Goal: Task Accomplishment & Management: Manage account settings

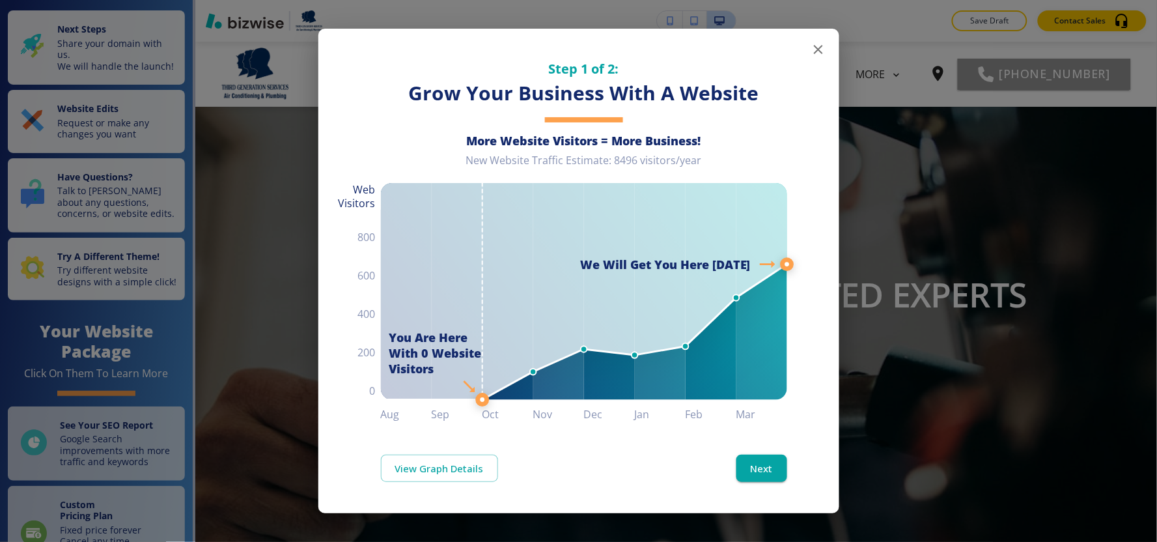
click at [816, 48] on icon "button" at bounding box center [818, 49] width 9 height 9
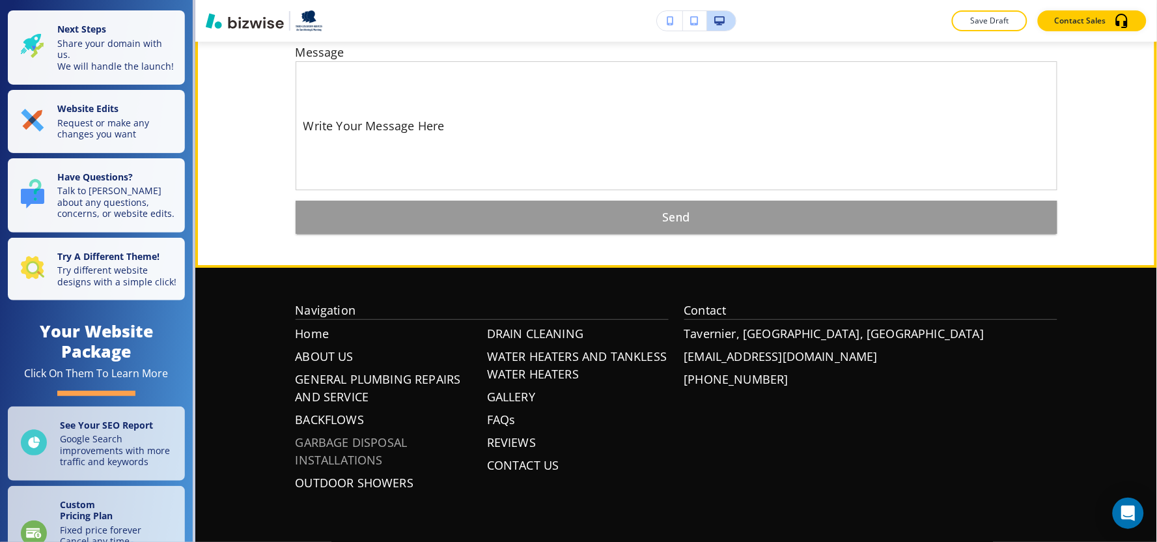
scroll to position [5801, 0]
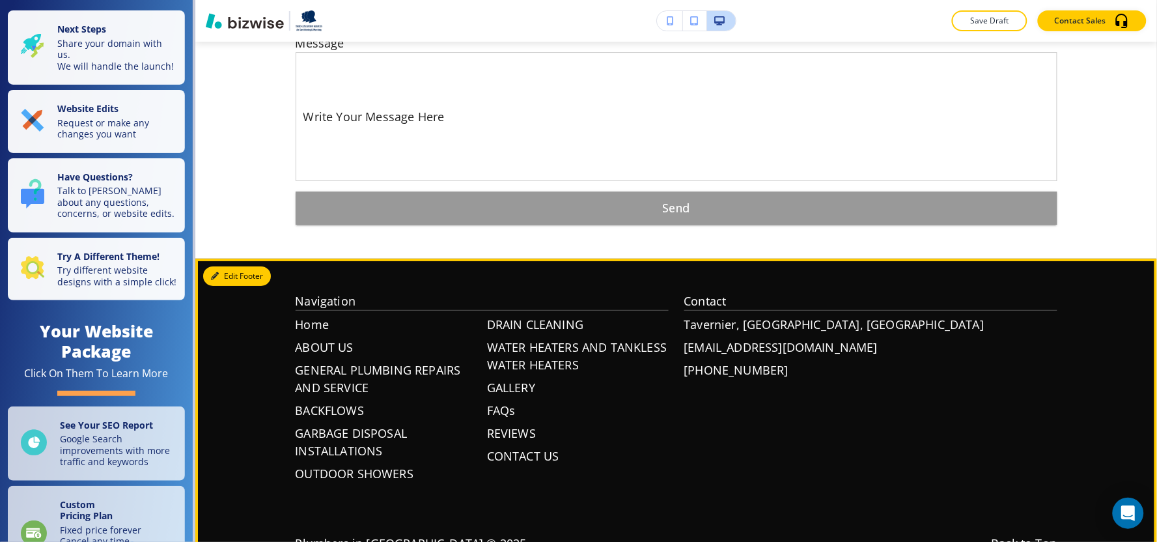
click at [232, 266] on button "Edit Footer" at bounding box center [237, 276] width 68 height 20
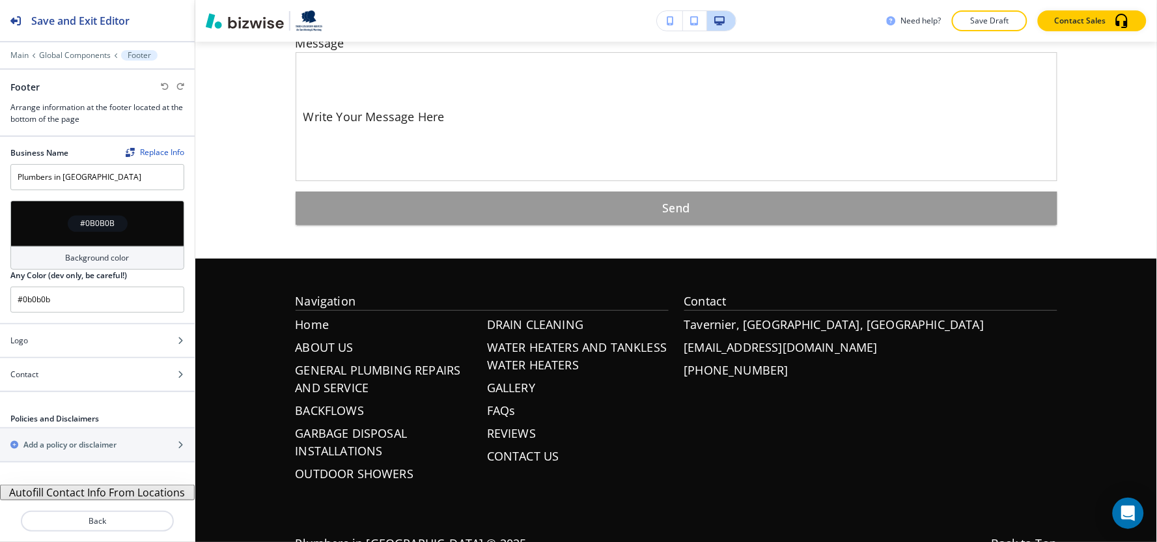
click at [66, 493] on button "Autofill Contact Info From Locations" at bounding box center [97, 492] width 195 height 16
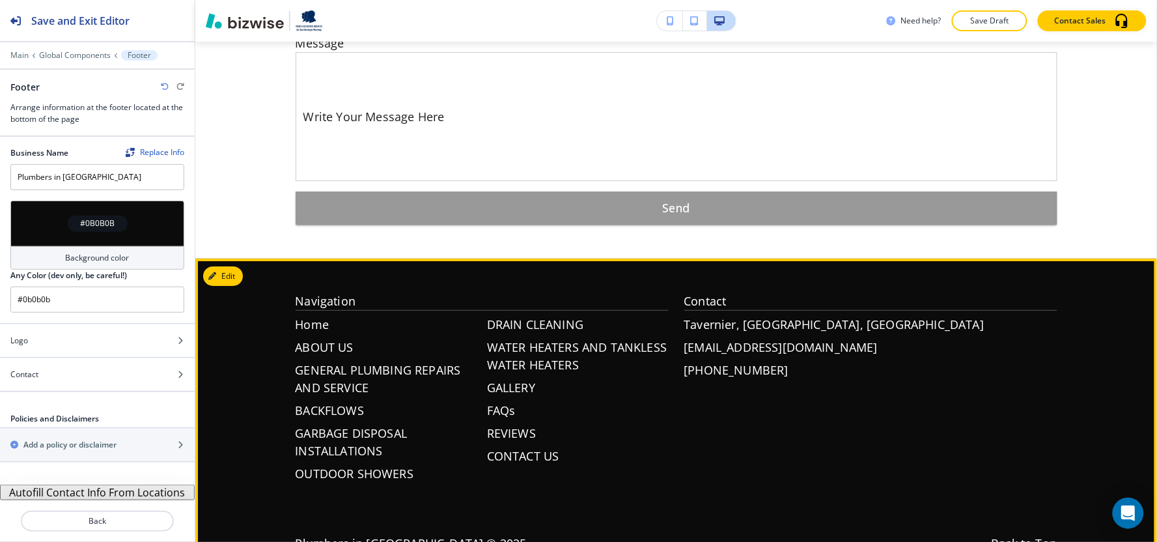
click at [389, 504] on footer "Navigation Home ABOUT US GENERAL PLUMBING REPAIRS AND SERVICE BACKFLOWS GARBAGE…" at bounding box center [675, 424] width 961 height 333
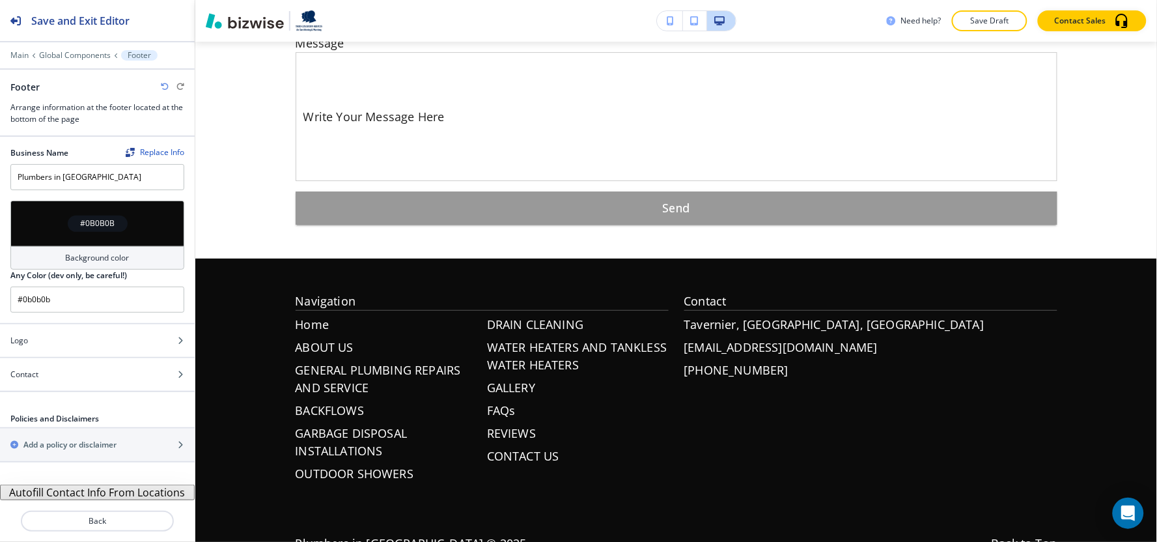
click at [107, 493] on button "Autofill Contact Info From Locations" at bounding box center [97, 492] width 195 height 16
click at [108, 493] on button "Autofill Contact Info From Locations" at bounding box center [97, 492] width 195 height 16
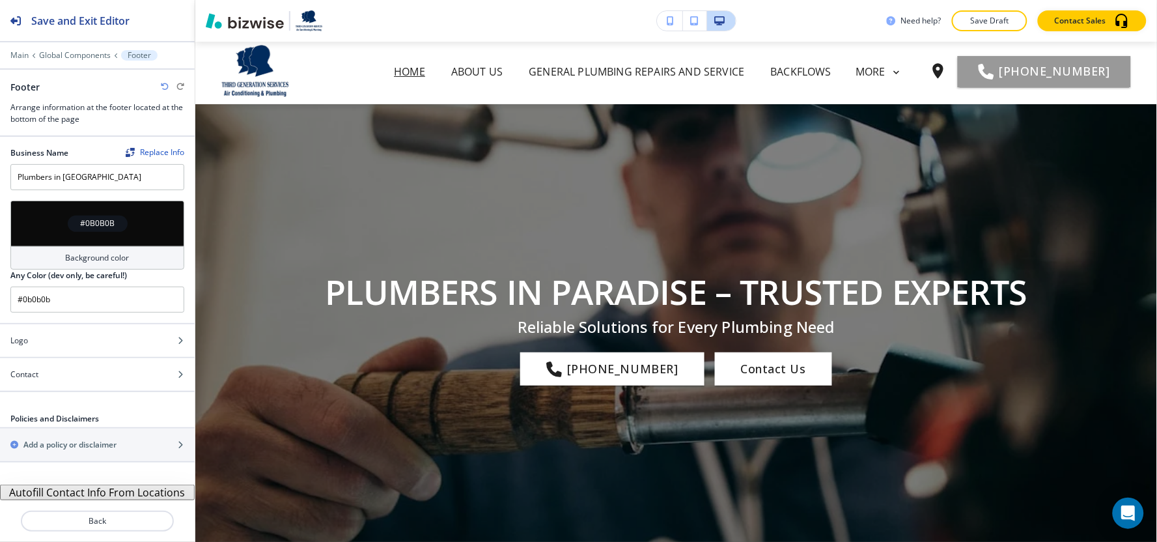
scroll to position [0, 0]
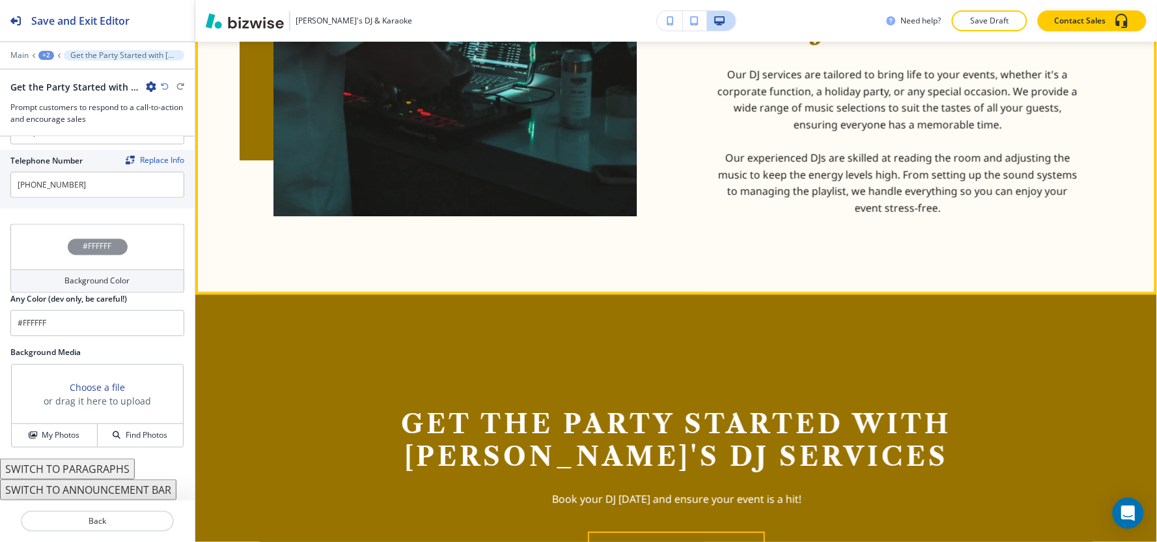
scroll to position [1133, 0]
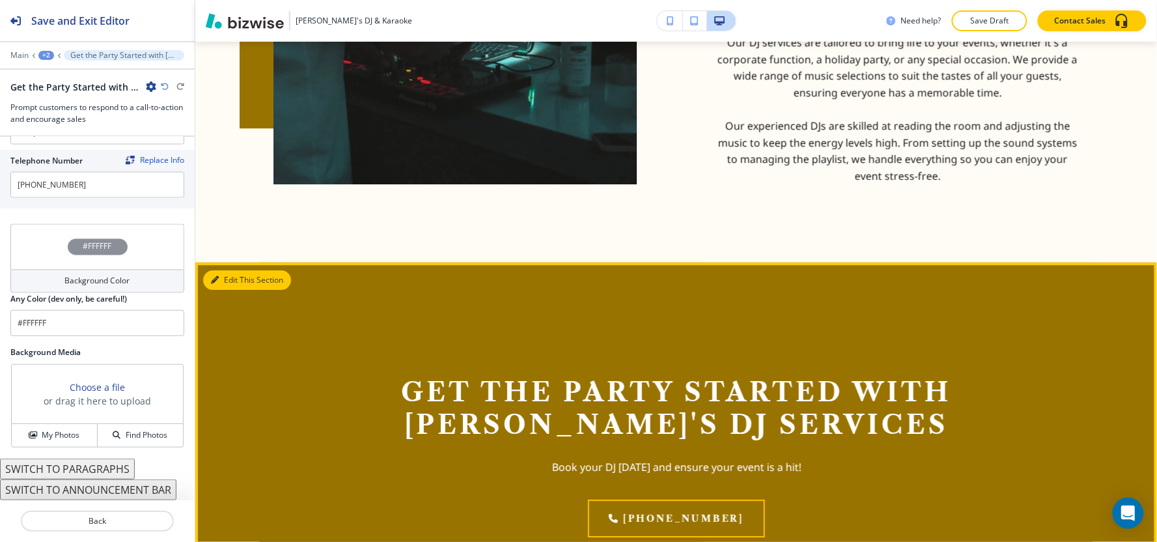
click at [225, 277] on button "Edit This Section" at bounding box center [247, 280] width 88 height 20
click at [238, 271] on button "Edit This Section" at bounding box center [247, 280] width 88 height 20
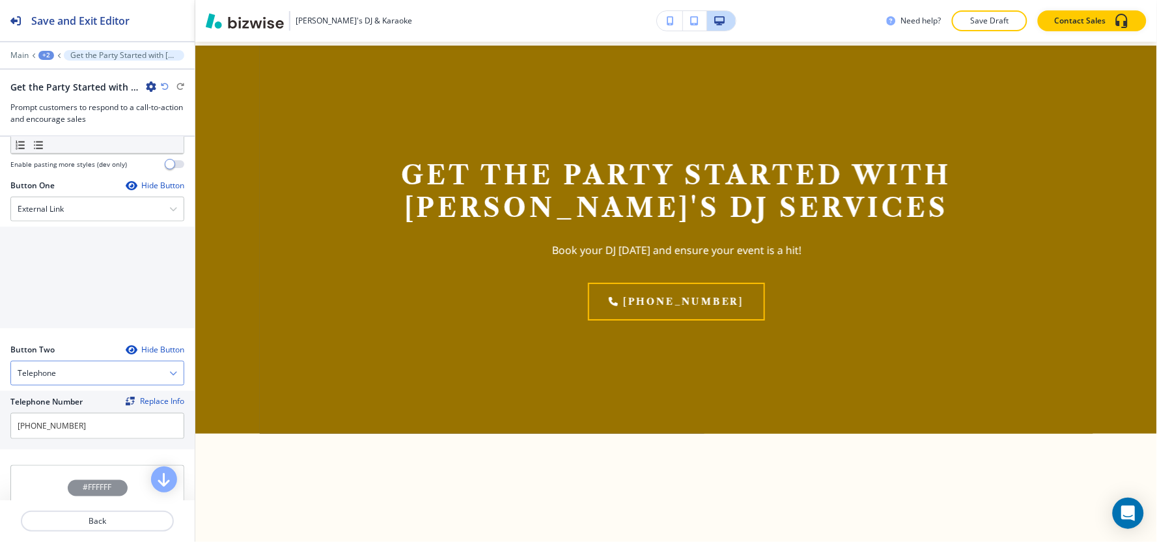
scroll to position [675, 0]
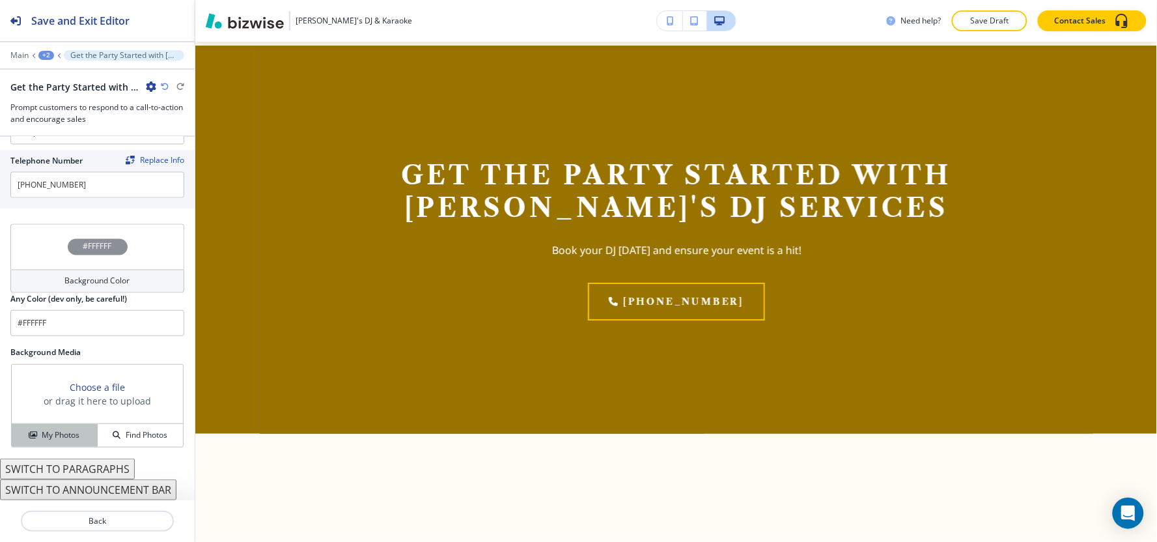
click at [33, 429] on div "My Photos" at bounding box center [54, 435] width 85 height 12
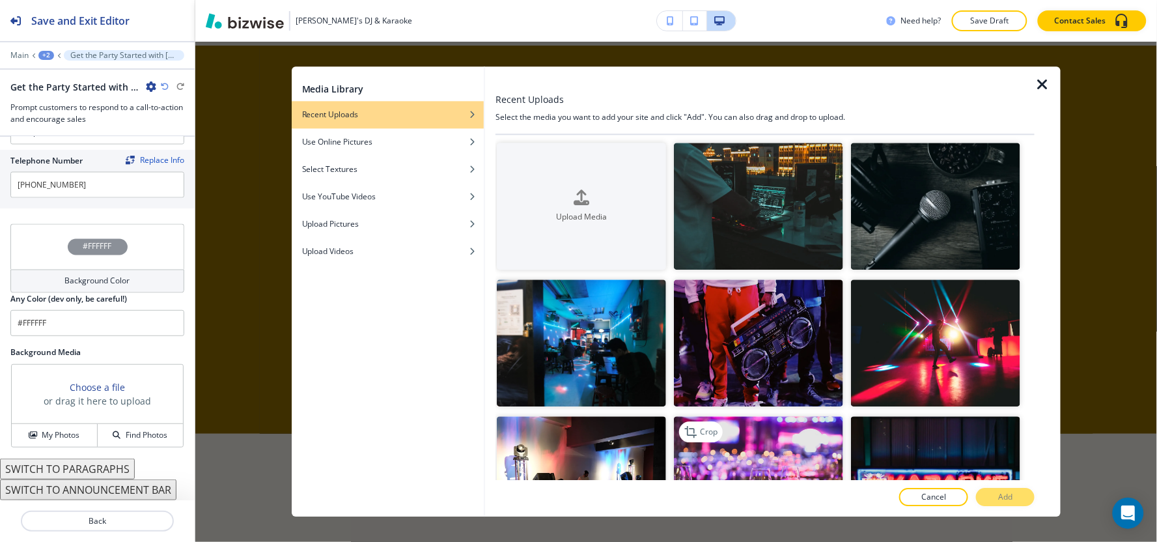
scroll to position [0, 0]
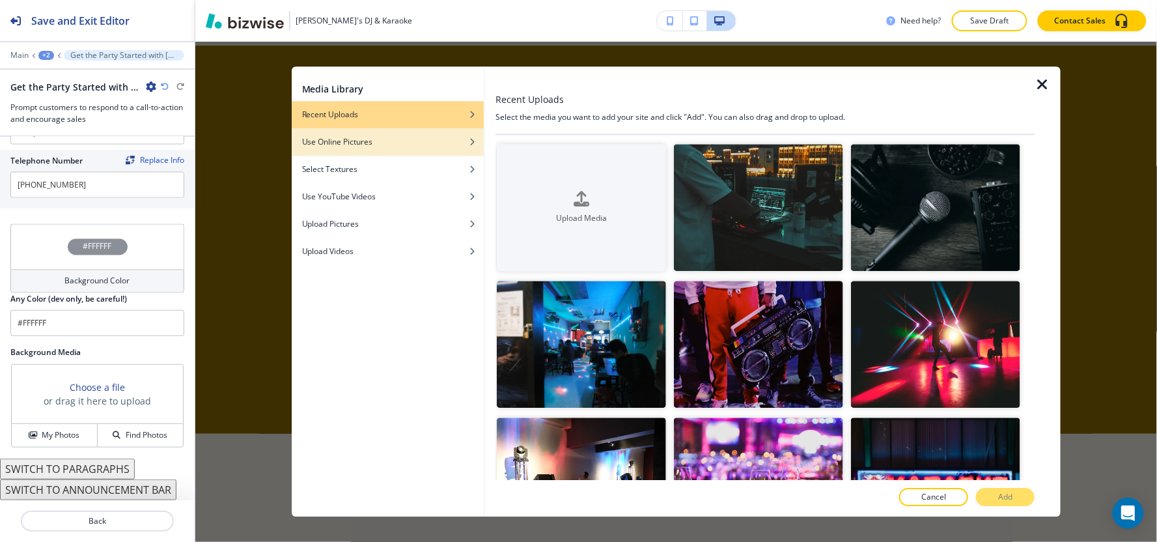
click at [388, 139] on div "Use Online Pictures" at bounding box center [388, 142] width 192 height 12
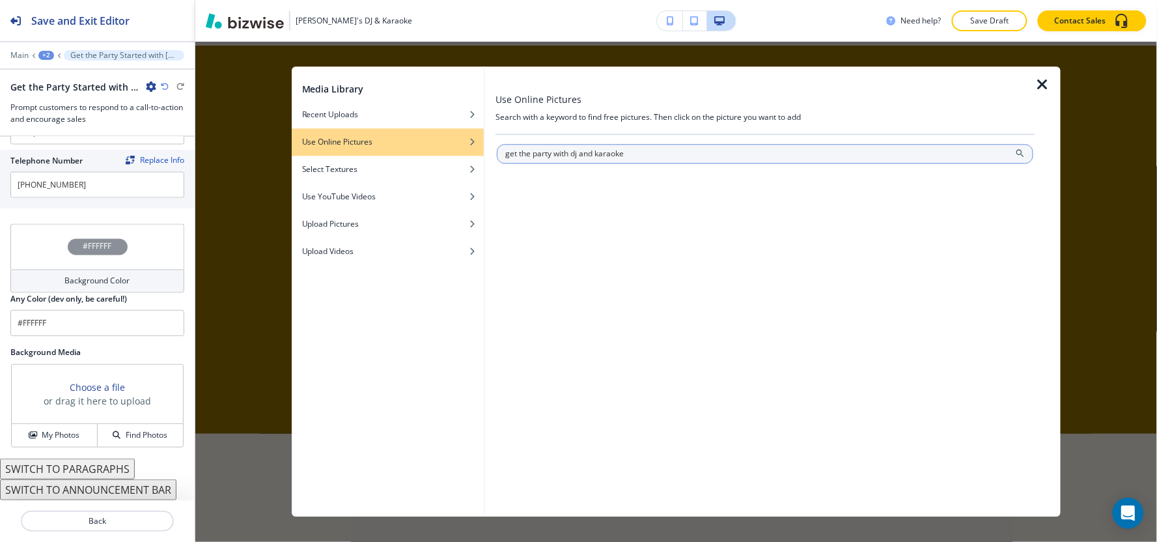
type input "get the party with dj and karaoke"
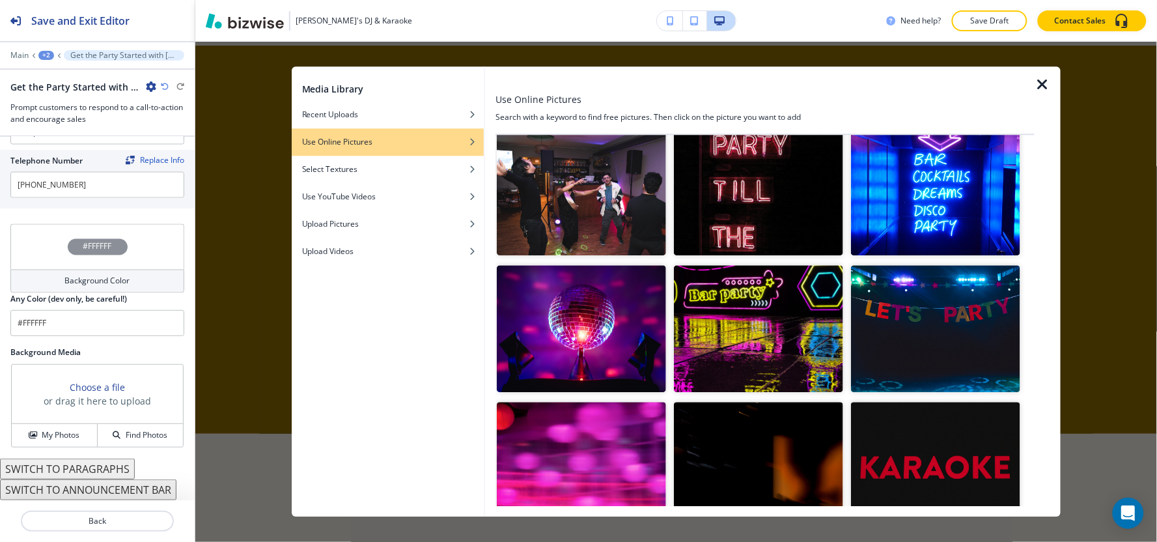
scroll to position [145, 0]
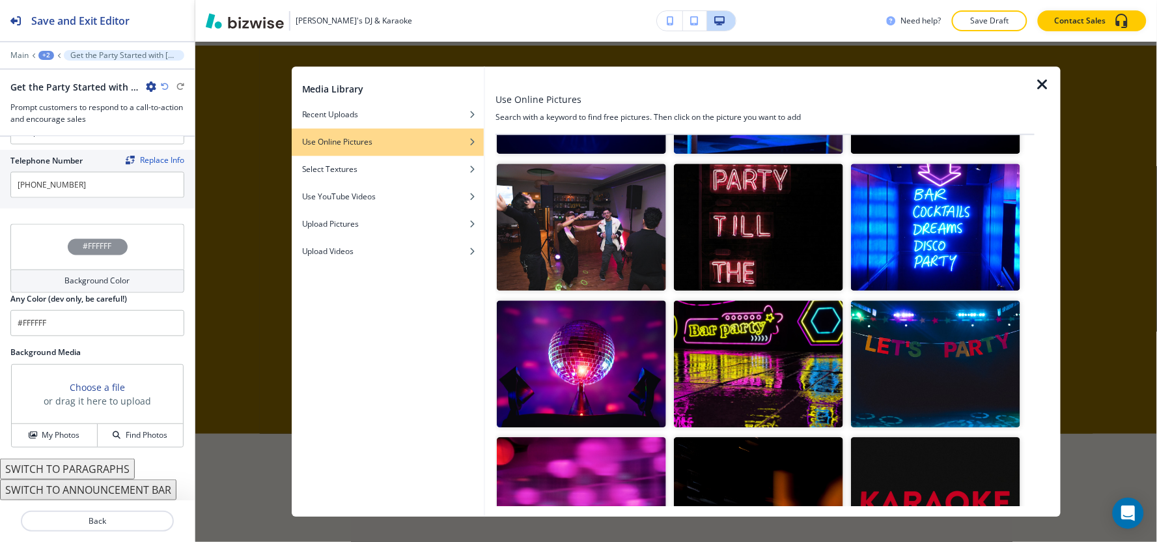
click at [620, 256] on img "button" at bounding box center [581, 226] width 169 height 127
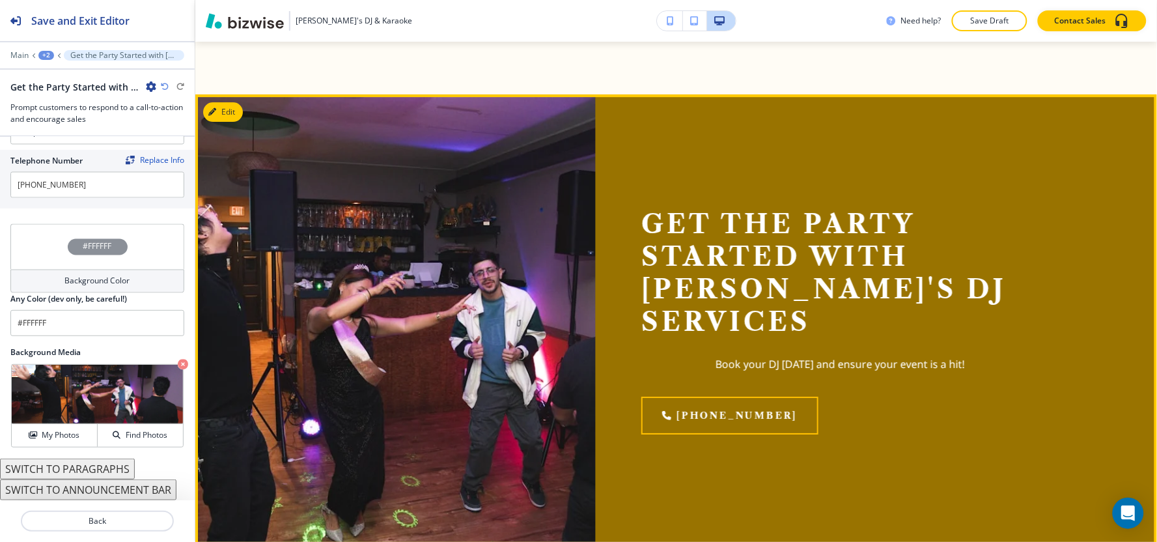
scroll to position [1277, 0]
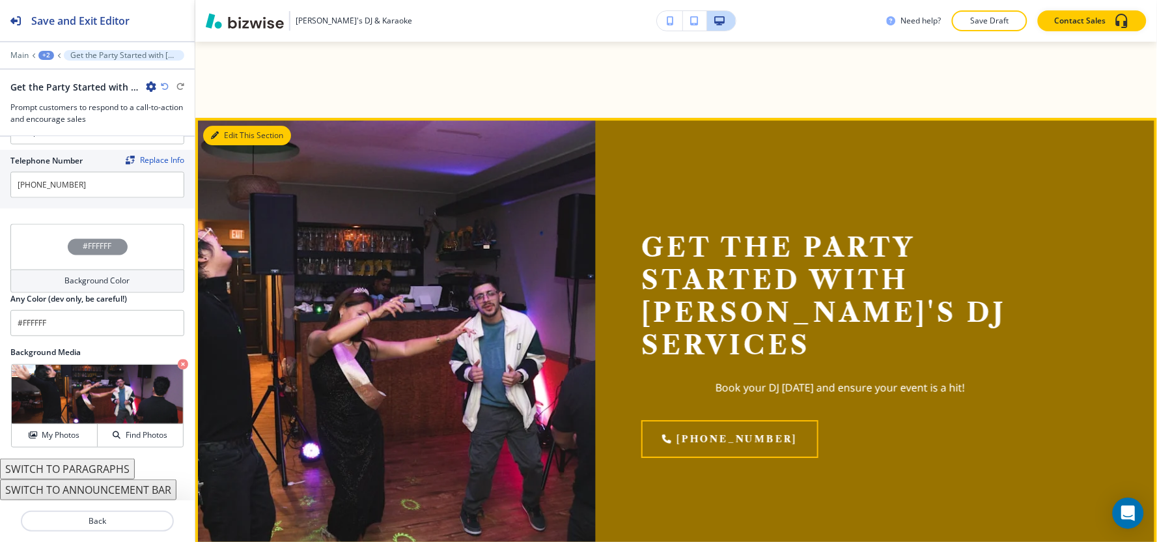
click at [230, 128] on button "Edit This Section" at bounding box center [247, 136] width 88 height 20
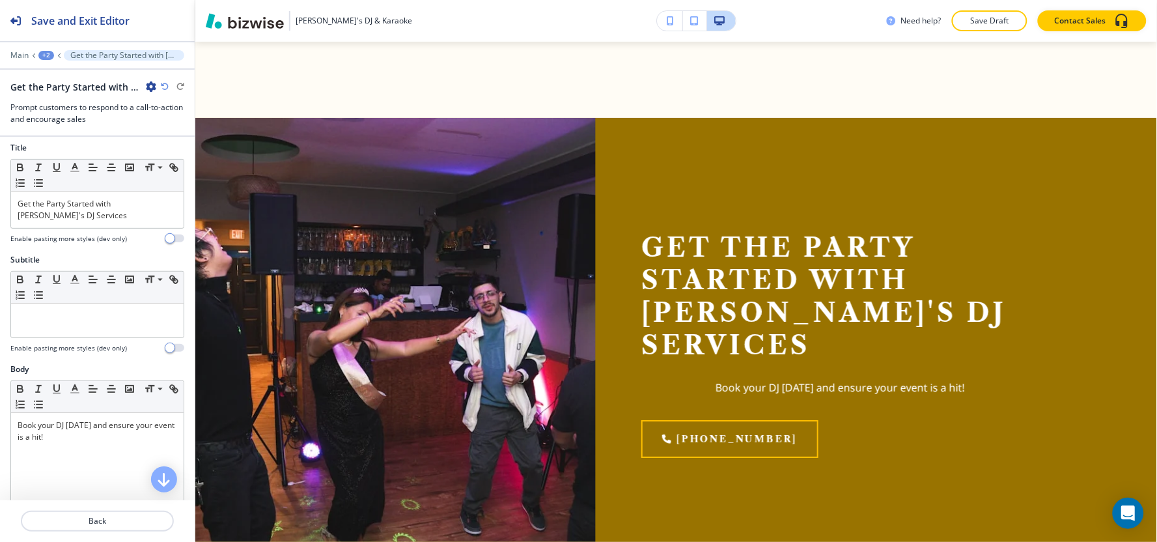
scroll to position [0, 0]
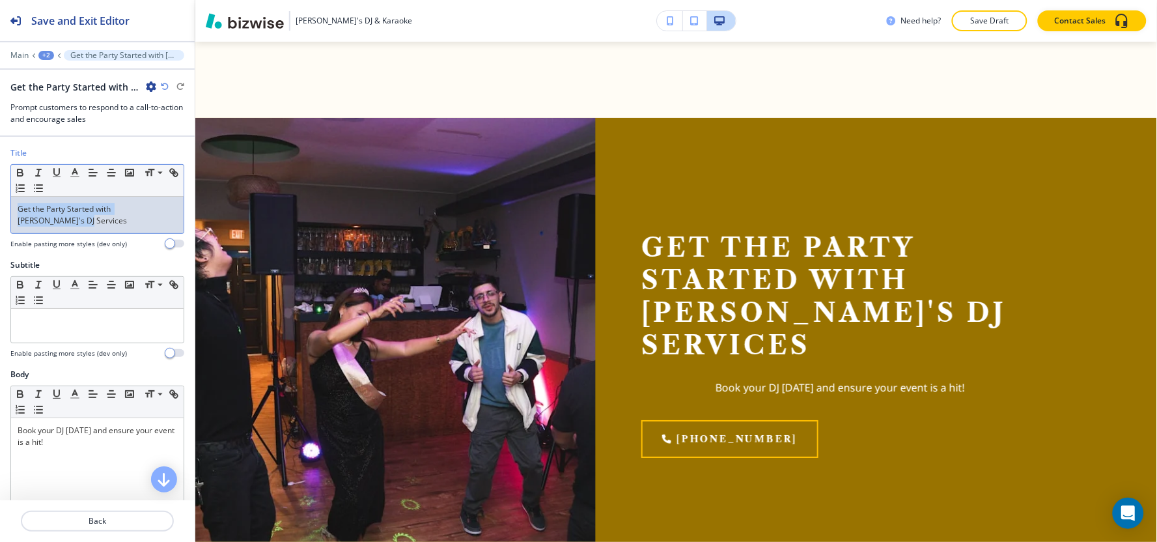
drag, startPoint x: 57, startPoint y: 225, endPoint x: 0, endPoint y: 155, distance: 90.2
click at [0, 155] on div "Title Small Normal Large Huge Get the Party Started with [PERSON_NAME]'s DJ Ser…" at bounding box center [97, 203] width 195 height 112
copy p "Get the Party Started with [PERSON_NAME]'s DJ Services"
click at [92, 303] on div "Small Normal Large Huge" at bounding box center [97, 293] width 173 height 32
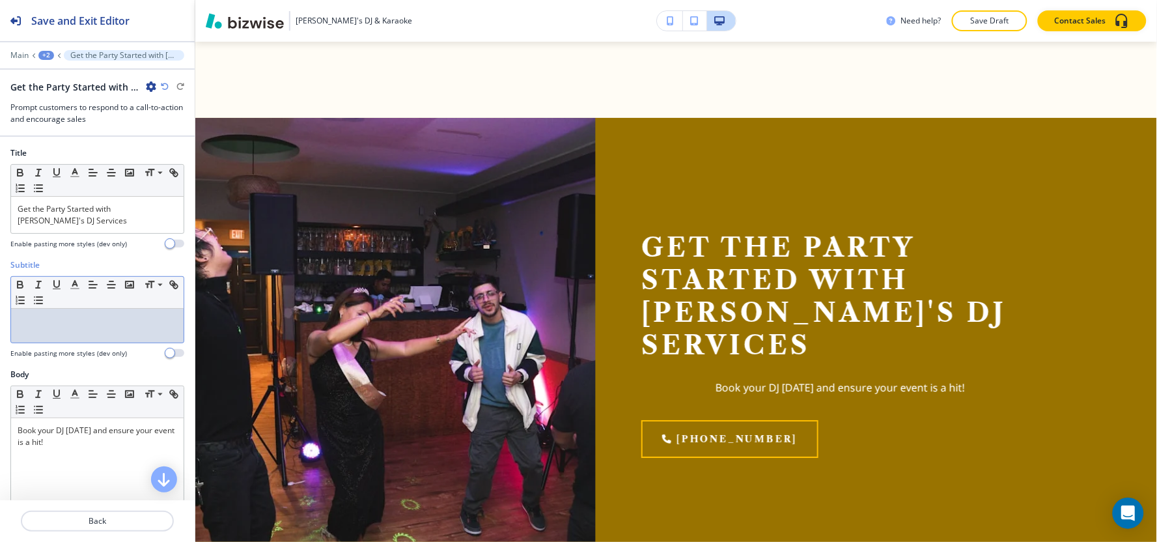
click at [48, 320] on p at bounding box center [97, 321] width 159 height 12
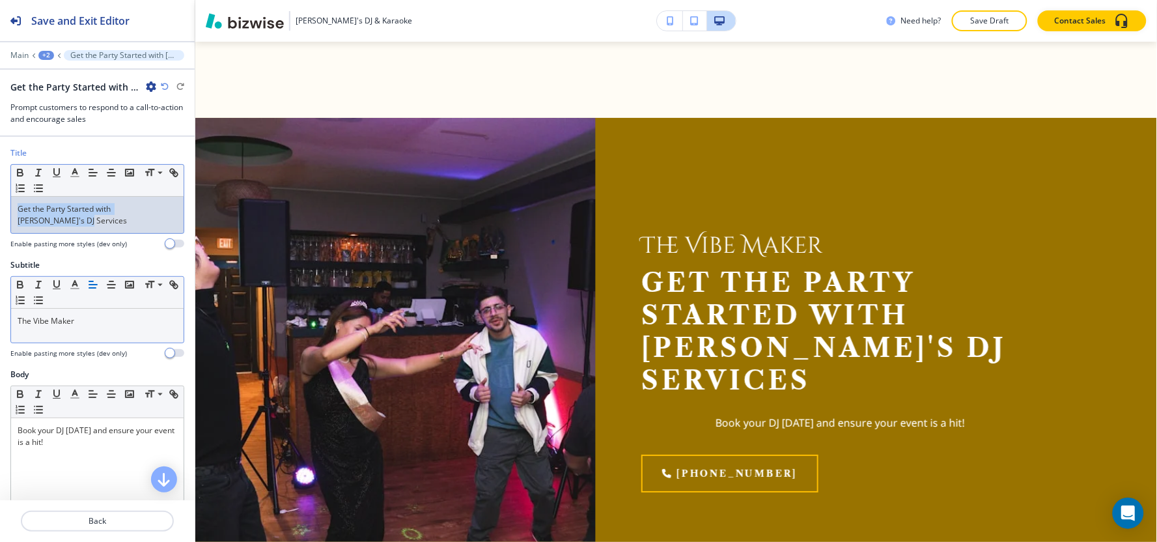
drag, startPoint x: 52, startPoint y: 223, endPoint x: 0, endPoint y: 207, distance: 54.6
click at [0, 207] on div "Title Small Normal Large Huge Get the Party Started with [PERSON_NAME]'s DJ Ser…" at bounding box center [97, 203] width 195 height 112
copy p "Get the Party Started with [PERSON_NAME]'s DJ Services"
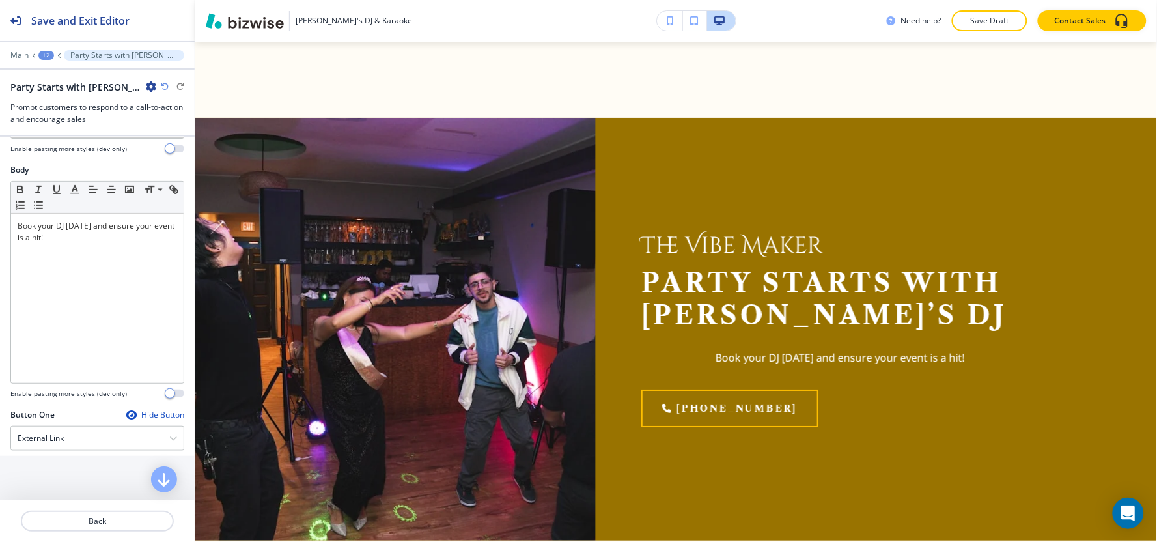
scroll to position [217, 0]
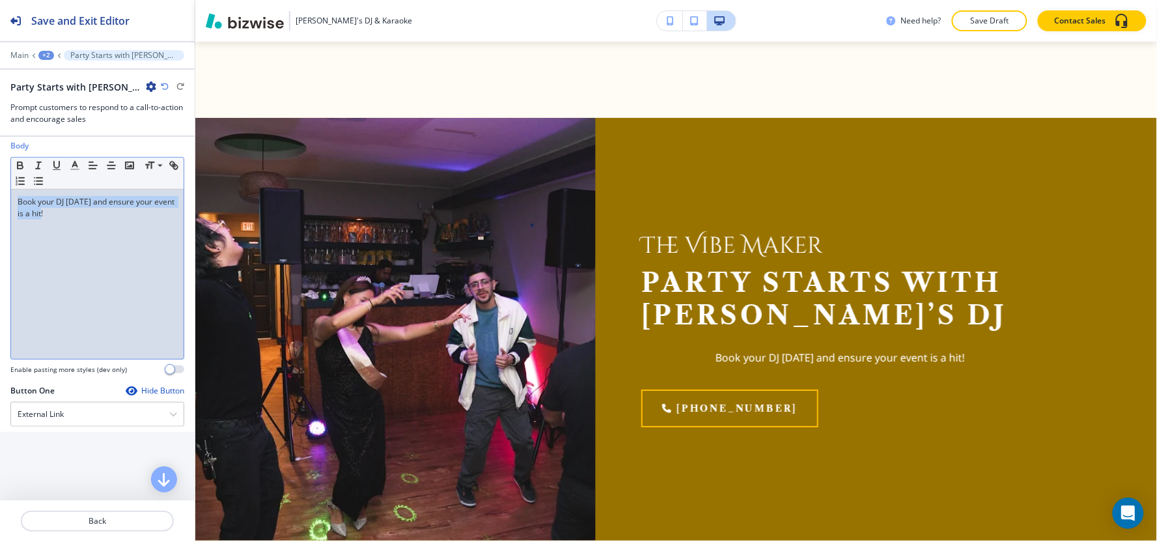
drag, startPoint x: 76, startPoint y: 210, endPoint x: 0, endPoint y: 186, distance: 79.3
click at [0, 186] on div "Body Small Normal Large Huge Book your DJ [DATE] and ensure your event is a hit…" at bounding box center [97, 262] width 195 height 245
copy p "Book your DJ [DATE] and ensure your event is a hit!"
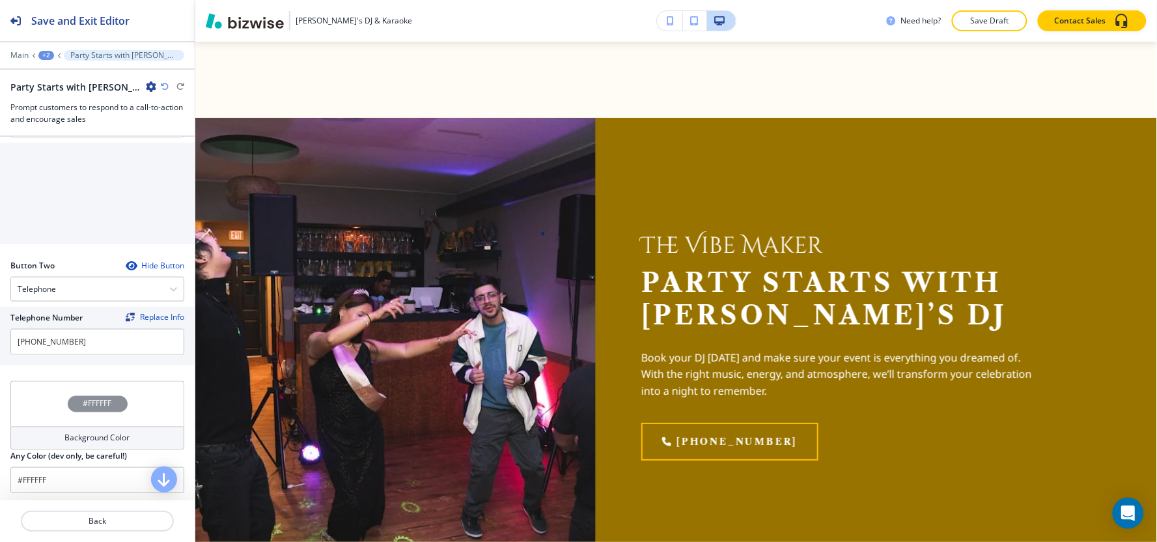
scroll to position [434, 0]
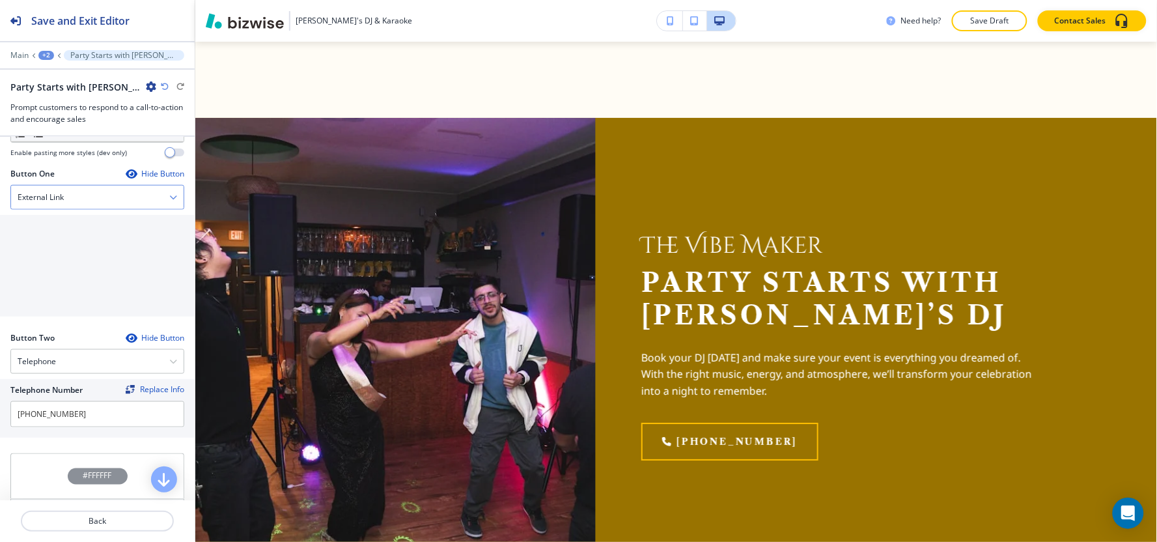
click at [96, 199] on div "External Link" at bounding box center [97, 197] width 173 height 23
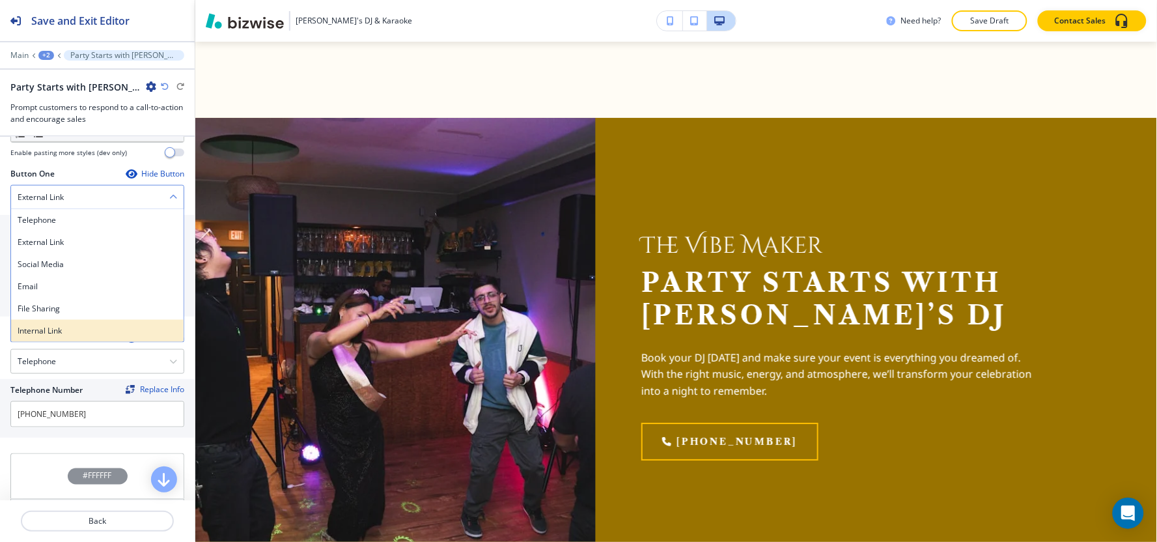
click at [86, 338] on div "Internal Link" at bounding box center [97, 331] width 173 height 22
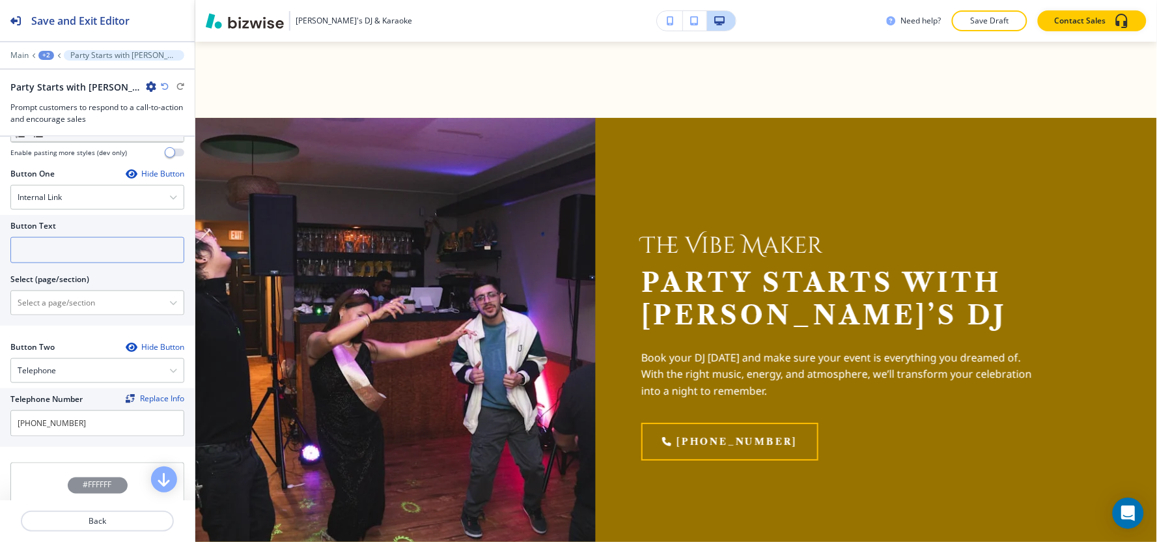
click at [70, 248] on input "text" at bounding box center [97, 250] width 174 height 26
type input "b"
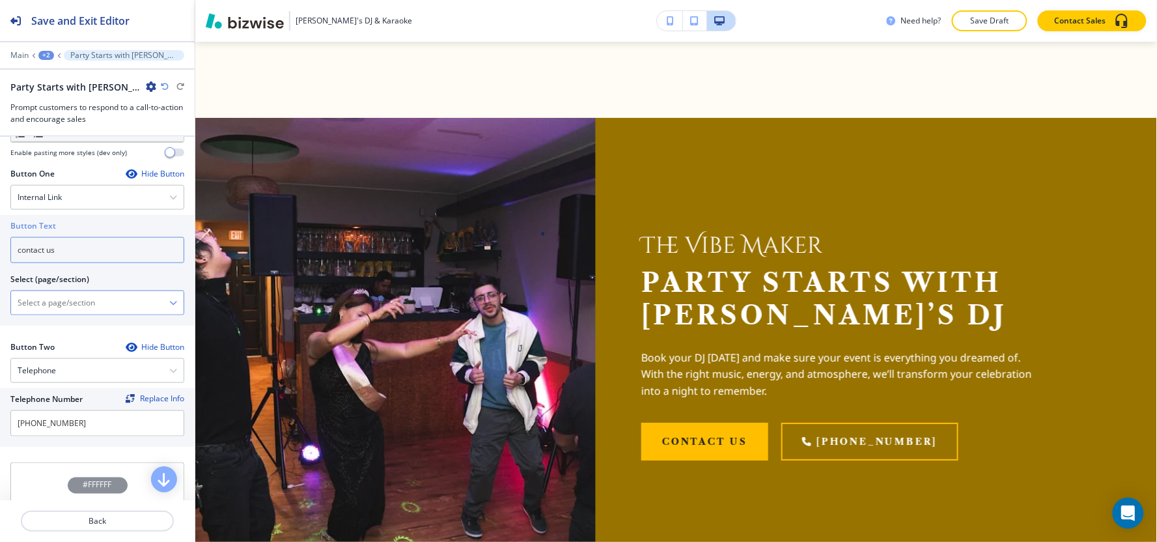
type input "contact us"
click at [50, 311] on \(page\/section\) "Manual Input" at bounding box center [90, 303] width 158 height 22
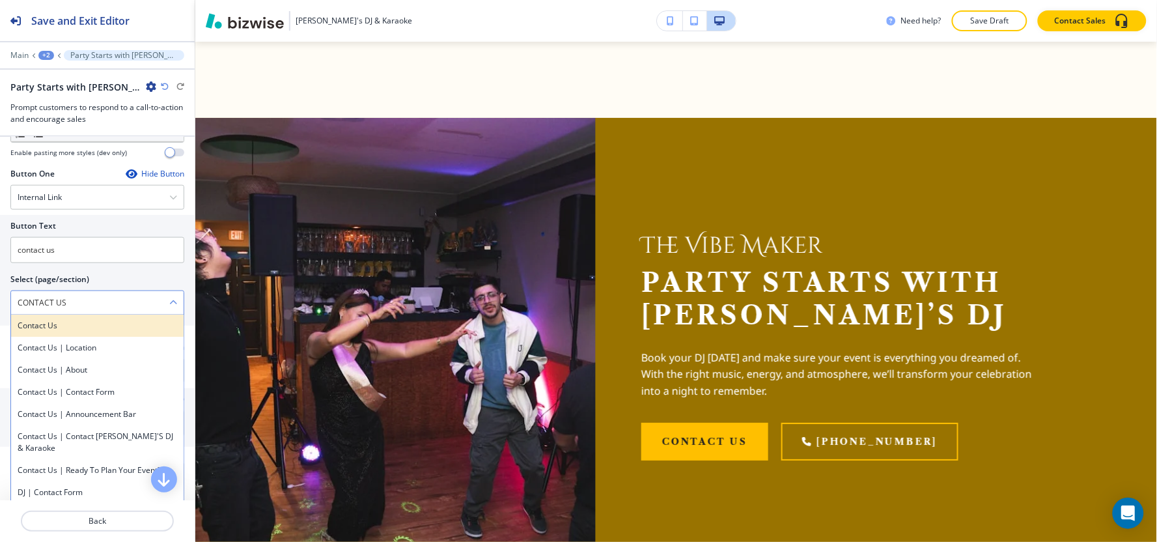
click at [81, 325] on h4 "Contact Us" at bounding box center [97, 326] width 159 height 12
type \(page\/section\) "Contact Us"
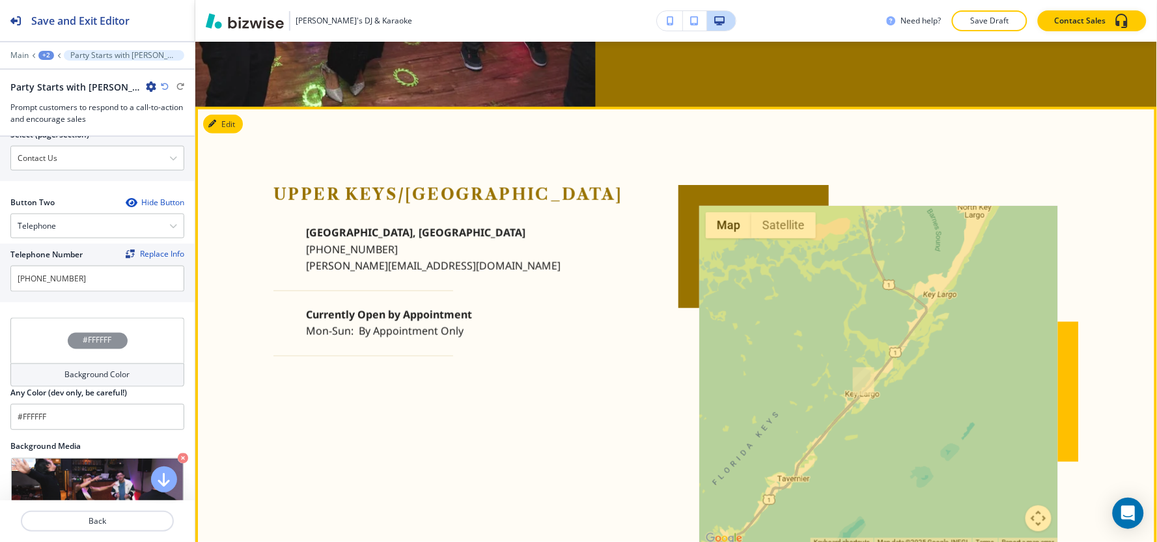
scroll to position [1638, 0]
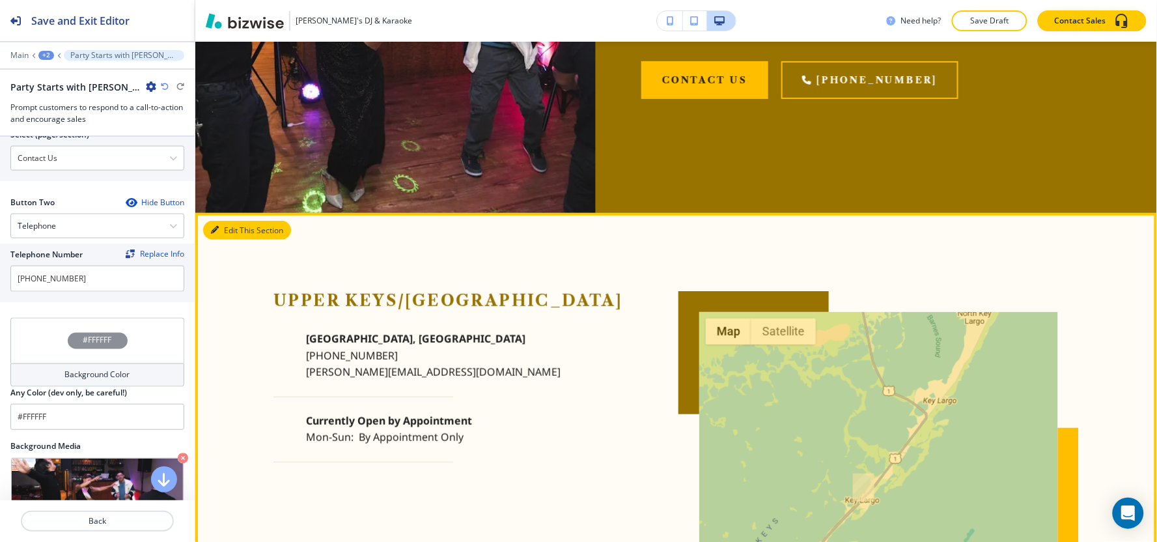
click at [236, 228] on button "Edit This Section" at bounding box center [247, 231] width 88 height 20
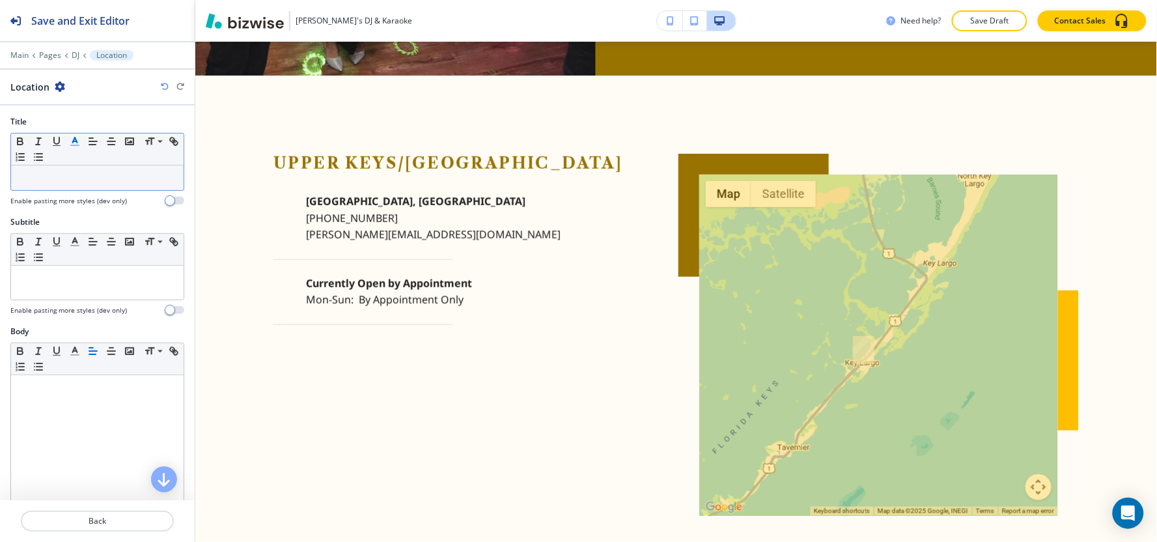
scroll to position [1804, 0]
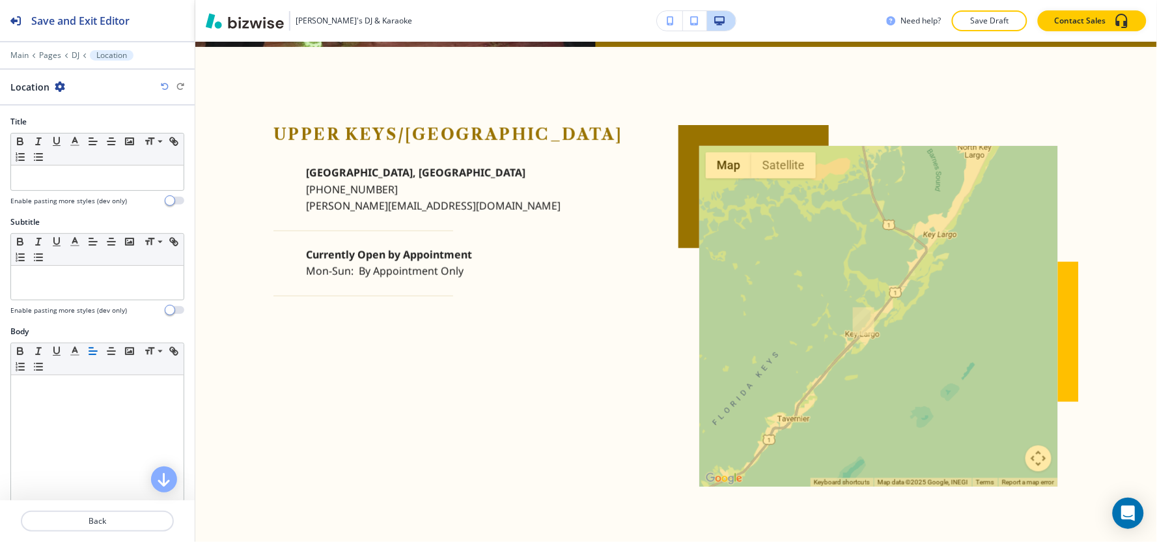
click at [61, 89] on icon "button" at bounding box center [60, 86] width 10 height 10
click at [92, 152] on p "Delete Section" at bounding box center [95, 155] width 66 height 12
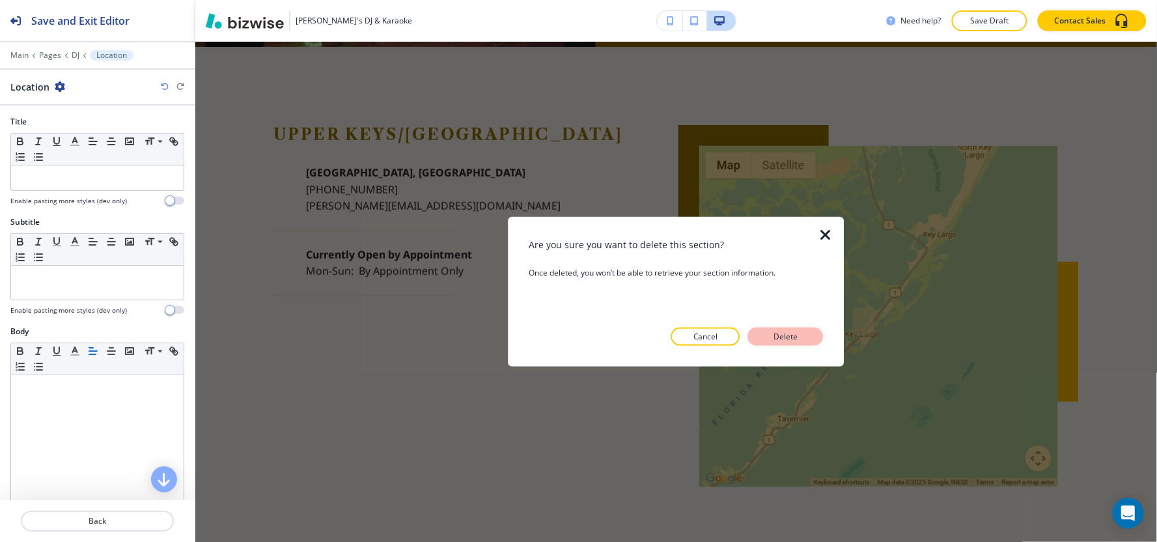
click at [771, 334] on p "Delete" at bounding box center [785, 337] width 31 height 12
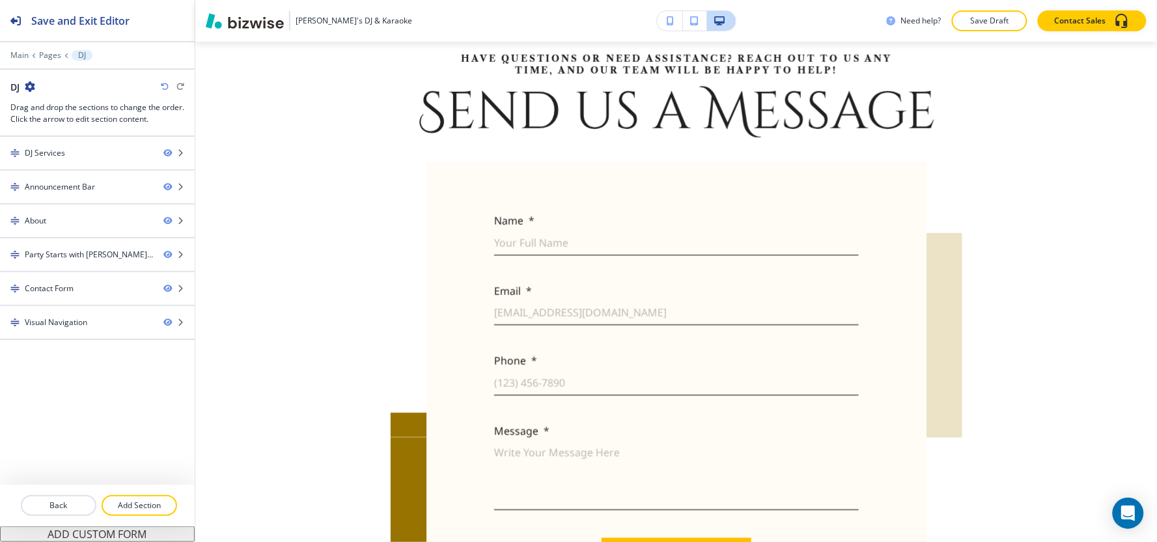
scroll to position [1660, 0]
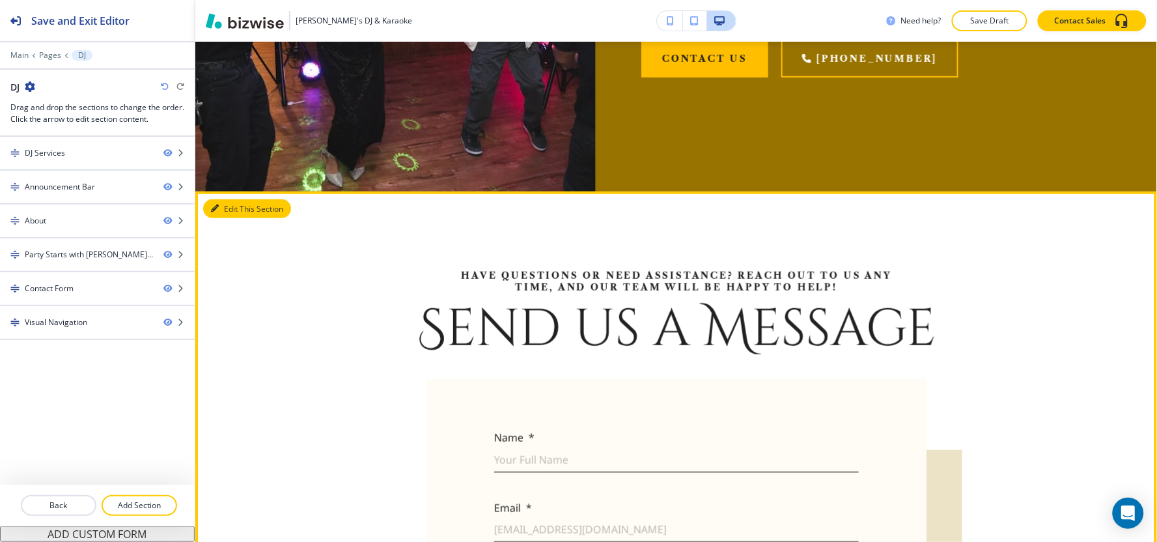
click at [232, 200] on button "Edit This Section" at bounding box center [247, 209] width 88 height 20
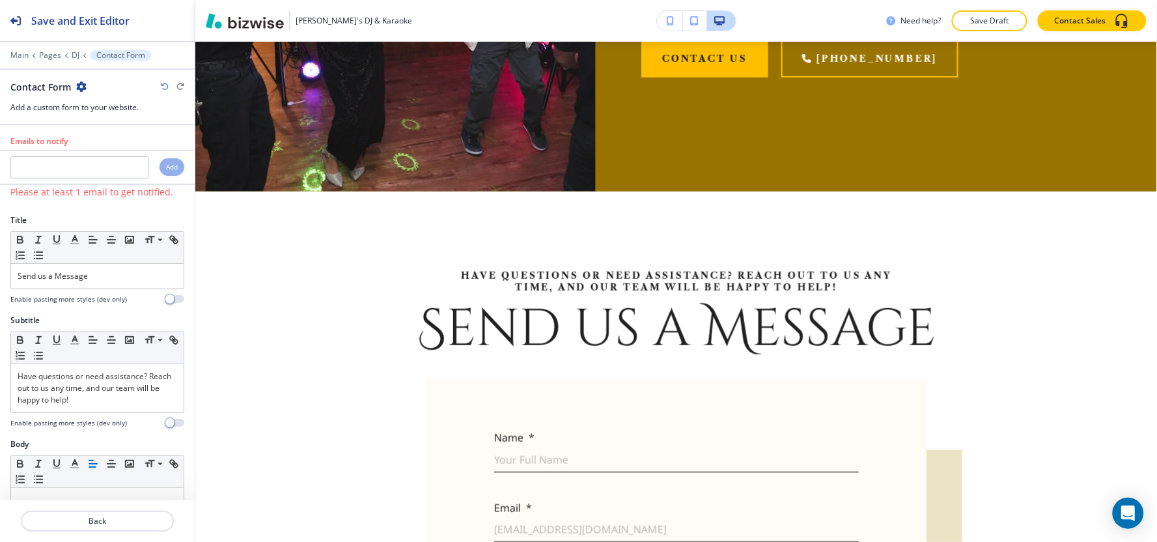
scroll to position [1804, 0]
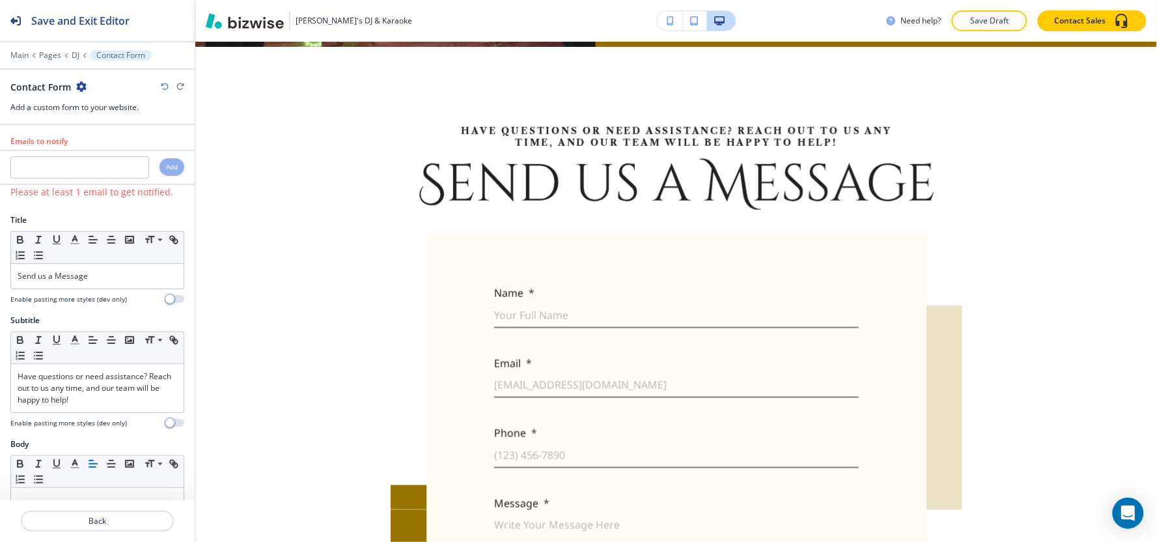
click at [82, 87] on icon "button" at bounding box center [81, 86] width 10 height 10
click at [120, 155] on p "Delete Section" at bounding box center [117, 155] width 66 height 12
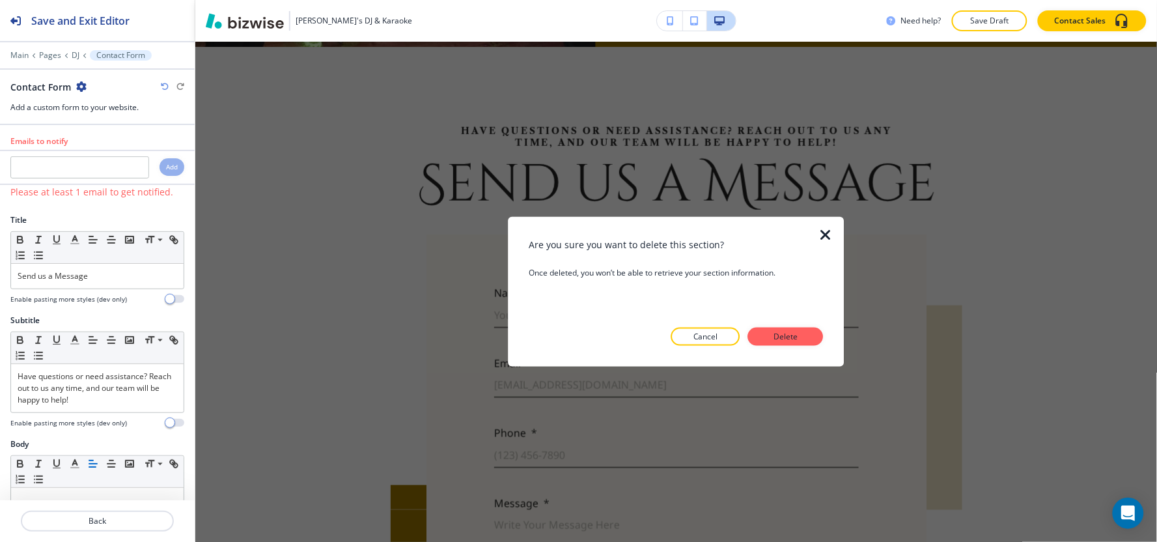
click at [814, 330] on button "Delete" at bounding box center [786, 336] width 76 height 18
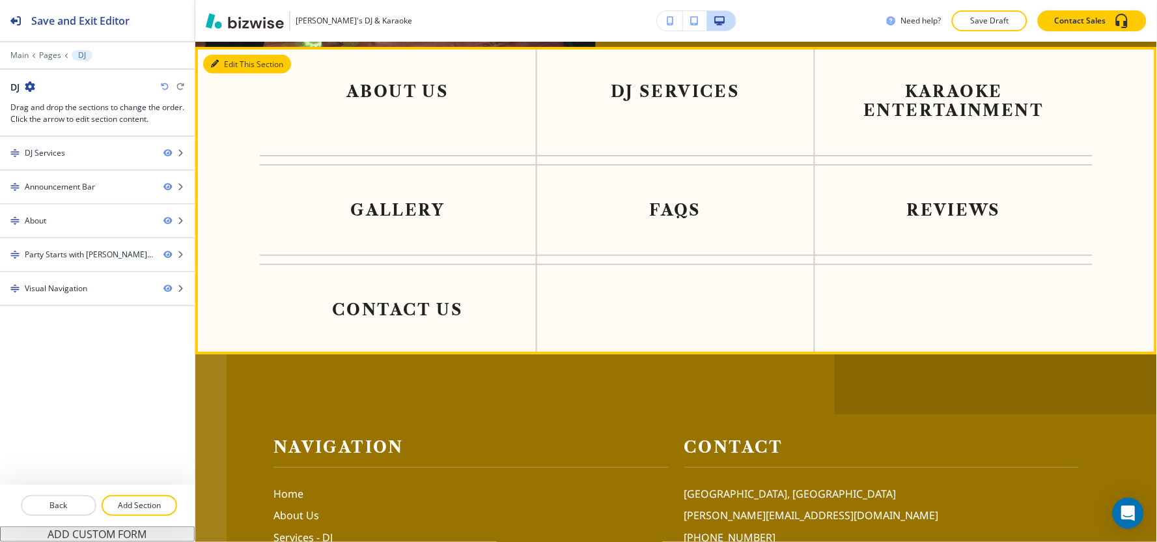
click at [220, 61] on button "Edit This Section" at bounding box center [247, 65] width 88 height 20
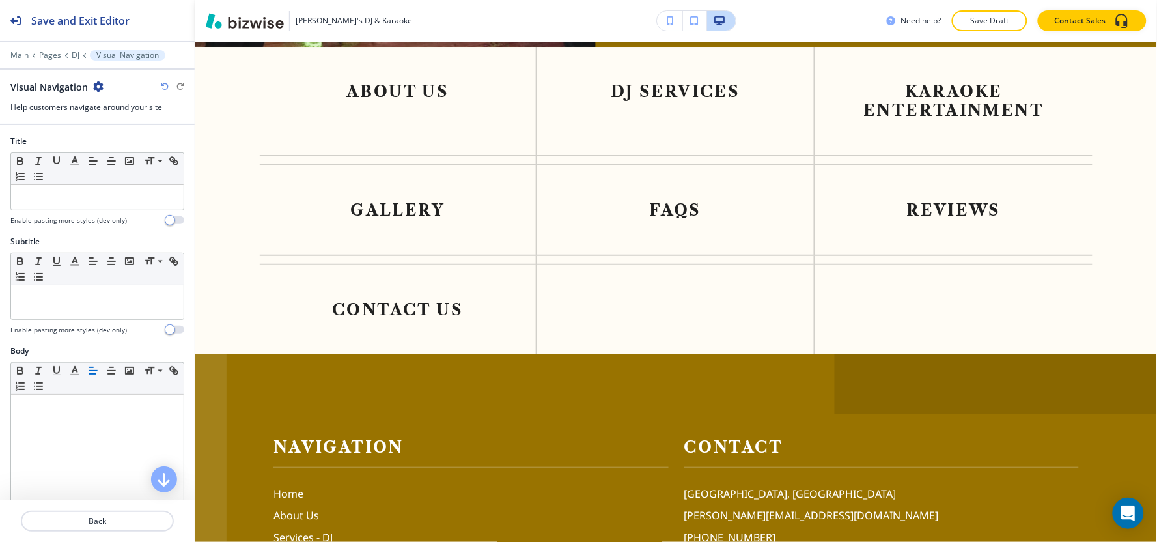
click at [95, 89] on icon "button" at bounding box center [98, 86] width 10 height 10
click at [135, 151] on p "Delete Section" at bounding box center [133, 155] width 66 height 12
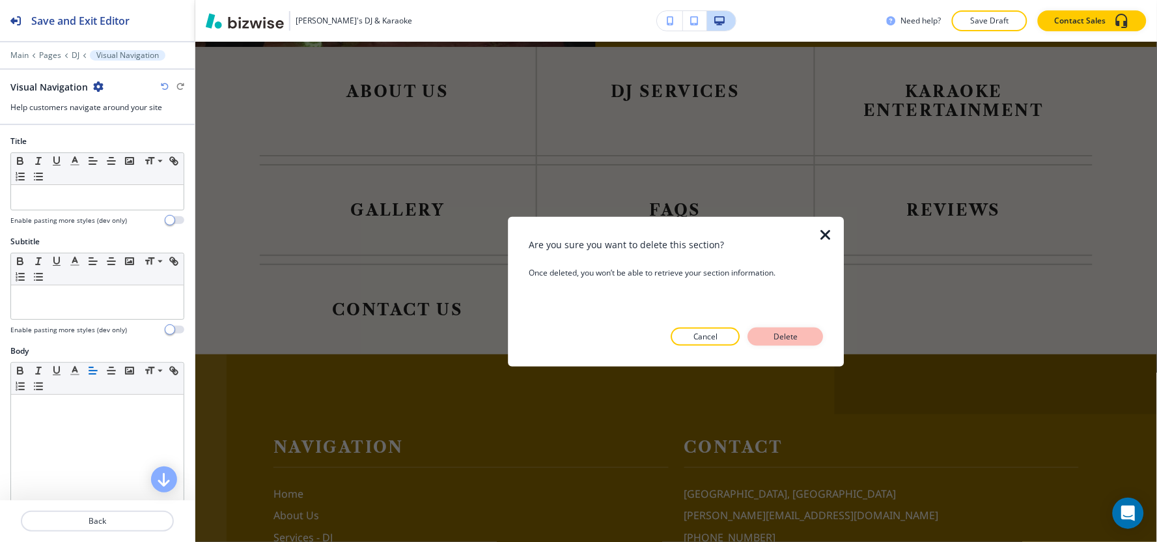
click at [795, 334] on p "Delete" at bounding box center [785, 337] width 31 height 12
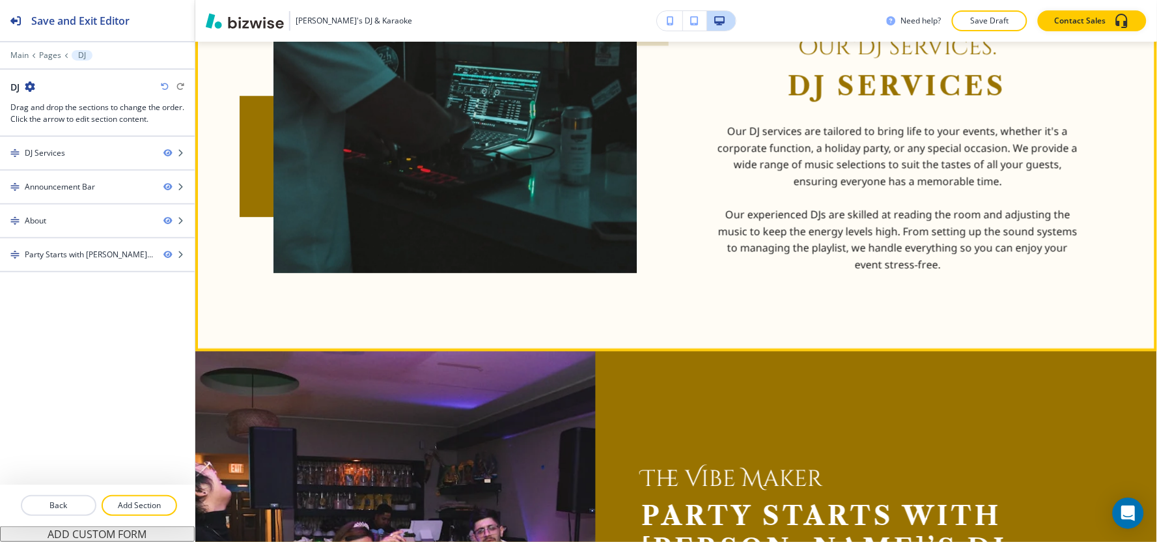
scroll to position [1179, 0]
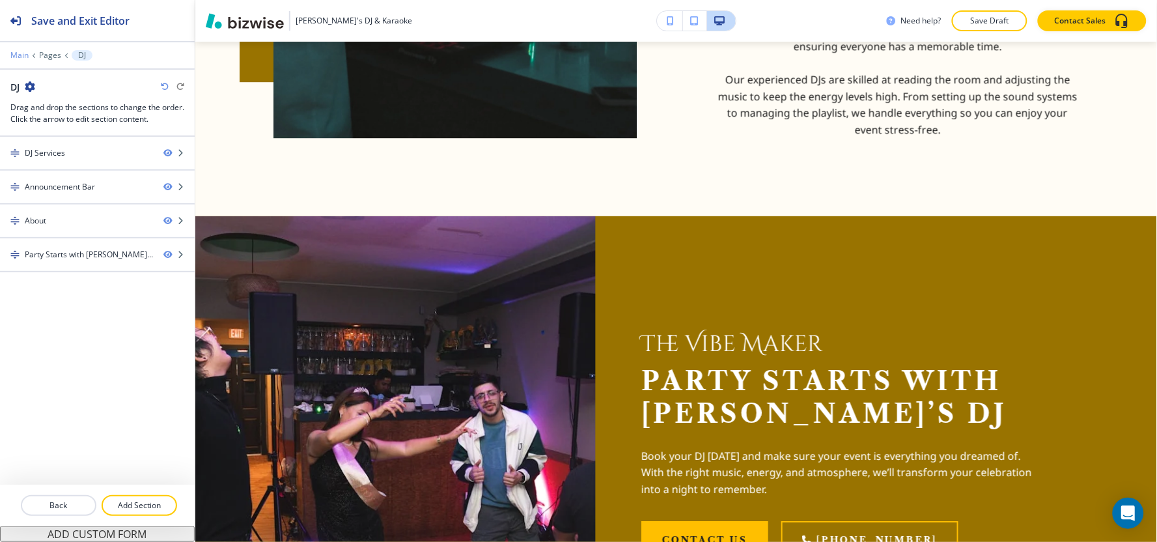
click at [10, 53] on p "Main" at bounding box center [19, 55] width 18 height 9
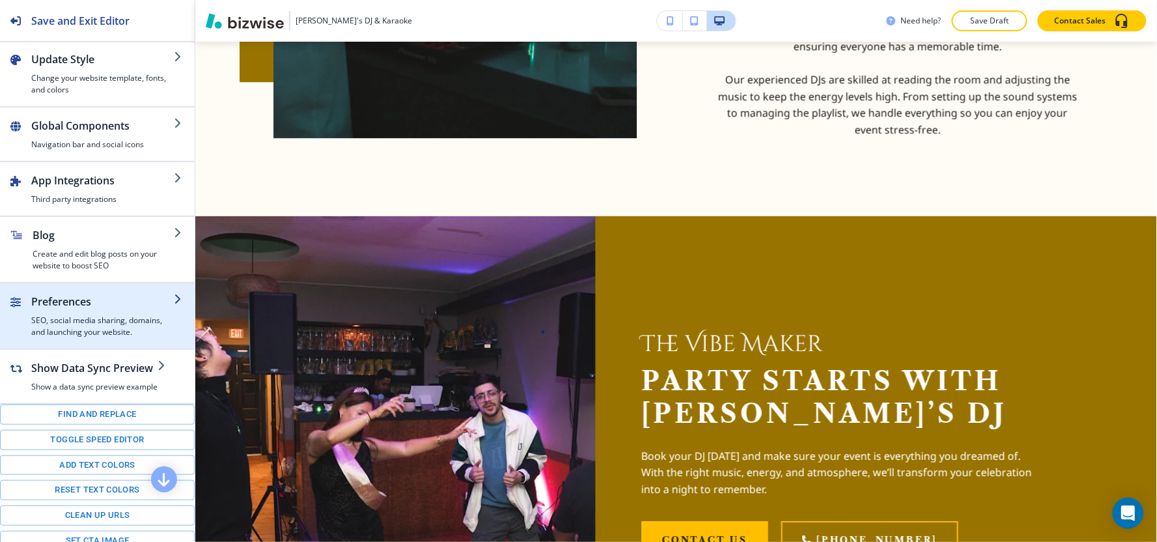
scroll to position [179, 0]
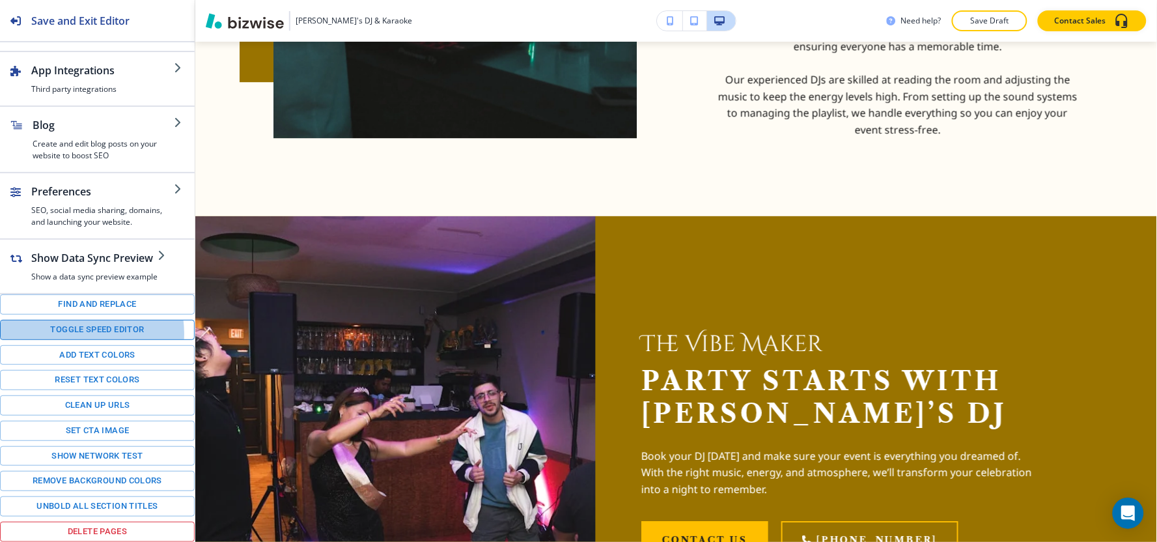
click at [75, 333] on button "Toggle speed editor" at bounding box center [97, 330] width 195 height 20
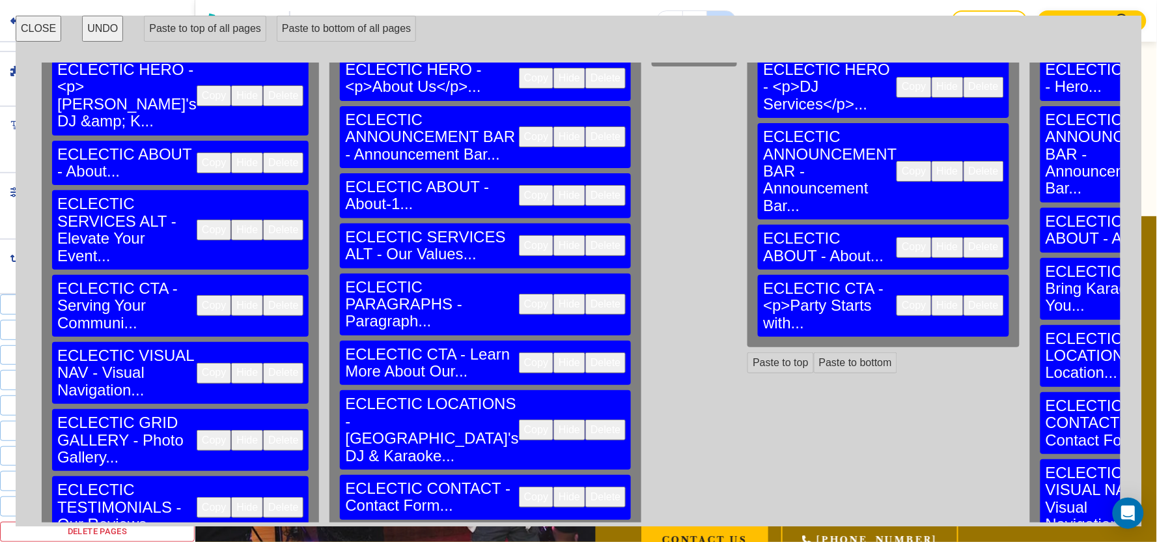
scroll to position [111, 0]
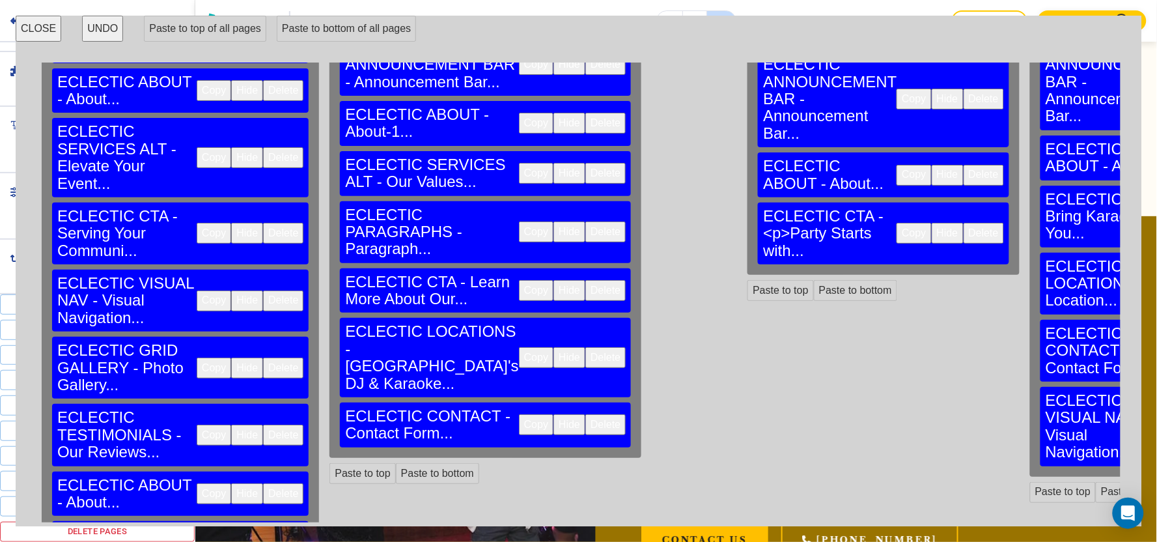
click at [519, 348] on button "Copy" at bounding box center [536, 357] width 35 height 21
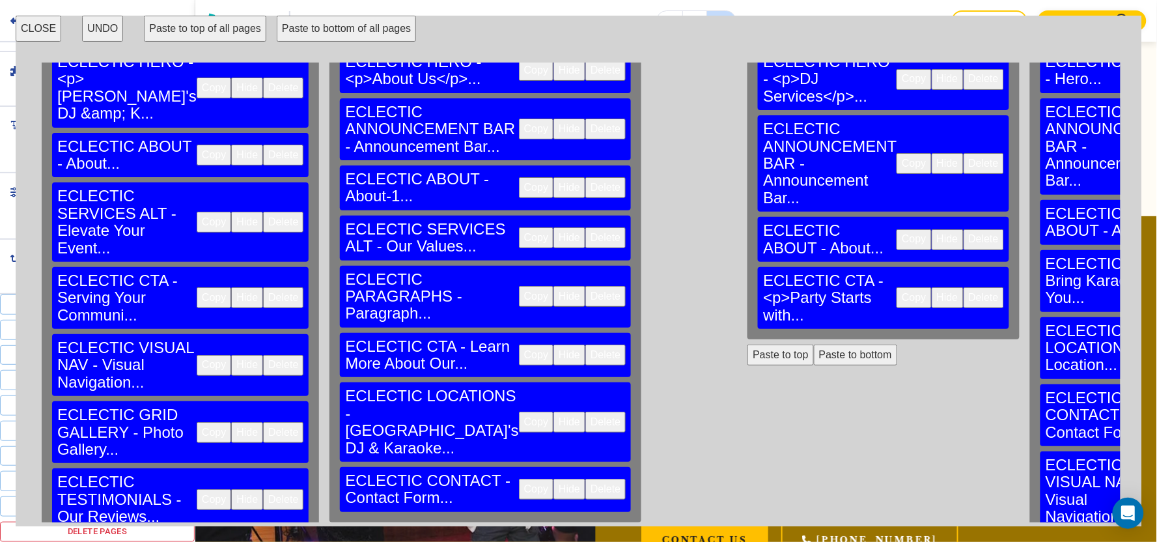
scroll to position [0, 0]
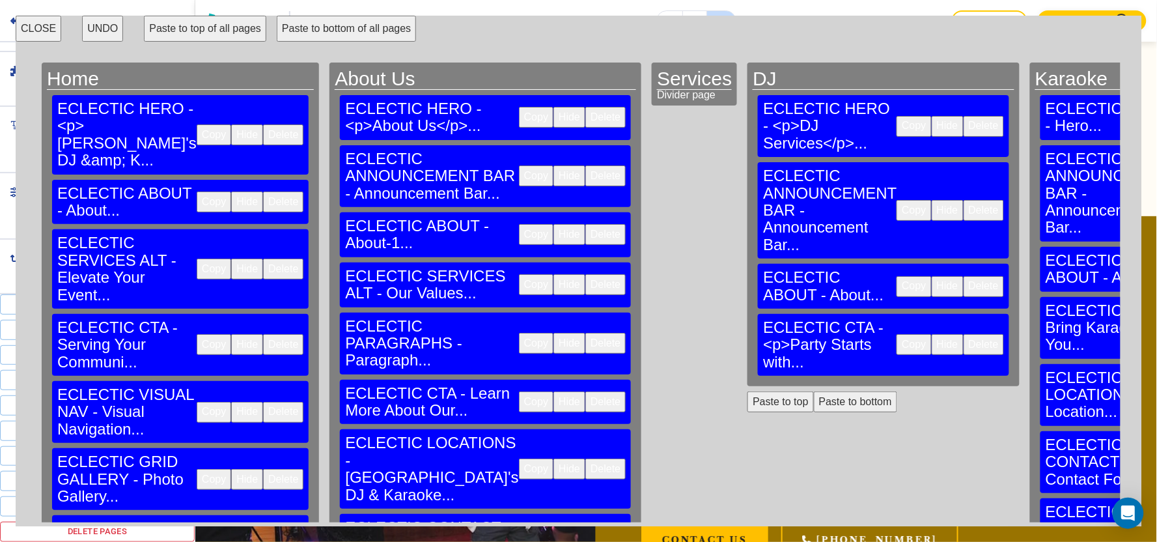
click at [814, 391] on button "Paste to bottom" at bounding box center [855, 401] width 83 height 21
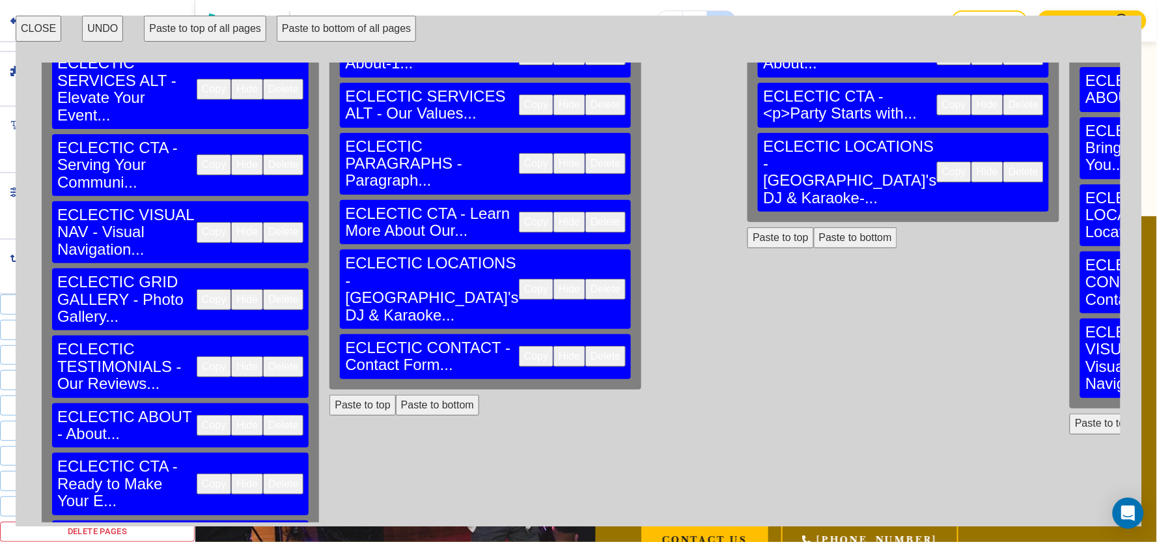
scroll to position [217, 0]
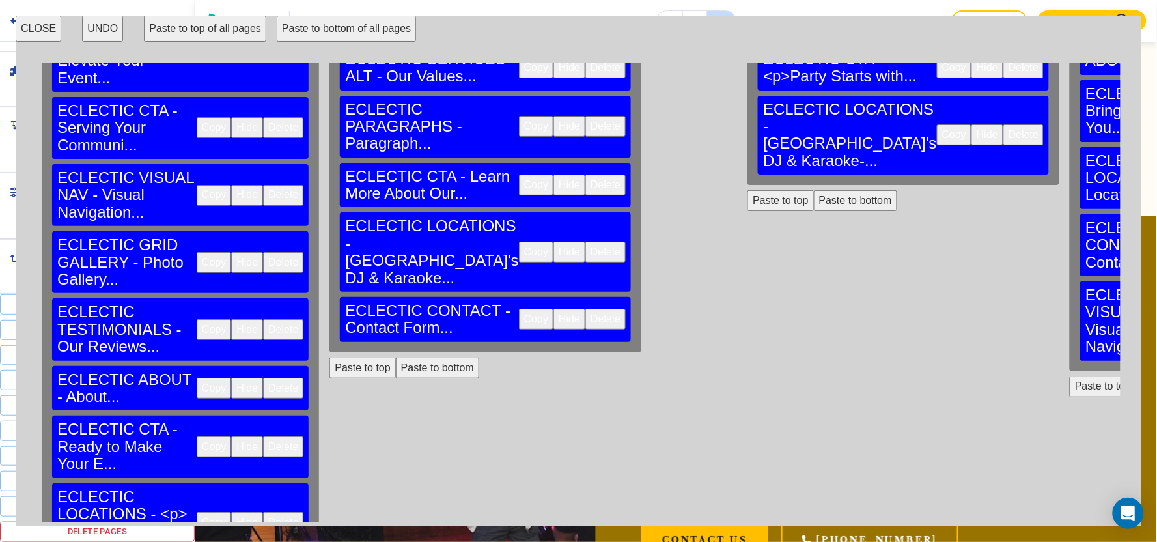
click at [519, 309] on button "Copy" at bounding box center [536, 319] width 35 height 21
click at [814, 190] on button "Paste to bottom" at bounding box center [855, 200] width 83 height 21
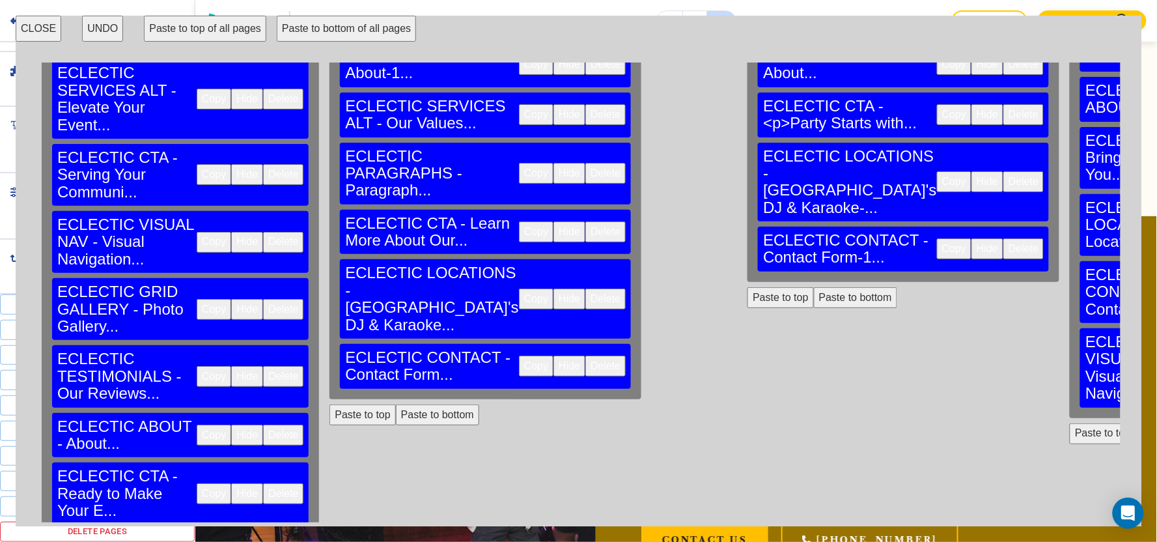
scroll to position [145, 0]
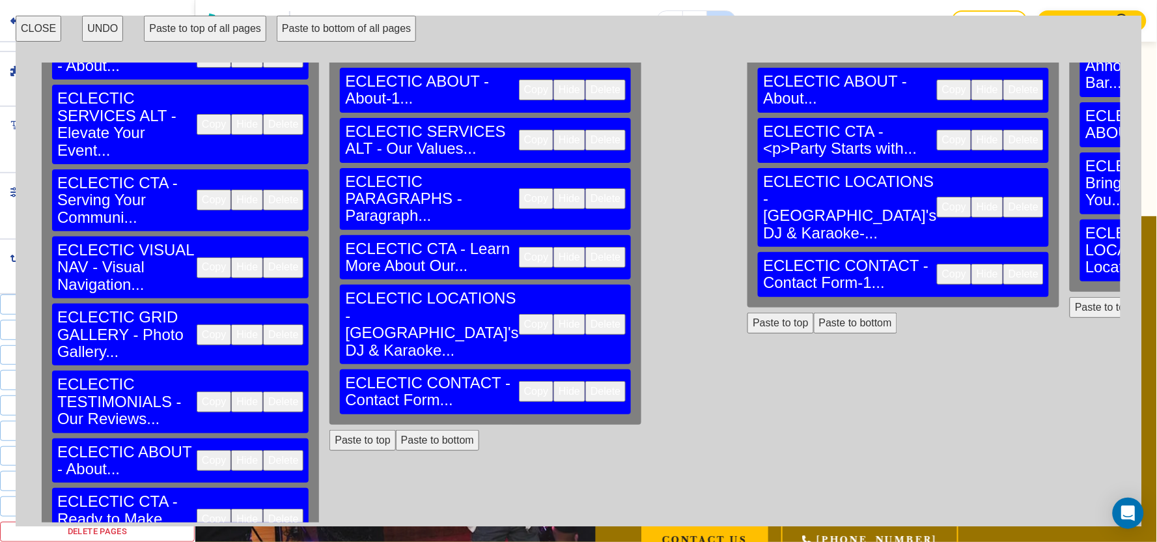
click at [1136, 230] on button "Paste to bottom" at bounding box center [1177, 240] width 83 height 21
click at [937, 197] on button "Copy" at bounding box center [954, 207] width 35 height 21
click at [1136, 297] on button "Paste to bottom" at bounding box center [1177, 307] width 83 height 21
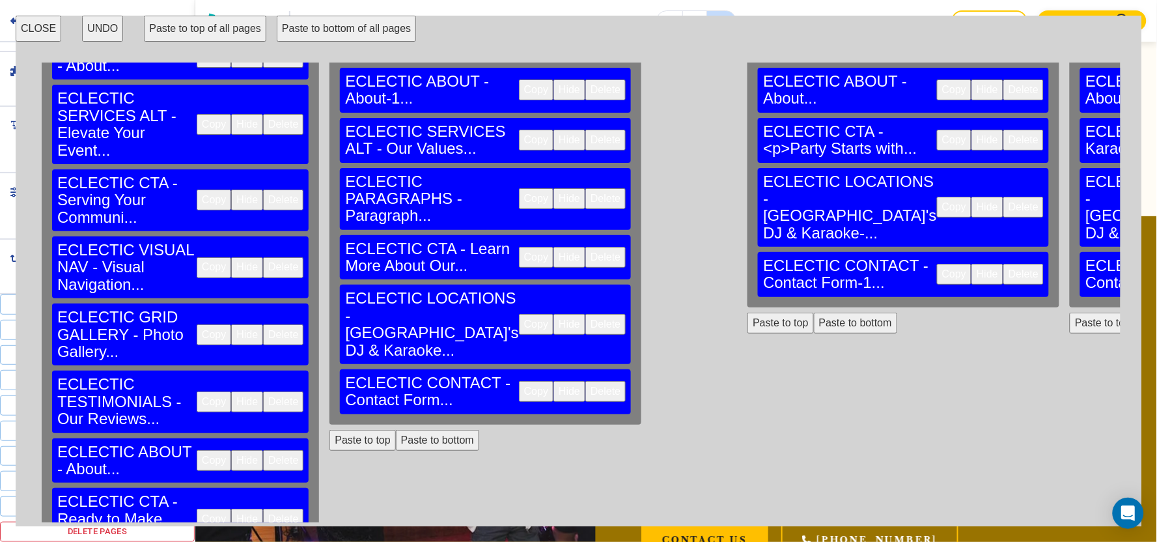
click at [37, 34] on button "CLOSE" at bounding box center [39, 29] width 46 height 26
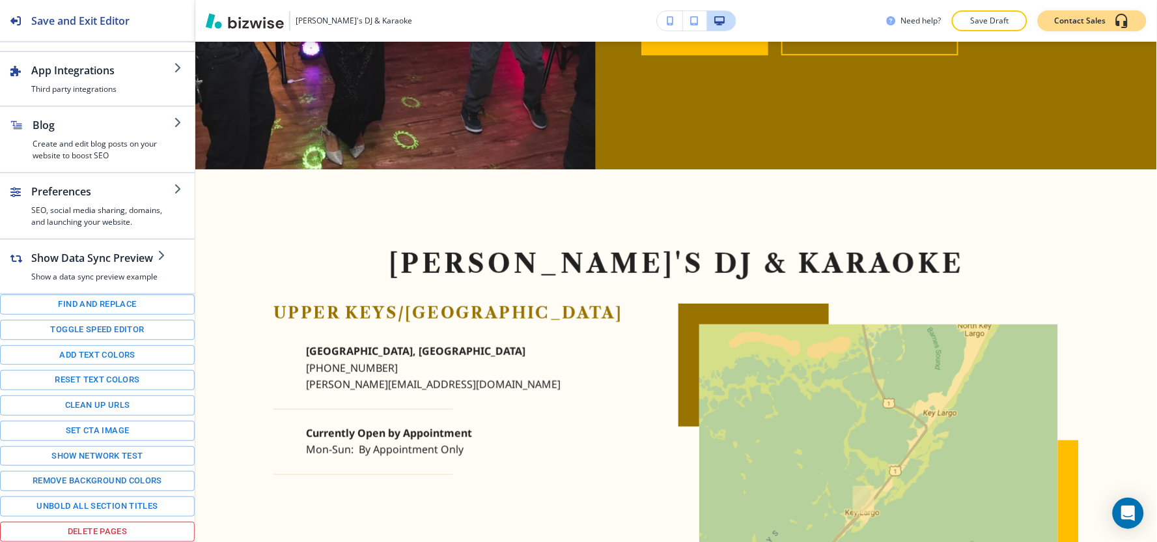
scroll to position [1685, 0]
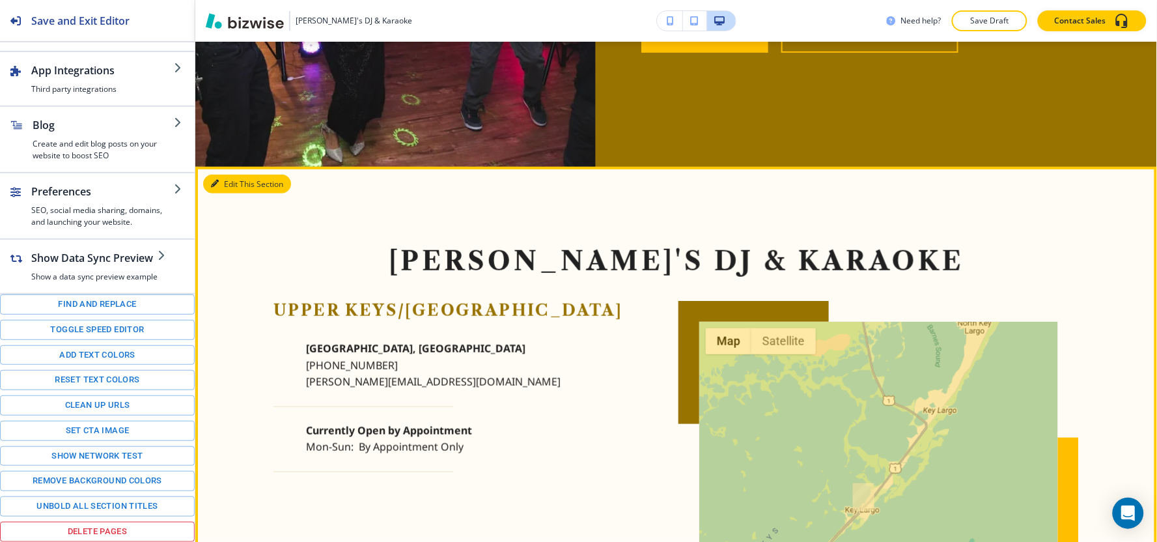
click at [236, 184] on button "Edit This Section" at bounding box center [247, 184] width 88 height 20
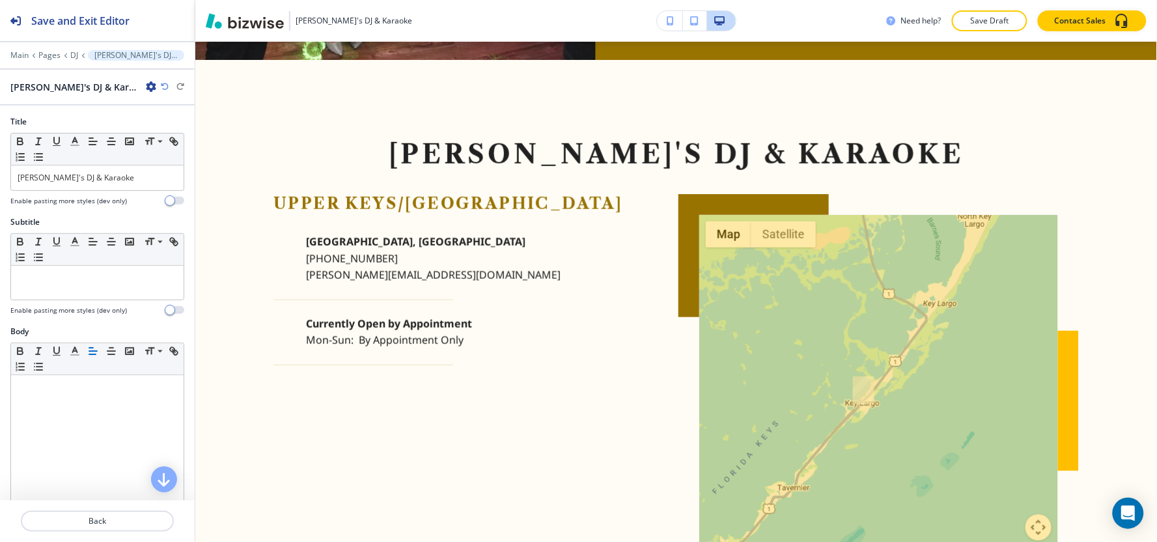
scroll to position [1804, 0]
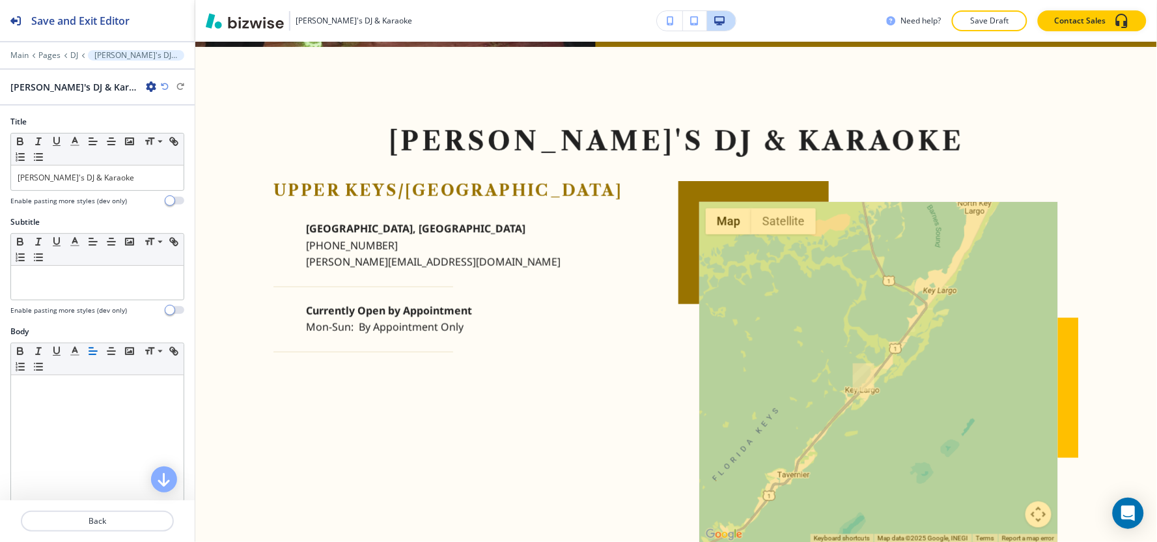
click at [146, 89] on icon "button" at bounding box center [151, 86] width 10 height 10
click at [135, 105] on p "Rename Section" at bounding box center [153, 110] width 66 height 12
click at [128, 88] on input "Gaby's DJ & Karaoke-1" at bounding box center [77, 87] width 135 height 26
type input "Gaby's DJ & Karaoke"
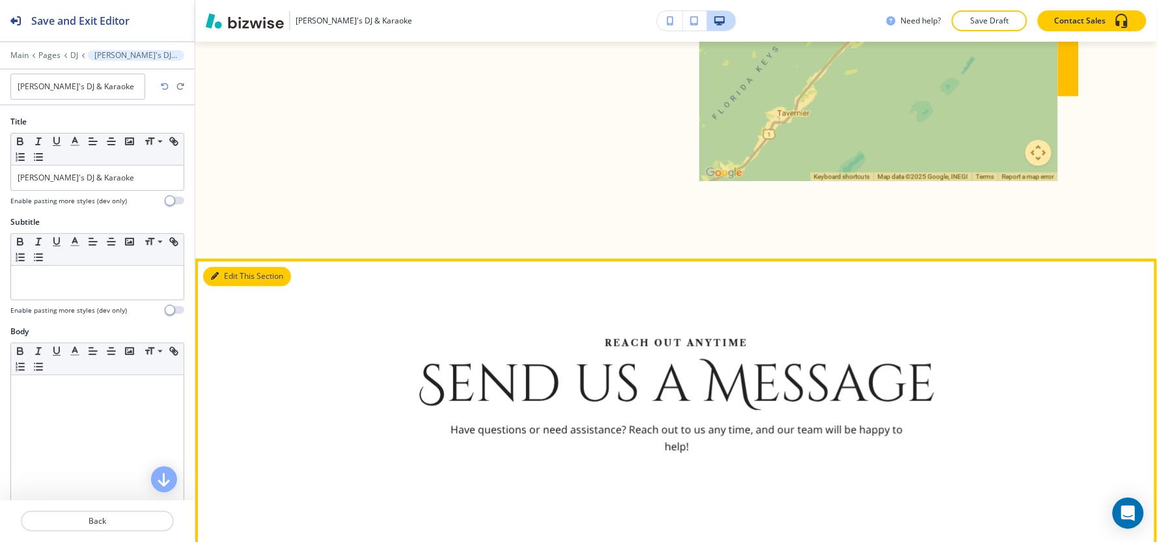
click at [223, 267] on button "Edit This Section" at bounding box center [247, 277] width 88 height 20
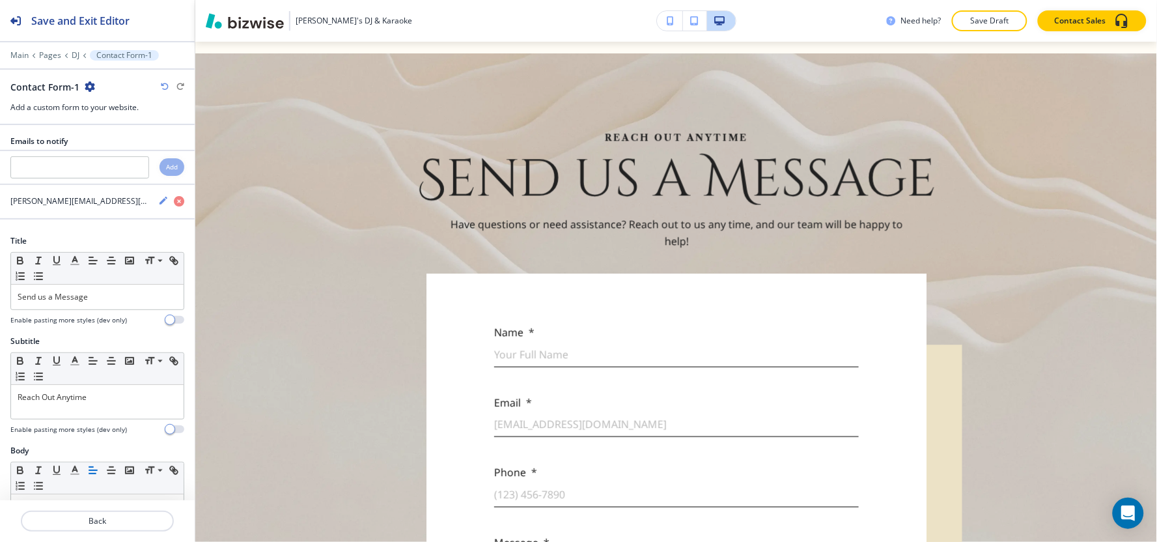
scroll to position [2373, 0]
click at [87, 90] on icon "button" at bounding box center [90, 86] width 10 height 10
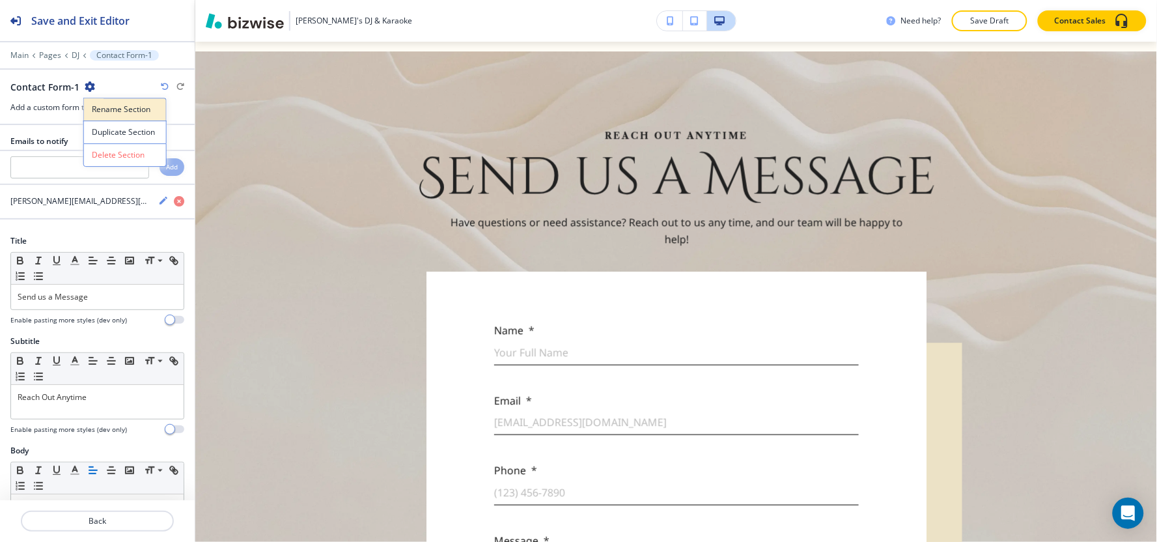
click at [102, 104] on p "Rename Section" at bounding box center [125, 110] width 66 height 12
click at [102, 96] on input "Contact Form-1" at bounding box center [77, 87] width 135 height 26
type input "Contact Form"
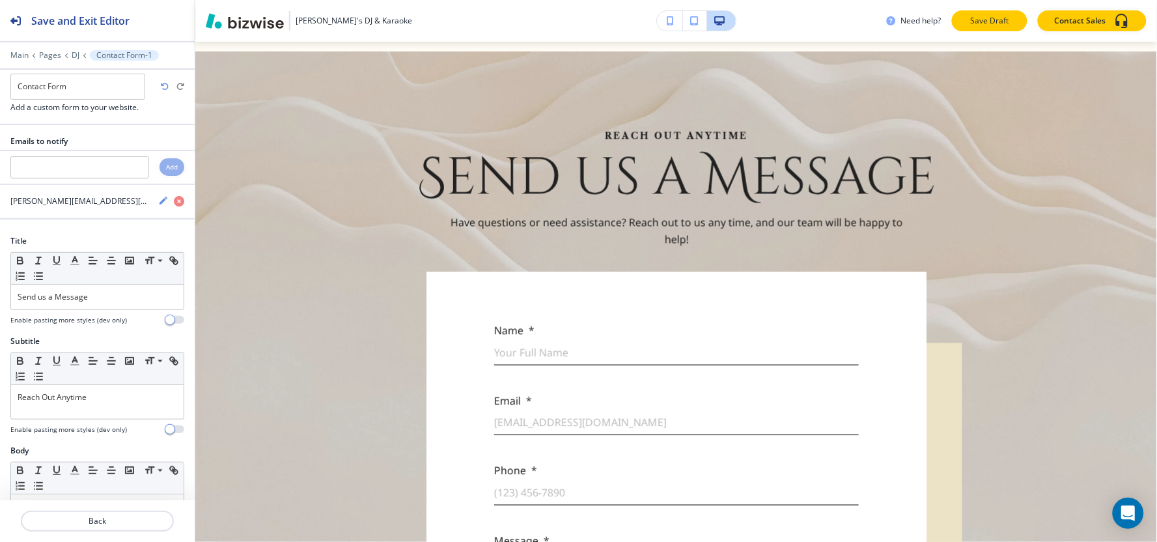
click at [1006, 14] on button "Save Draft" at bounding box center [990, 20] width 76 height 21
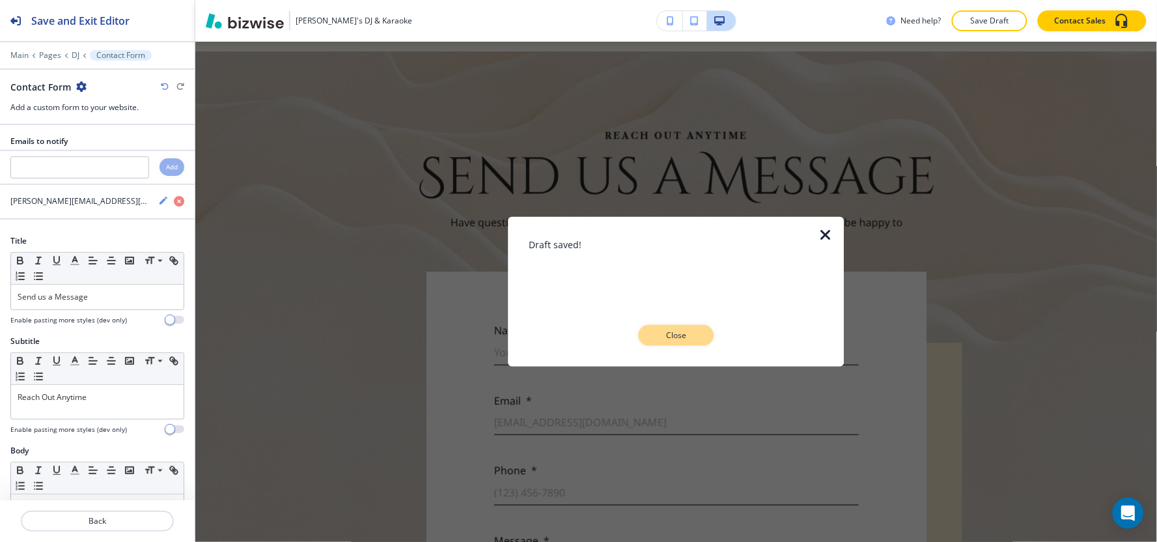
click at [669, 329] on p "Close" at bounding box center [677, 335] width 42 height 12
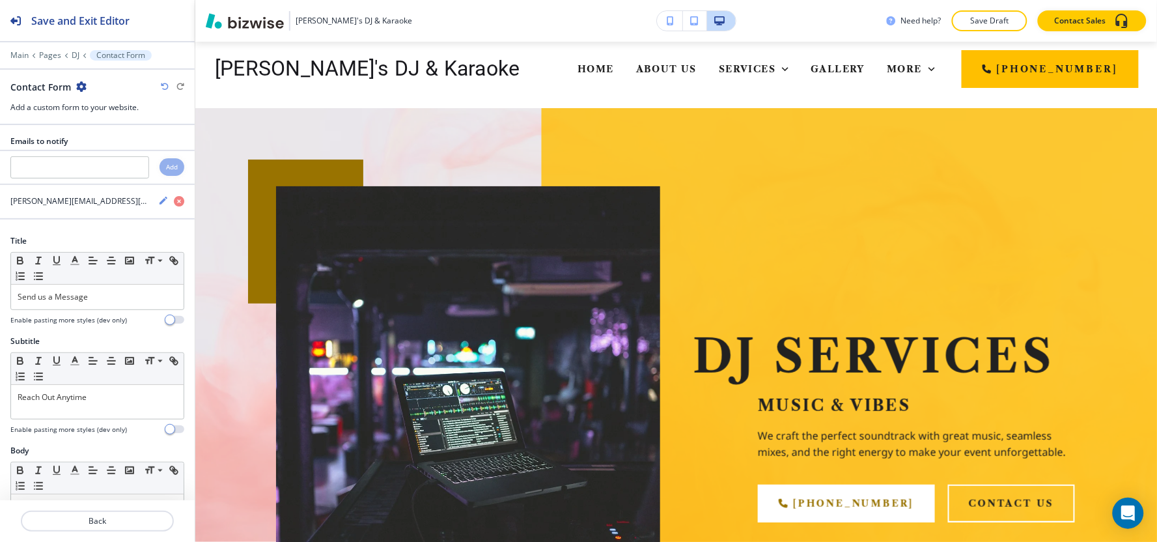
scroll to position [0, 0]
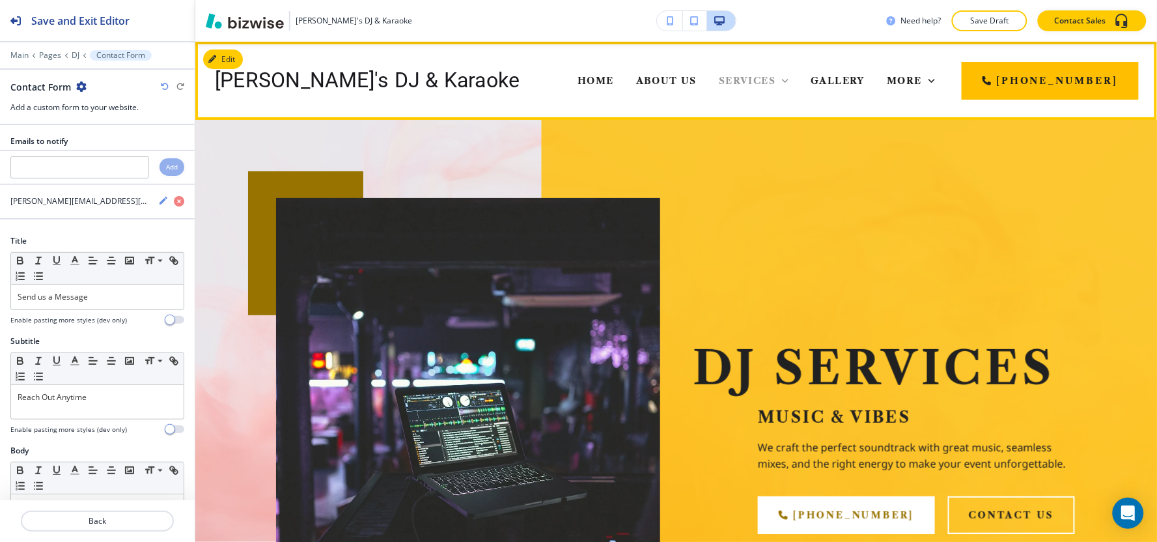
click at [719, 82] on span "Services" at bounding box center [747, 81] width 57 height 12
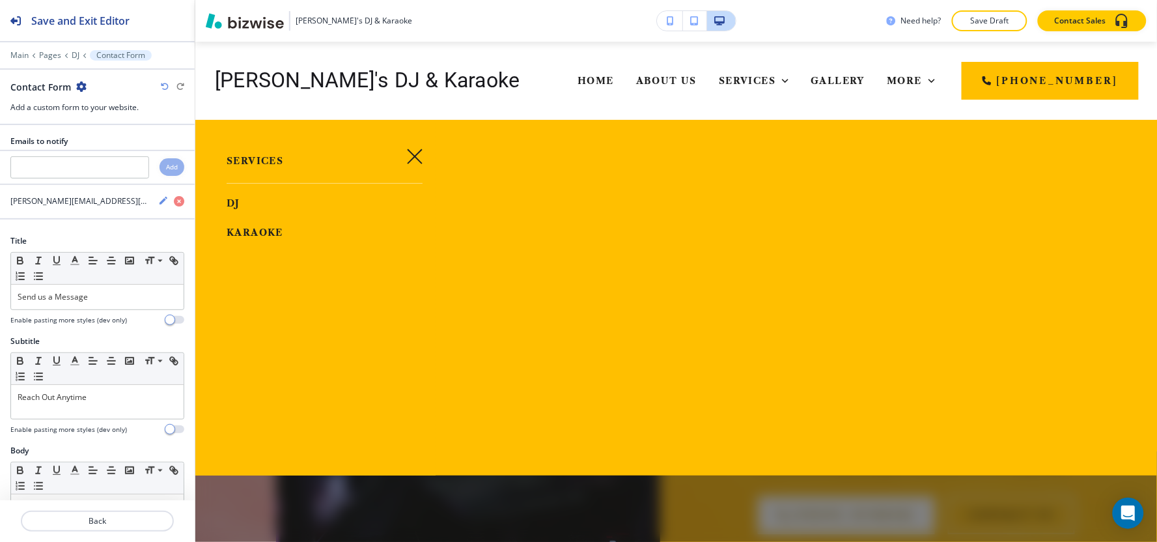
click at [257, 232] on span "Karaoke" at bounding box center [255, 233] width 57 height 12
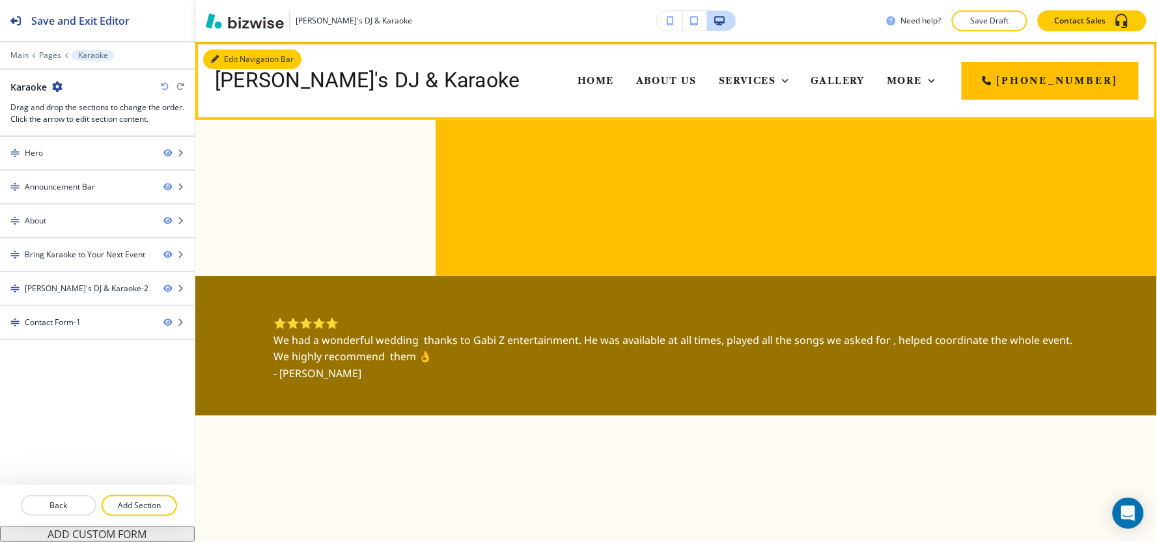
click at [226, 61] on button "Edit Navigation Bar" at bounding box center [252, 59] width 98 height 20
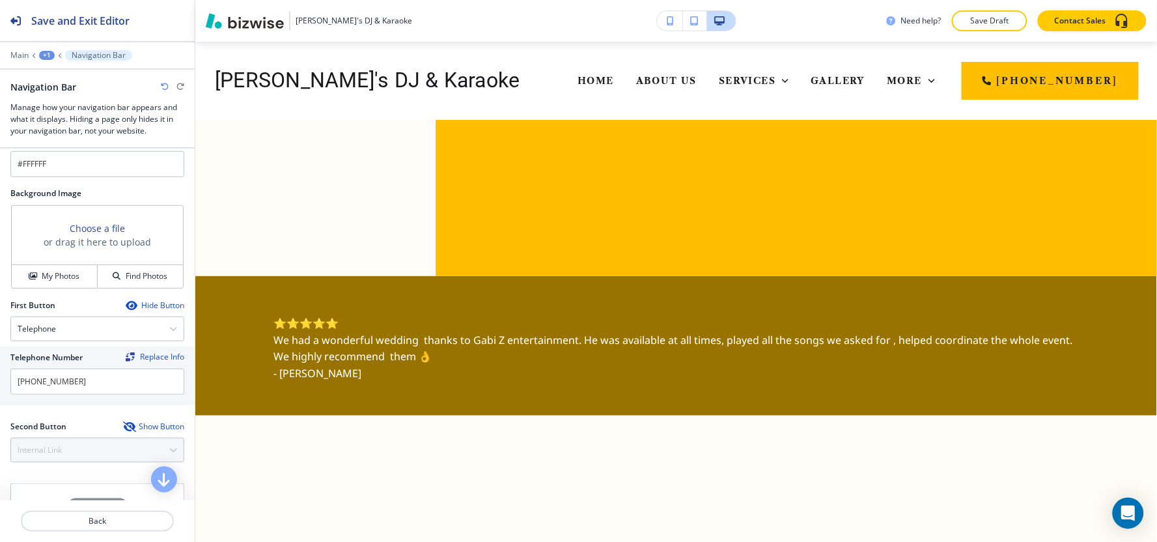
scroll to position [289, 0]
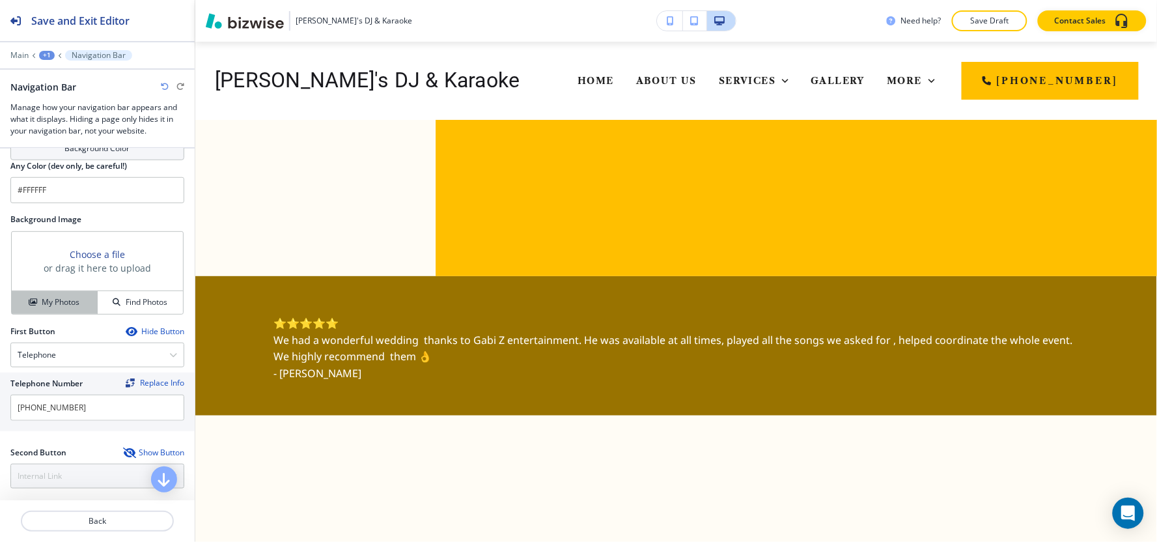
click at [49, 306] on h4 "My Photos" at bounding box center [61, 302] width 38 height 12
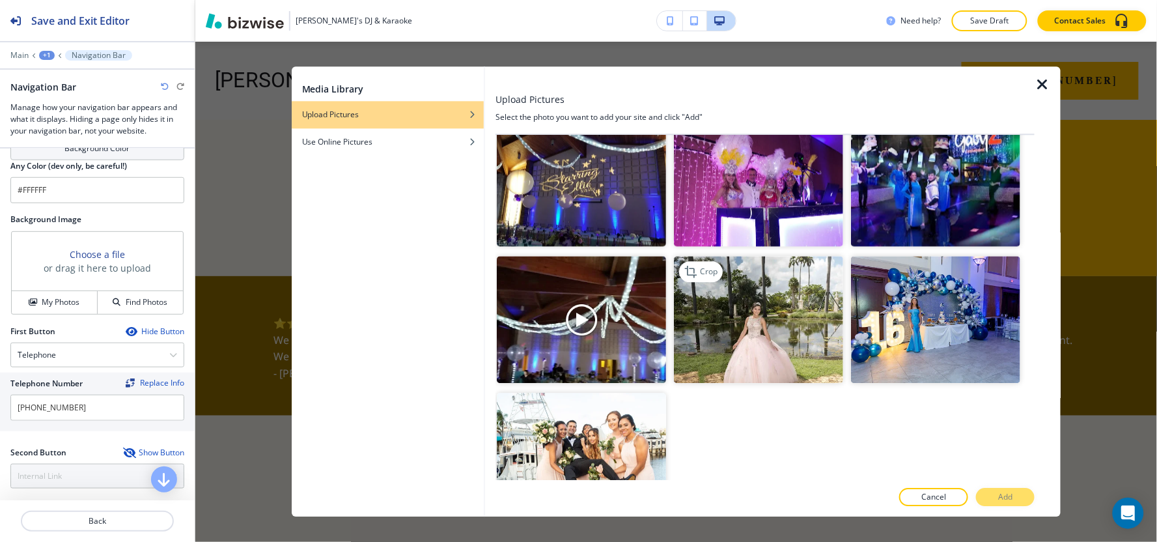
scroll to position [1005, 0]
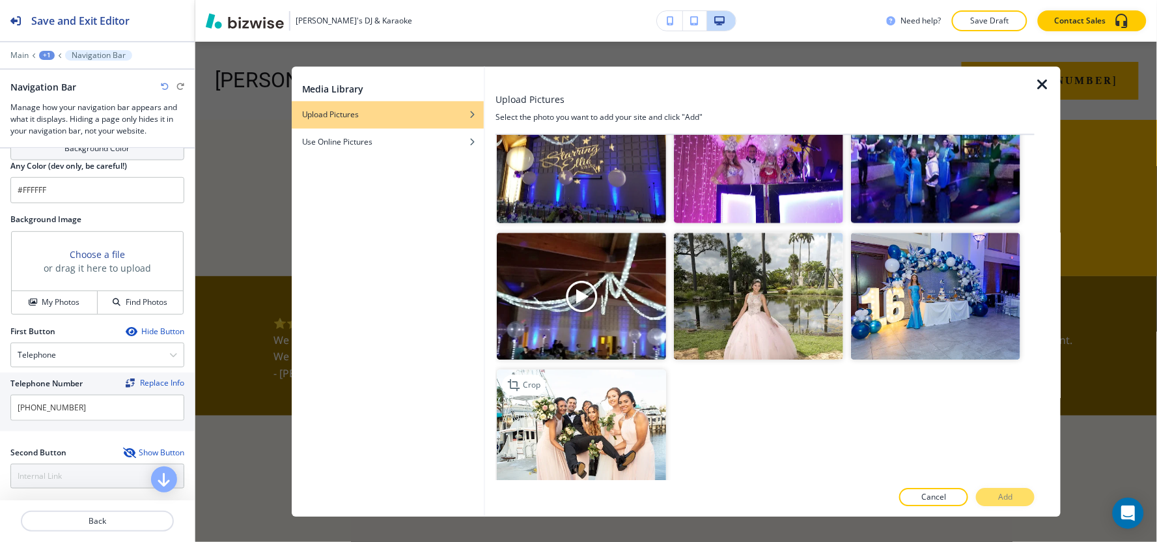
click at [617, 380] on img "button" at bounding box center [581, 432] width 169 height 127
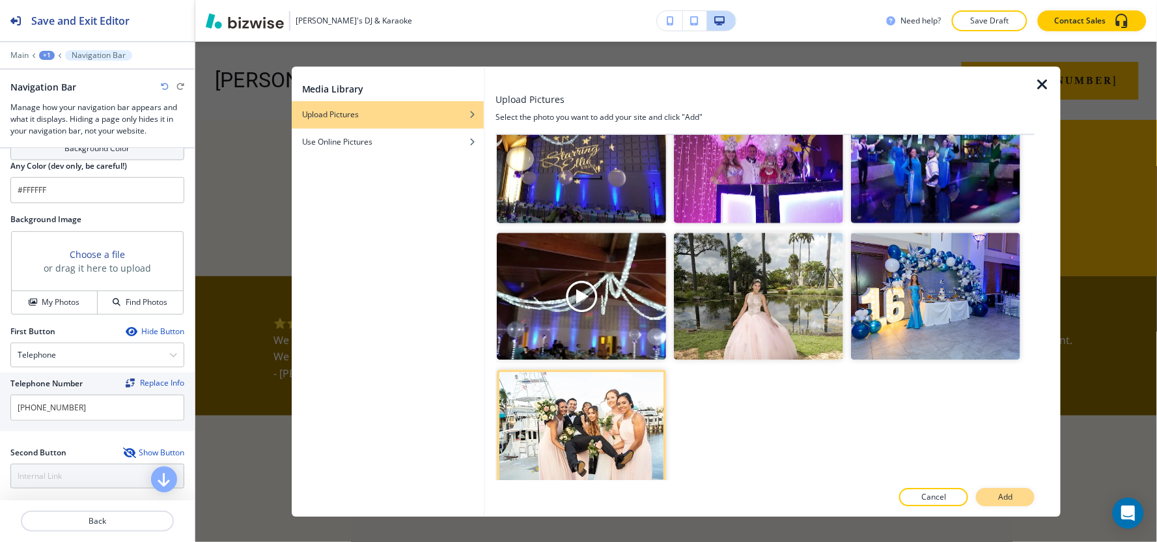
click at [1015, 499] on button "Add" at bounding box center [1005, 497] width 59 height 18
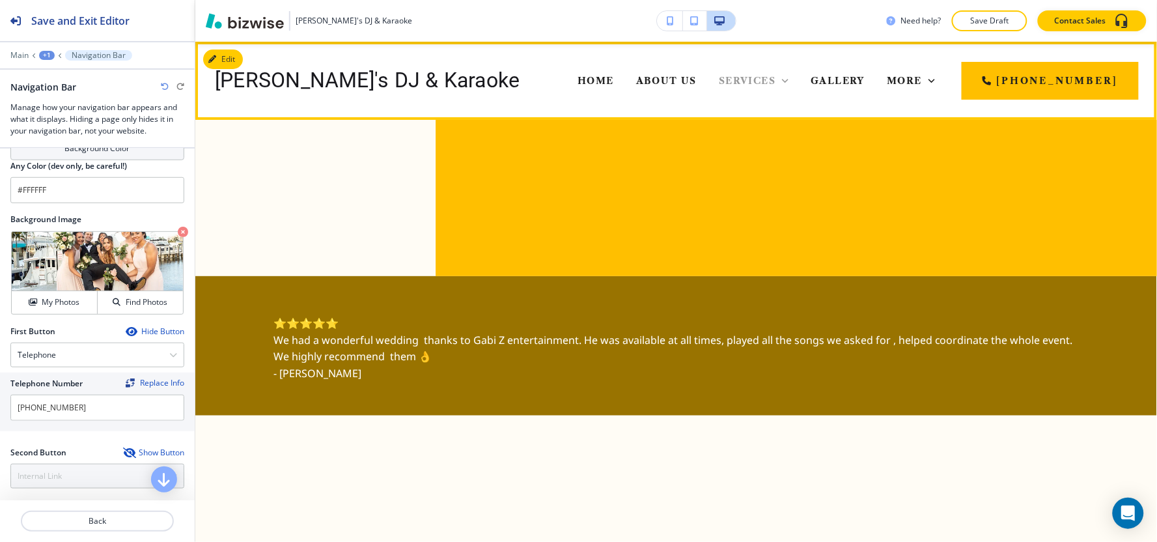
click at [719, 81] on span "Services" at bounding box center [747, 81] width 57 height 12
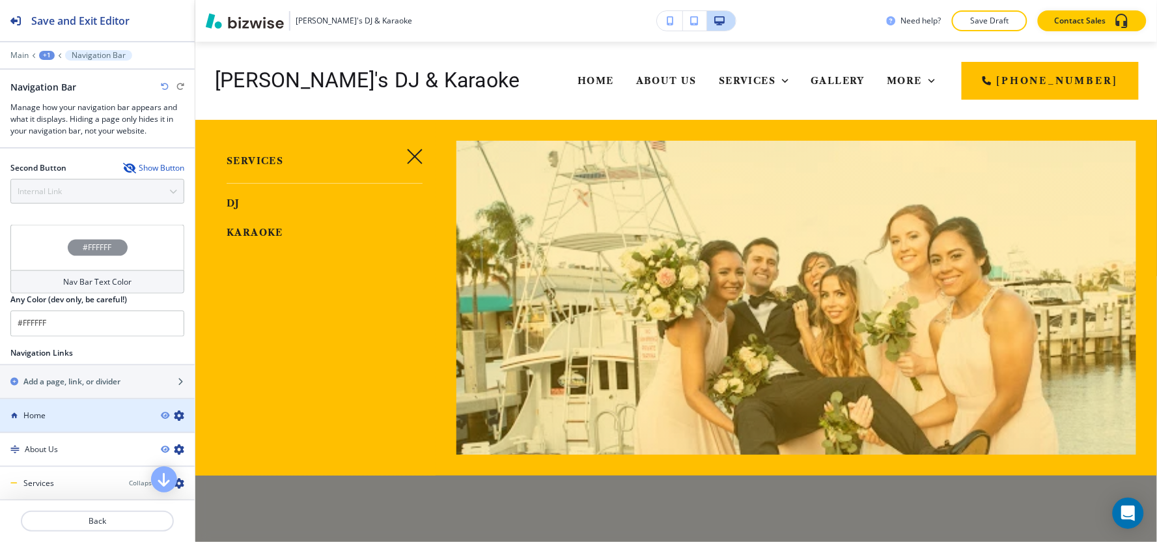
scroll to position [578, 0]
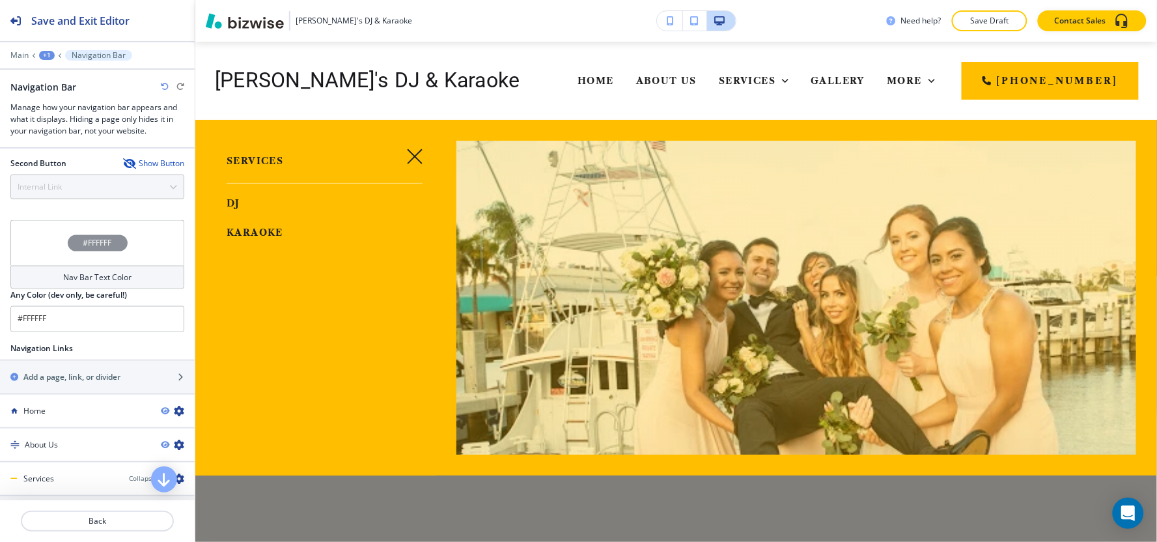
click at [83, 283] on h4 "Nav Bar Text Color" at bounding box center [97, 277] width 68 height 12
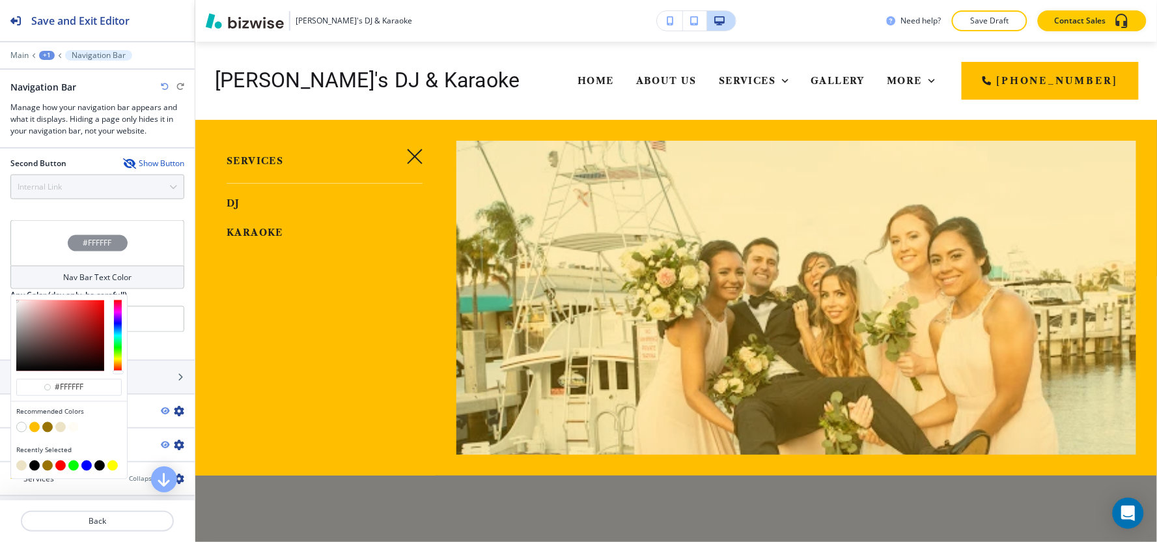
type input "#ffffff"
click at [161, 338] on div at bounding box center [97, 337] width 195 height 10
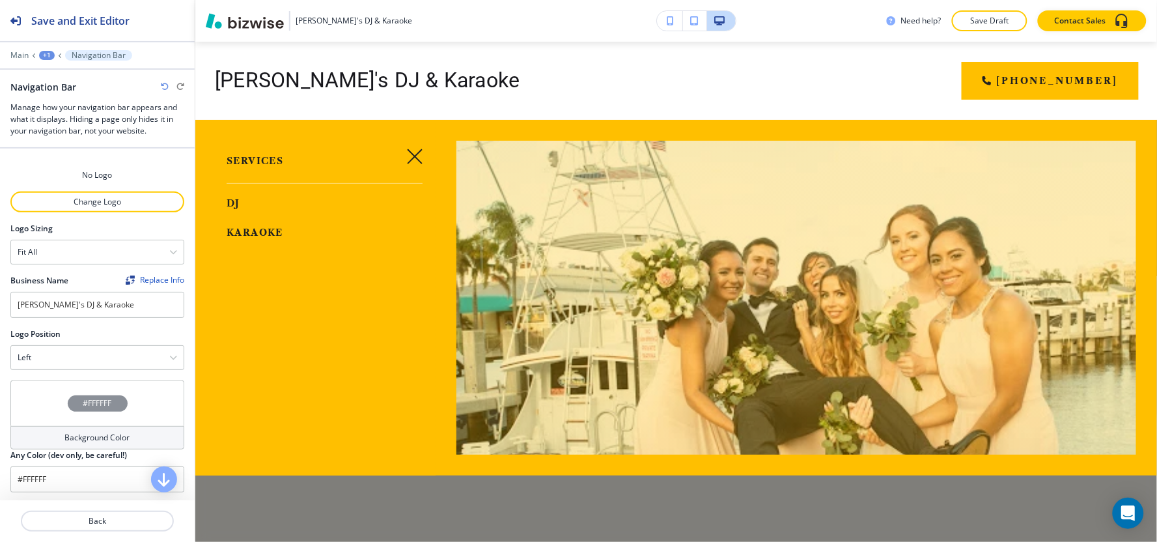
scroll to position [72, 0]
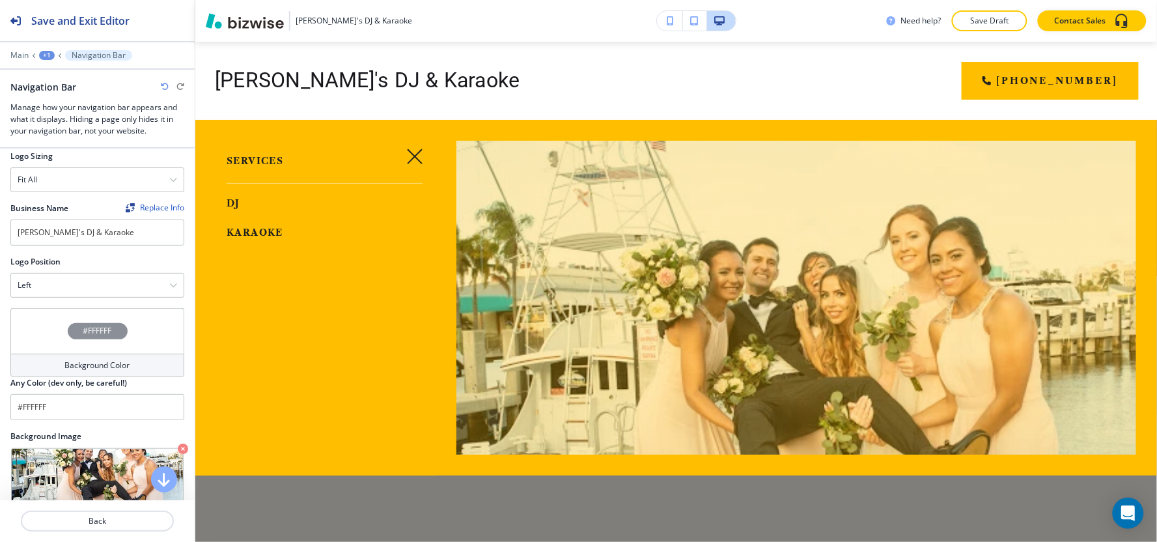
click at [29, 365] on div "Background Color" at bounding box center [97, 364] width 174 height 23
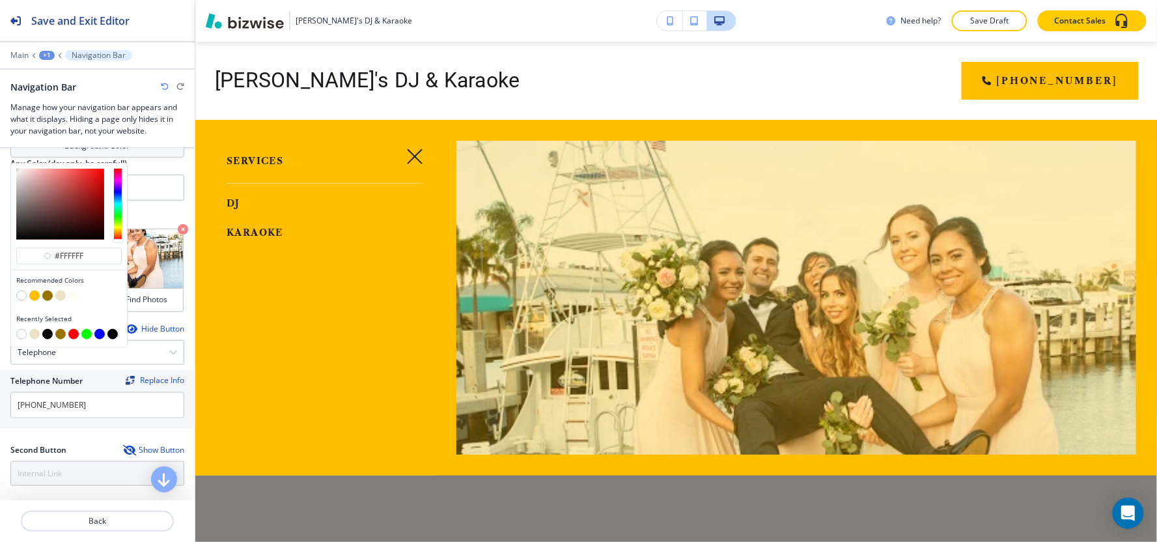
scroll to position [361, 0]
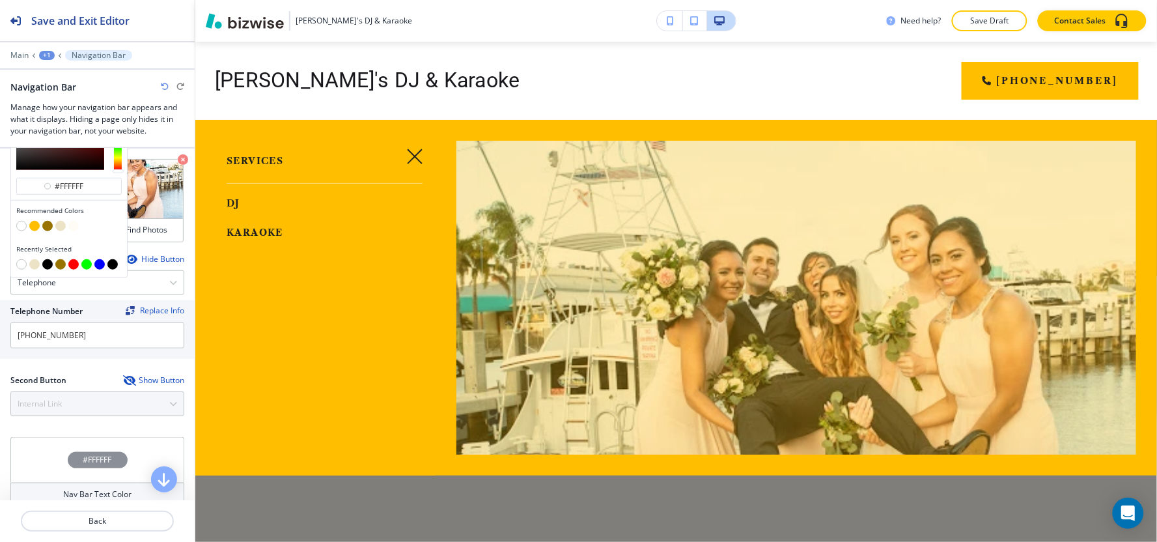
click at [20, 228] on button "button" at bounding box center [21, 226] width 10 height 10
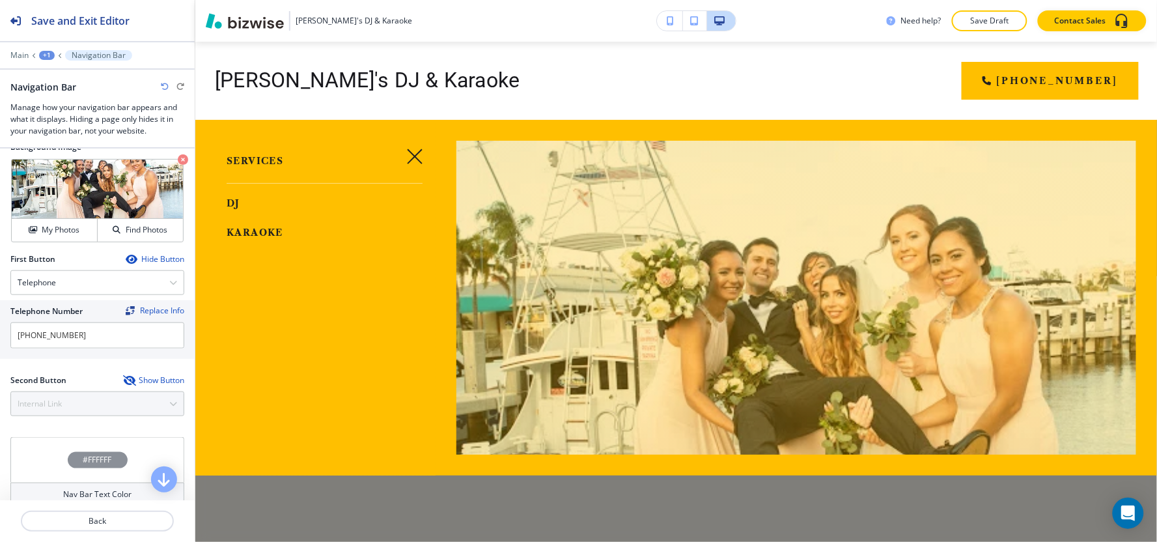
scroll to position [217, 0]
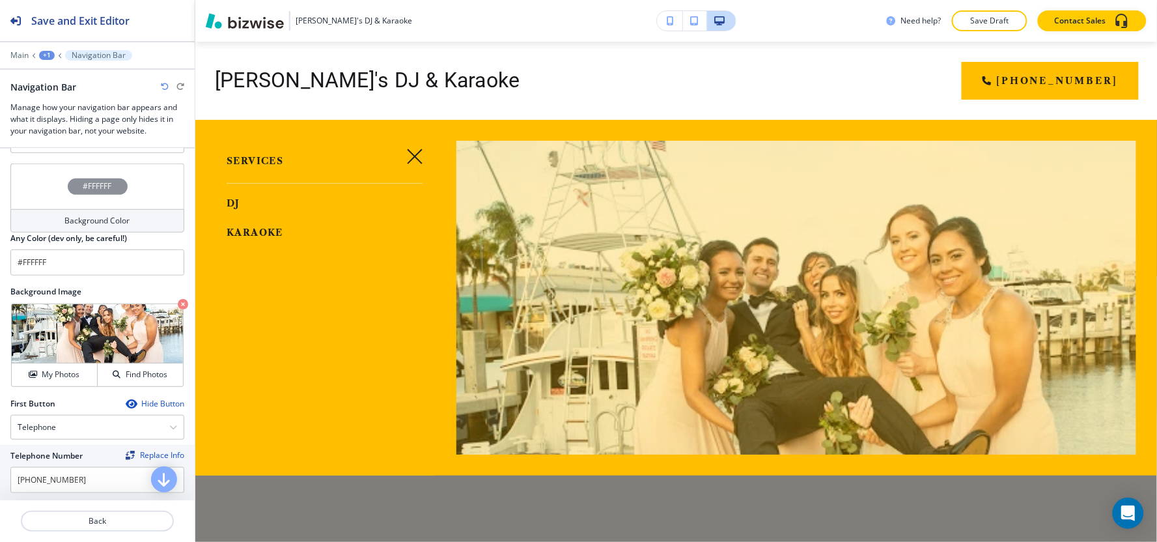
click at [65, 217] on h4 "Background Color" at bounding box center [97, 221] width 65 height 12
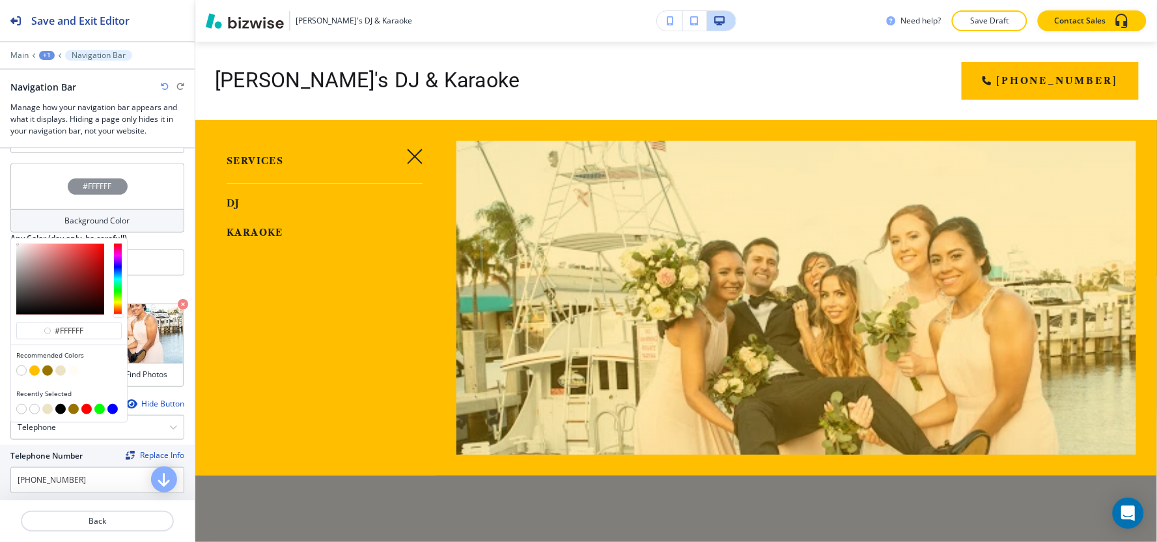
click at [46, 372] on button "button" at bounding box center [47, 370] width 10 height 10
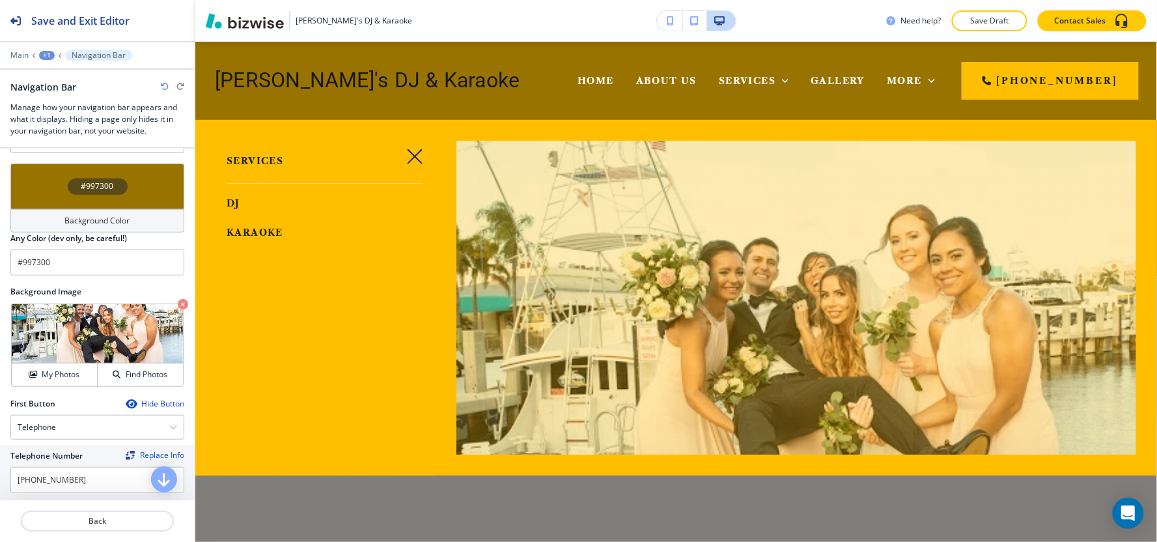
click at [68, 219] on h4 "Background Color" at bounding box center [97, 221] width 65 height 12
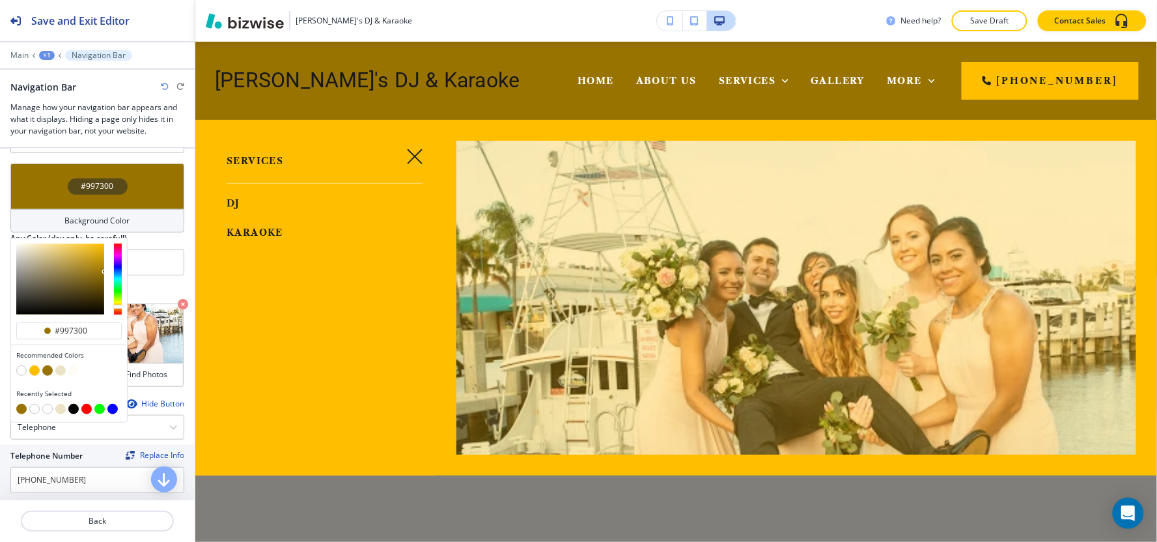
click at [18, 373] on button "button" at bounding box center [21, 370] width 10 height 10
type input "#FFFFFF"
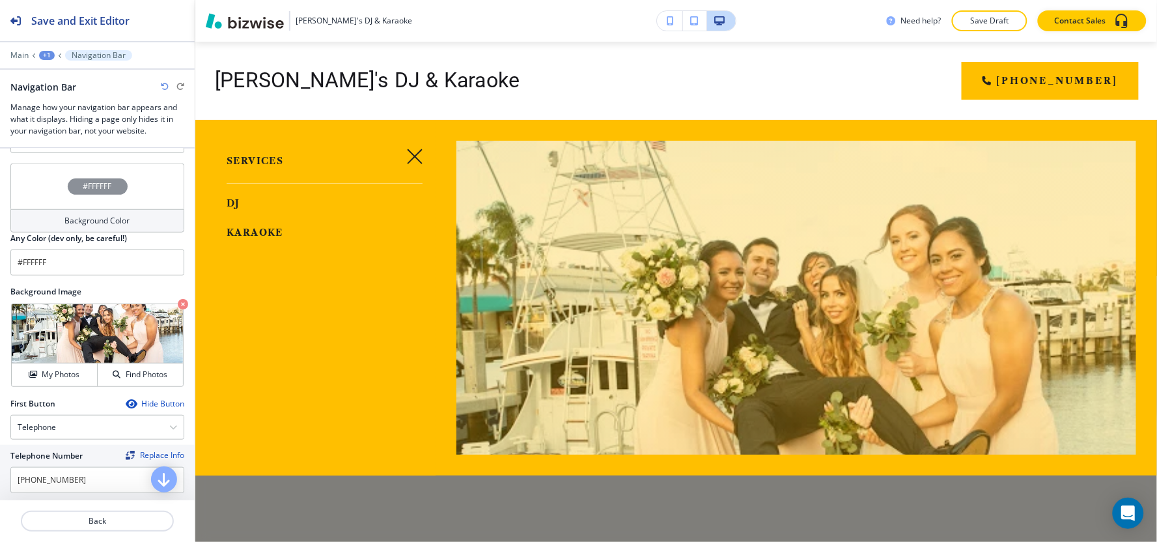
scroll to position [434, 0]
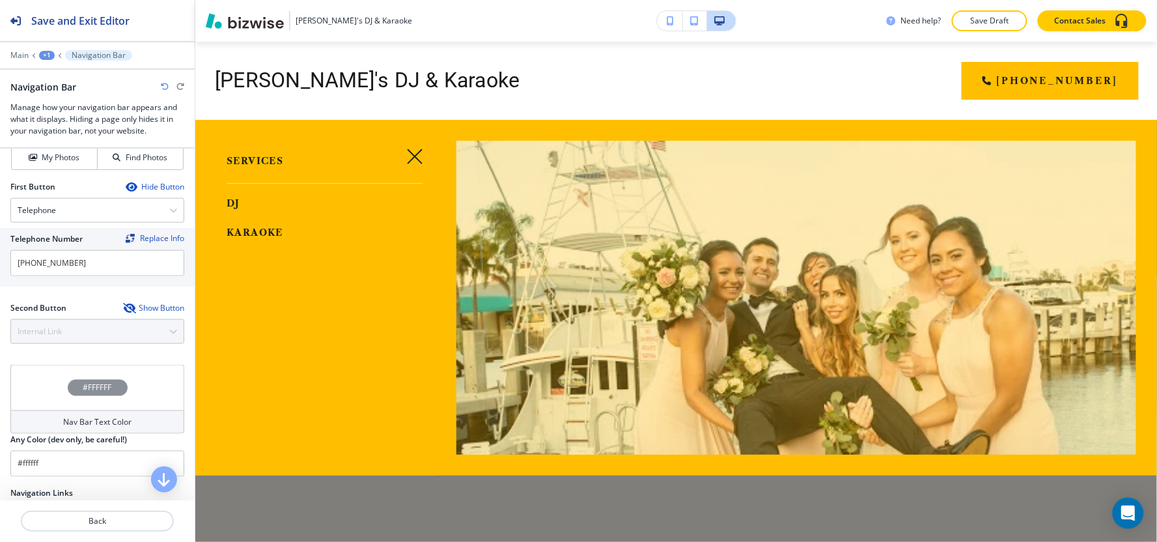
click at [48, 431] on div "Nav Bar Text Color" at bounding box center [97, 421] width 174 height 23
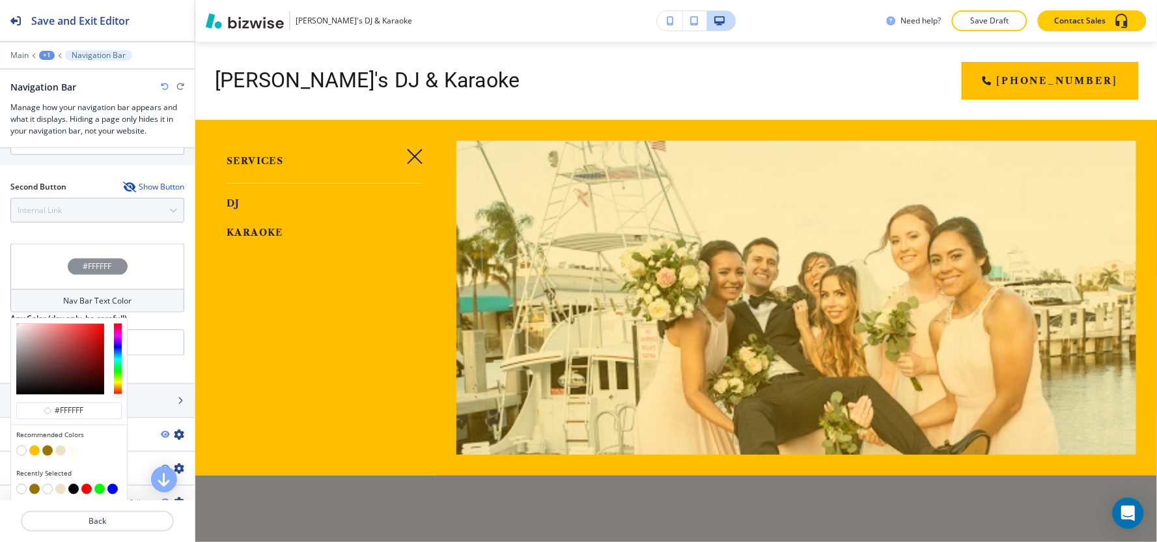
scroll to position [578, 0]
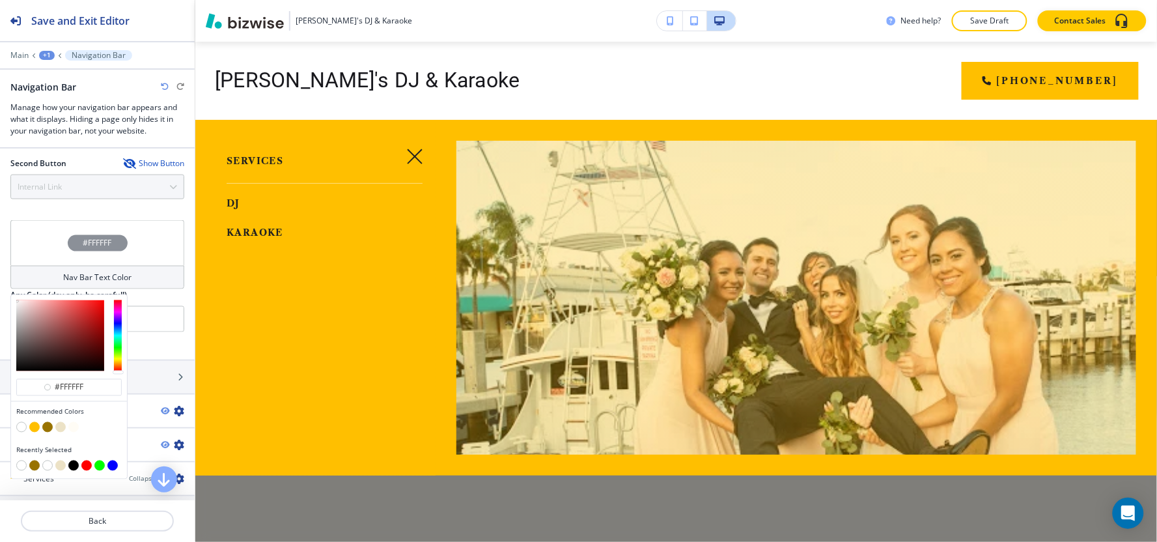
click at [47, 428] on button "button" at bounding box center [47, 427] width 10 height 10
type input "#997300"
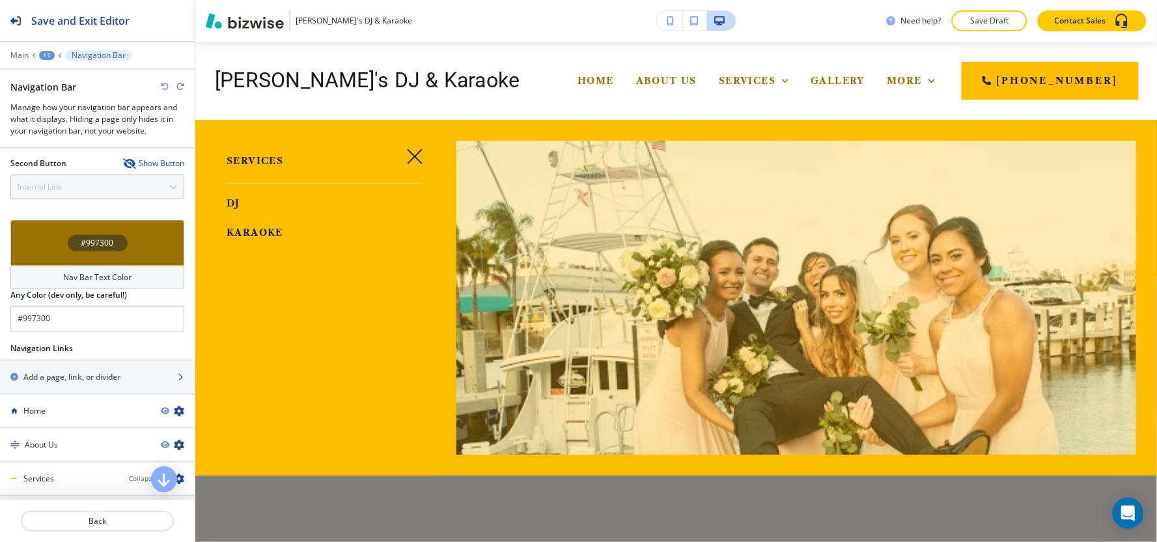
click at [407, 152] on icon "button" at bounding box center [415, 156] width 16 height 16
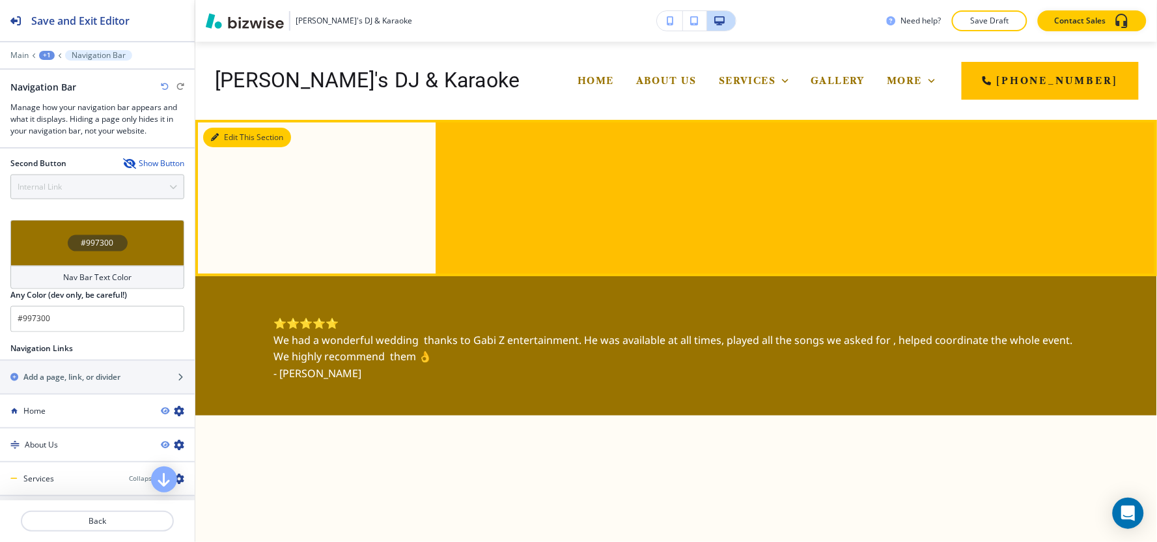
click at [227, 133] on button "Edit This Section" at bounding box center [247, 138] width 88 height 20
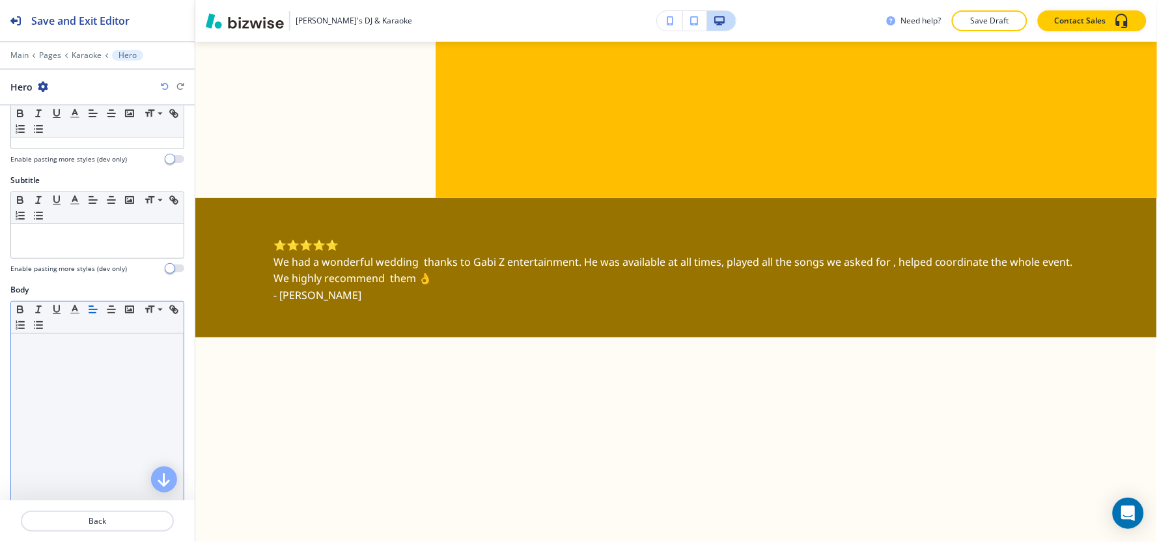
scroll to position [0, 0]
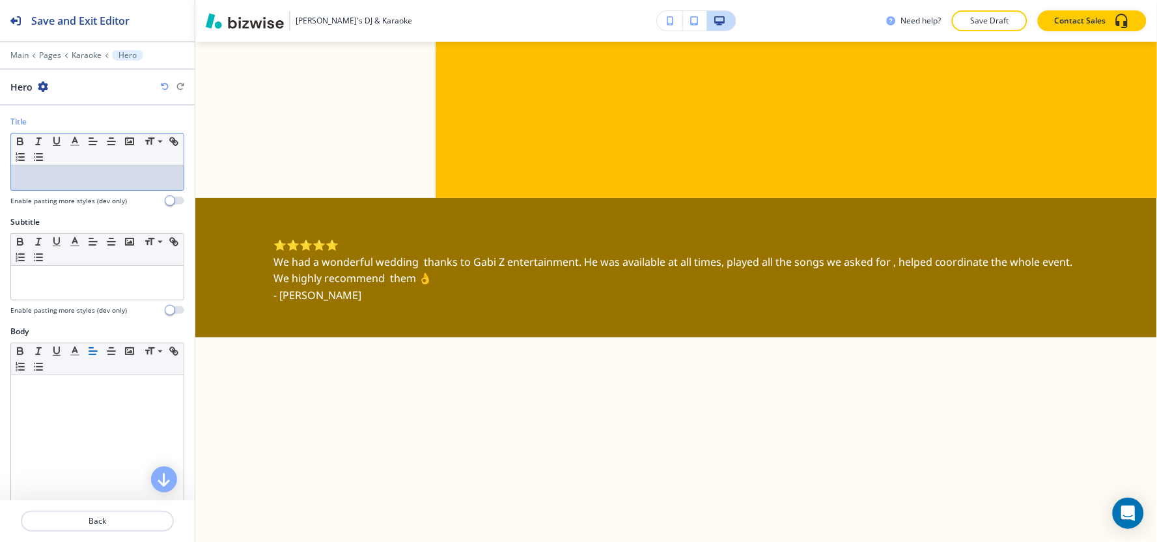
click at [94, 179] on p at bounding box center [97, 178] width 159 height 12
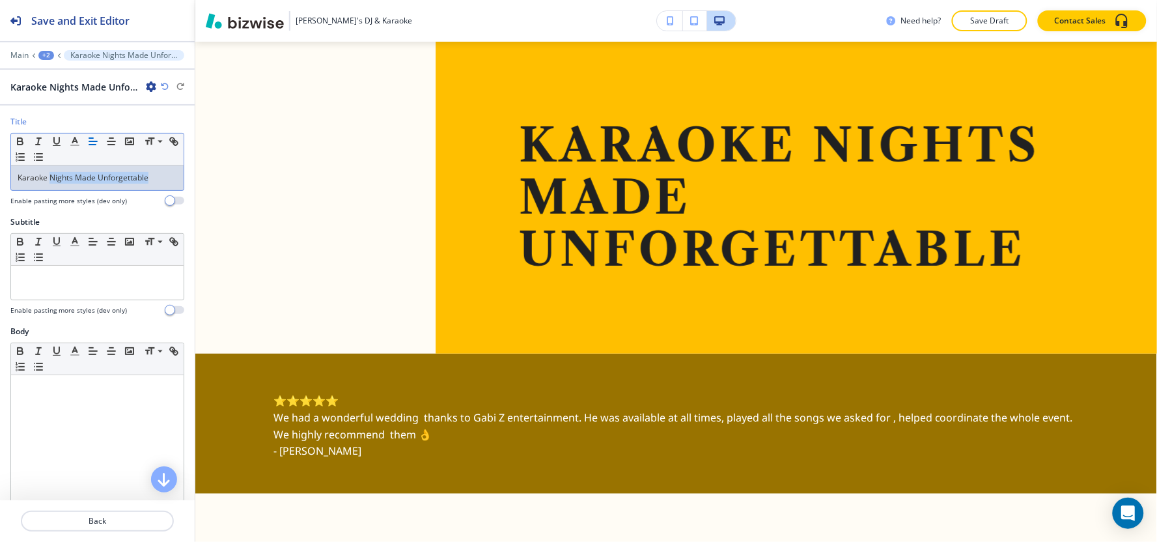
drag, startPoint x: 159, startPoint y: 181, endPoint x: 49, endPoint y: 186, distance: 110.1
click at [49, 186] on div "Karaoke Nights Made Unforgettable" at bounding box center [97, 177] width 173 height 25
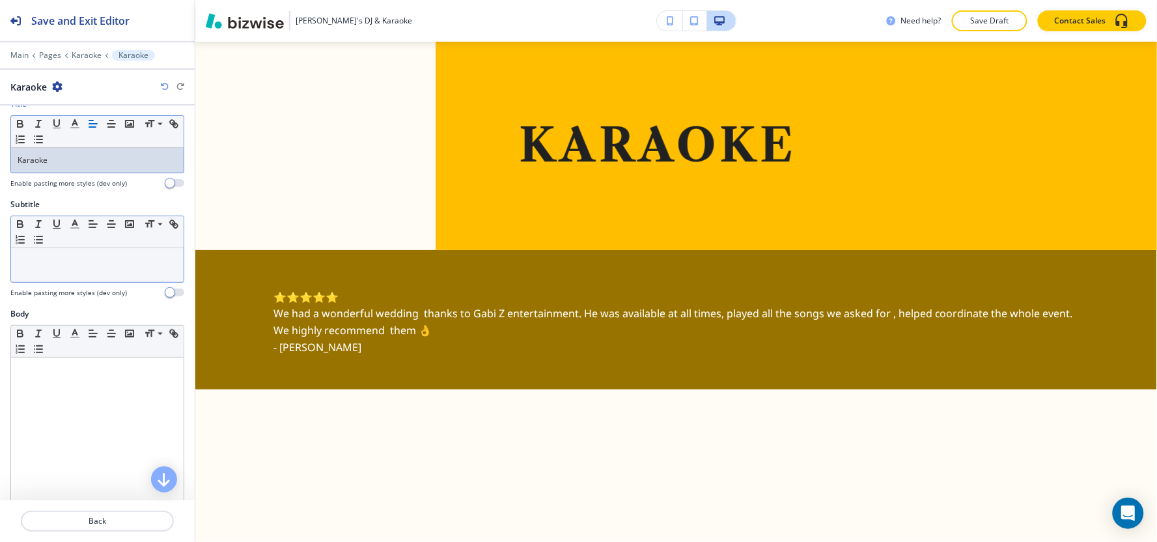
scroll to position [72, 0]
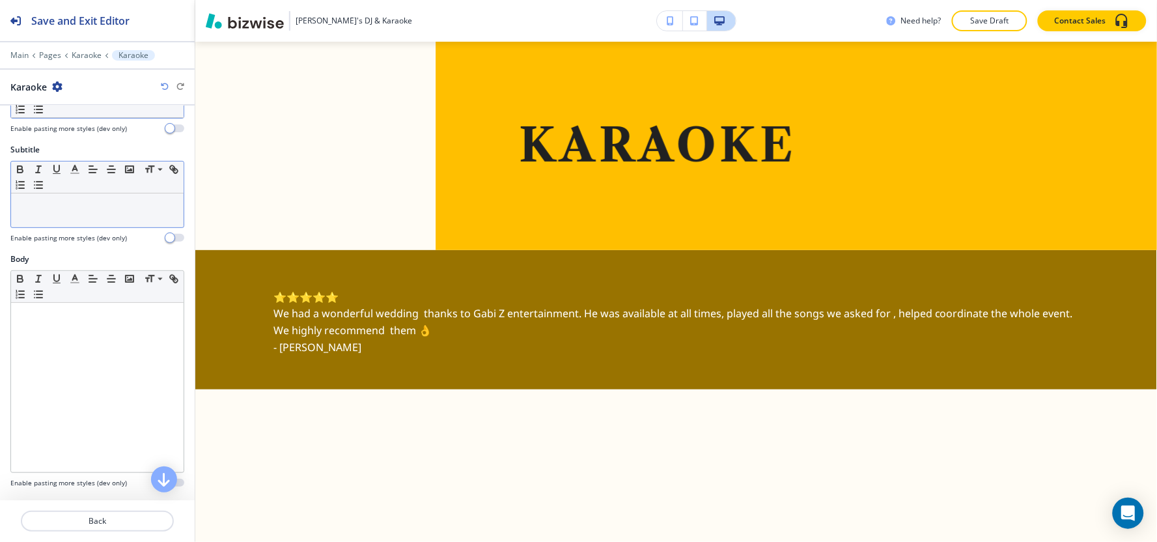
click at [66, 217] on div at bounding box center [97, 210] width 173 height 34
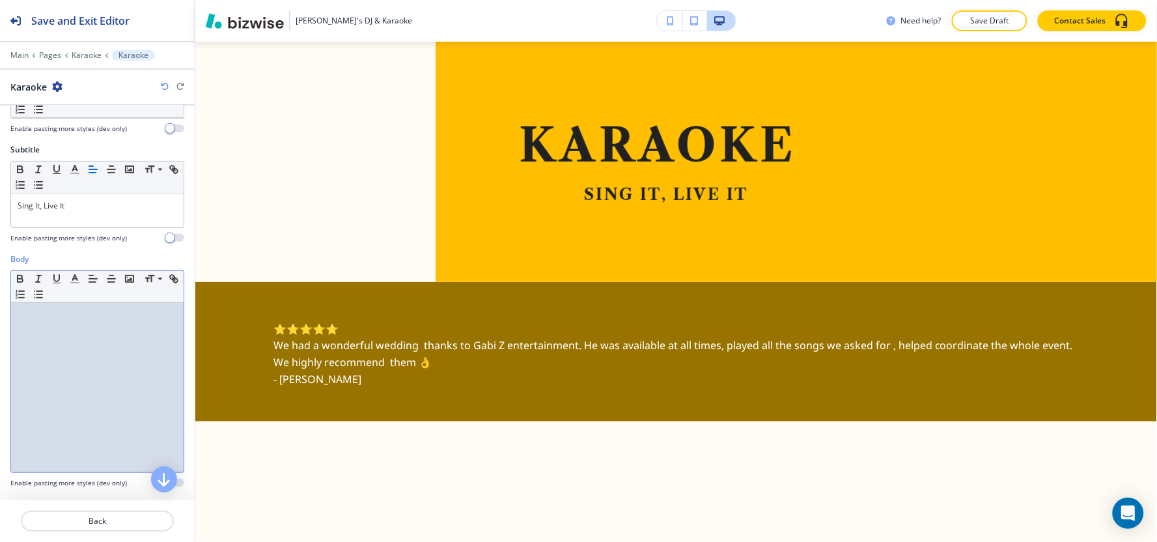
click at [70, 327] on div at bounding box center [97, 387] width 173 height 169
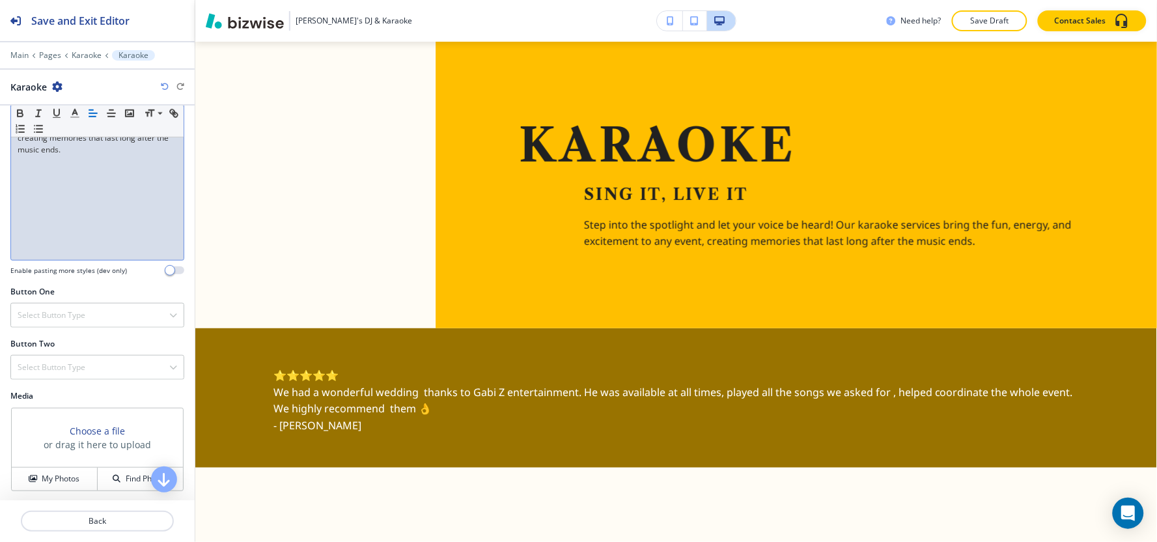
scroll to position [289, 0]
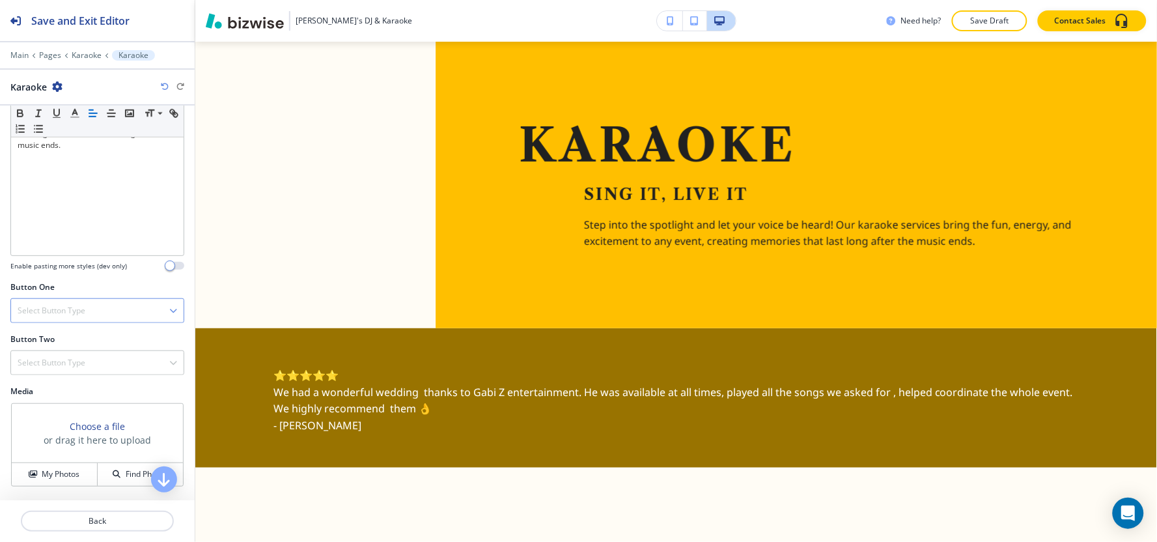
click at [77, 316] on h4 "Select Button Type" at bounding box center [52, 311] width 68 height 12
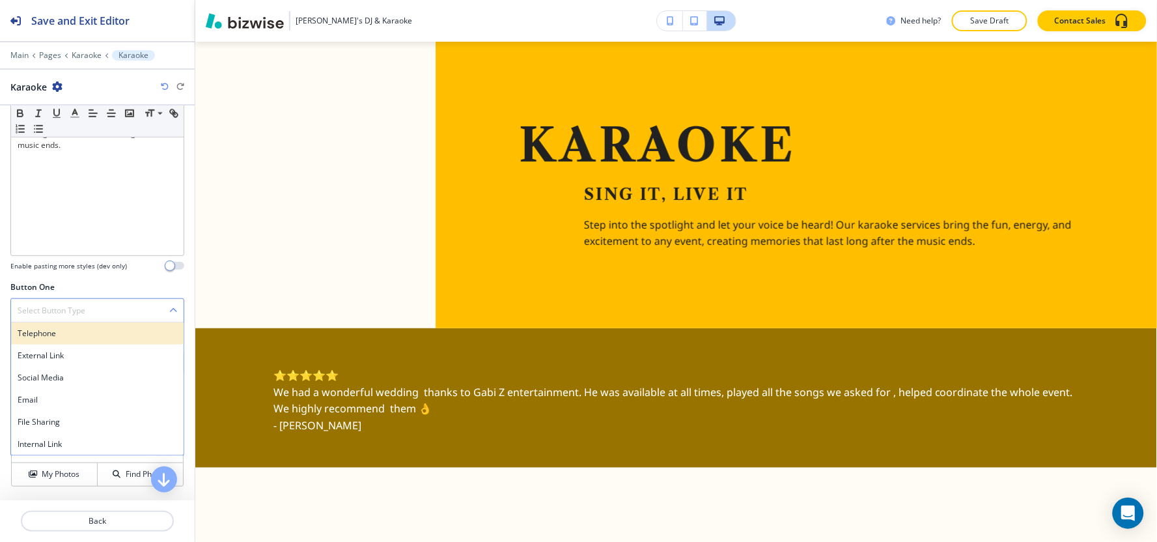
click at [48, 342] on div "Telephone" at bounding box center [97, 333] width 173 height 22
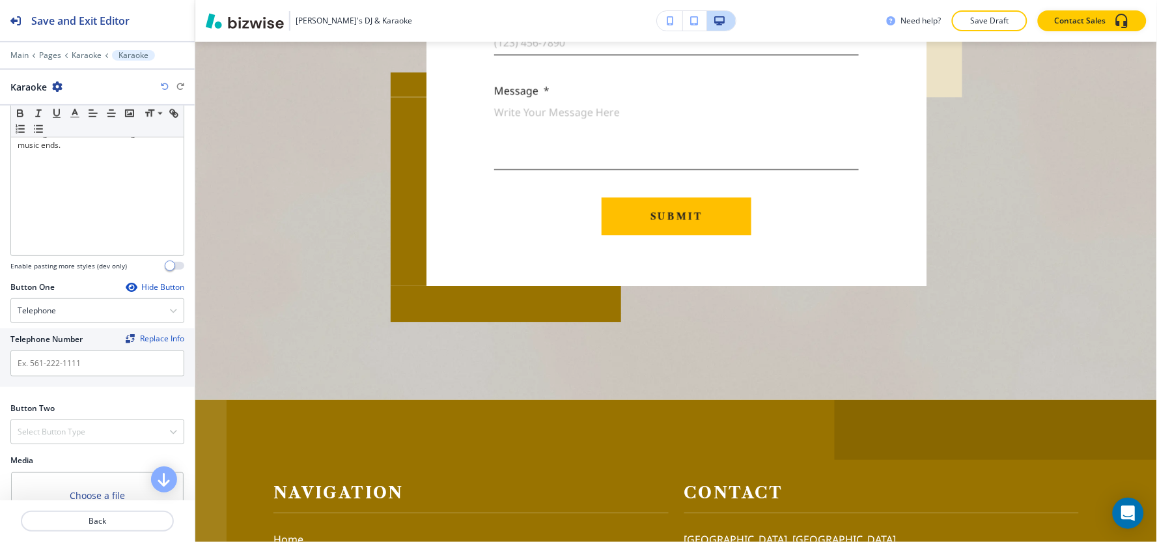
scroll to position [2796, 0]
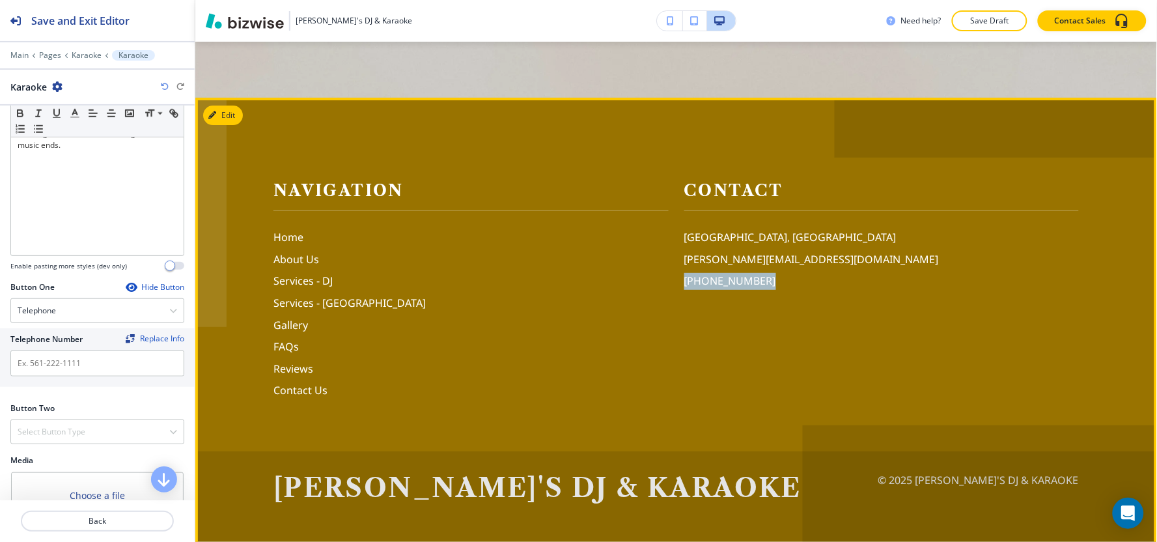
drag, startPoint x: 762, startPoint y: 275, endPoint x: 665, endPoint y: 278, distance: 96.4
click at [669, 278] on div "Contact Key Largo, FL 33037, USA larry@bluewatergroup.org (508) 221-5454" at bounding box center [874, 273] width 411 height 252
copy p "(508) 221-5454"
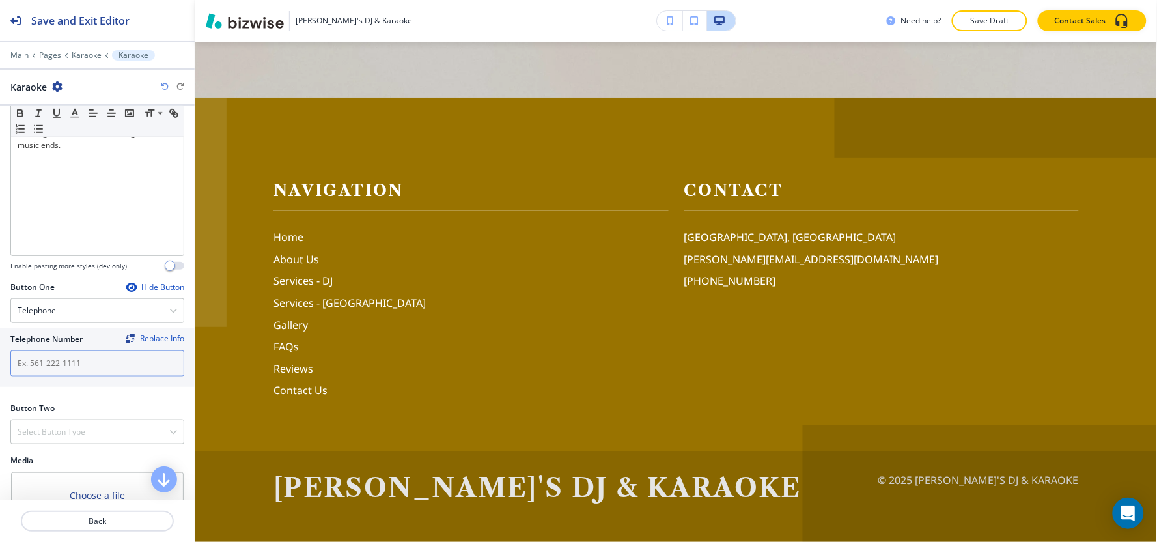
click at [59, 376] on input "text" at bounding box center [97, 363] width 174 height 26
paste input "(508) 221-5454"
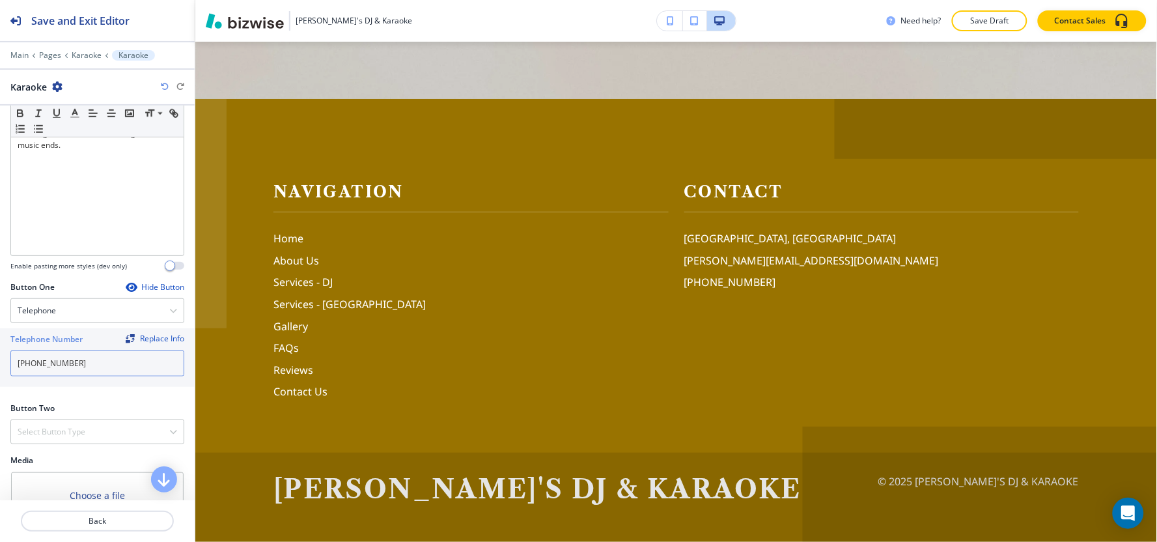
scroll to position [506, 0]
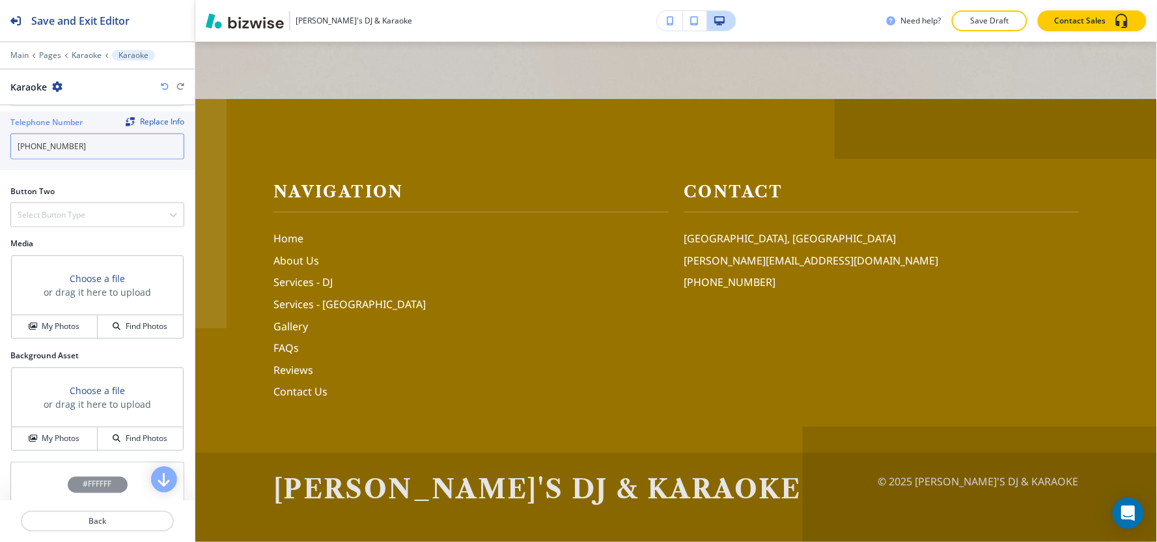
type input "(508) 221-5454"
click at [53, 200] on div at bounding box center [97, 199] width 174 height 5
click at [54, 206] on div "Select Button Type" at bounding box center [97, 214] width 173 height 23
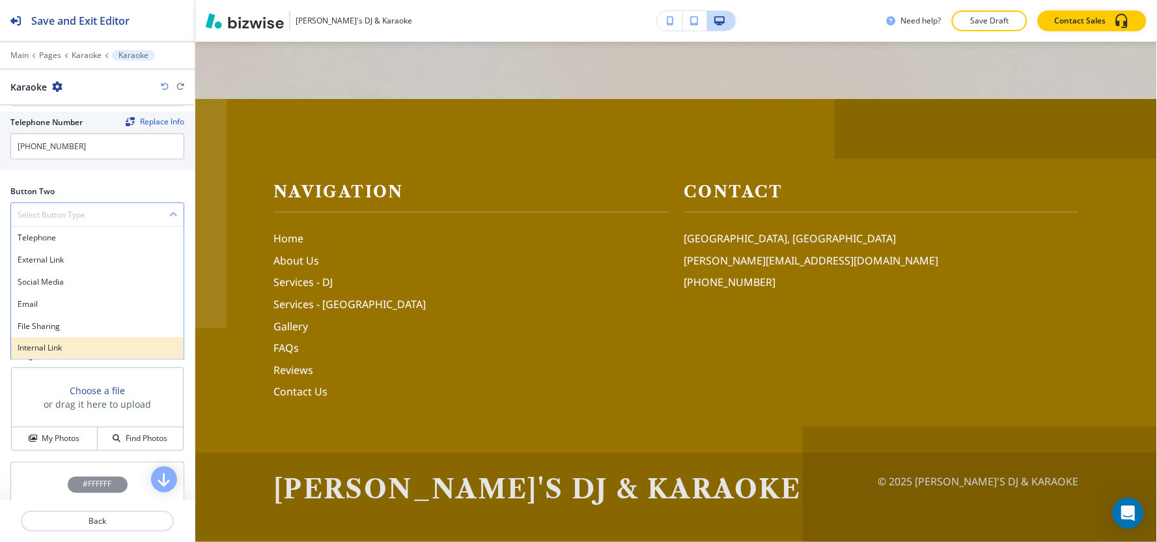
click at [59, 348] on h4 "Internal Link" at bounding box center [97, 348] width 159 height 12
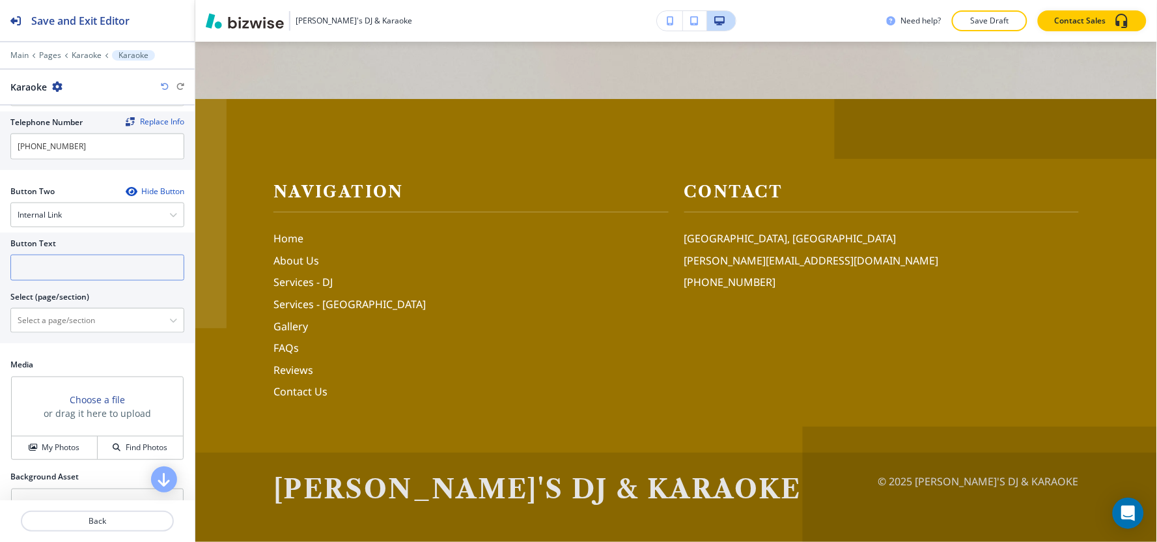
click at [81, 274] on input "text" at bounding box center [97, 268] width 174 height 26
type input "c"
type input "s"
type input "contact us"
click at [46, 322] on \(page\/section\) "Manual Input" at bounding box center [90, 320] width 158 height 22
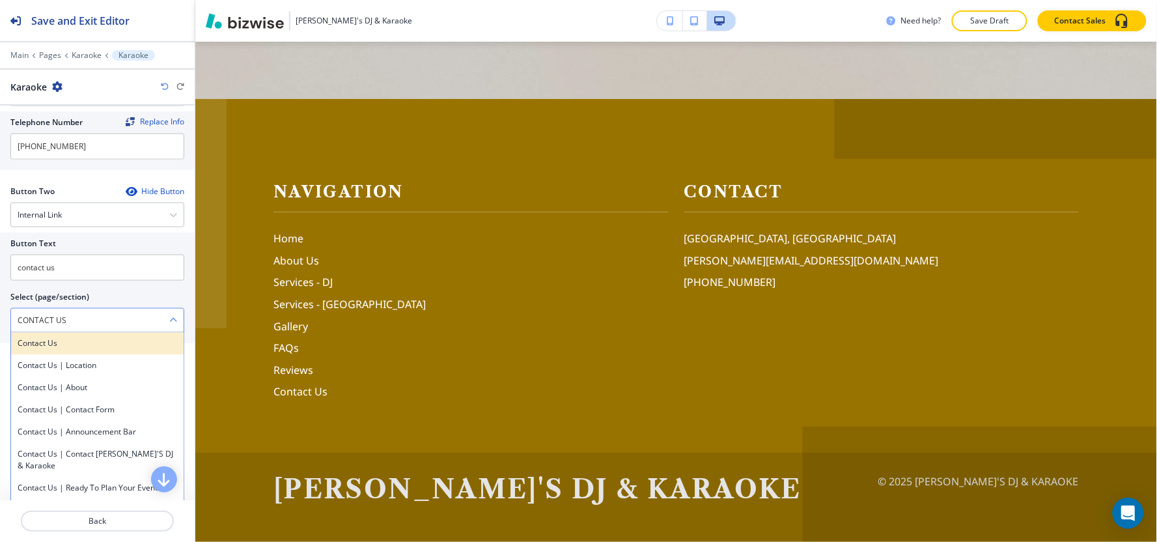
click at [61, 335] on div "Contact Us" at bounding box center [97, 343] width 173 height 22
type \(page\/section\) "Contact Us"
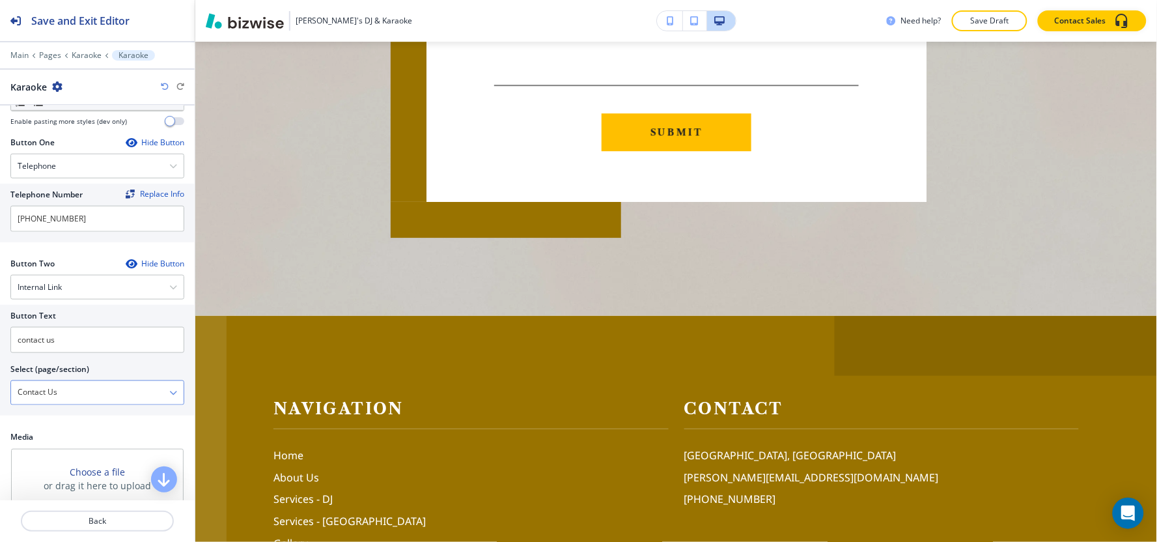
scroll to position [712, 0]
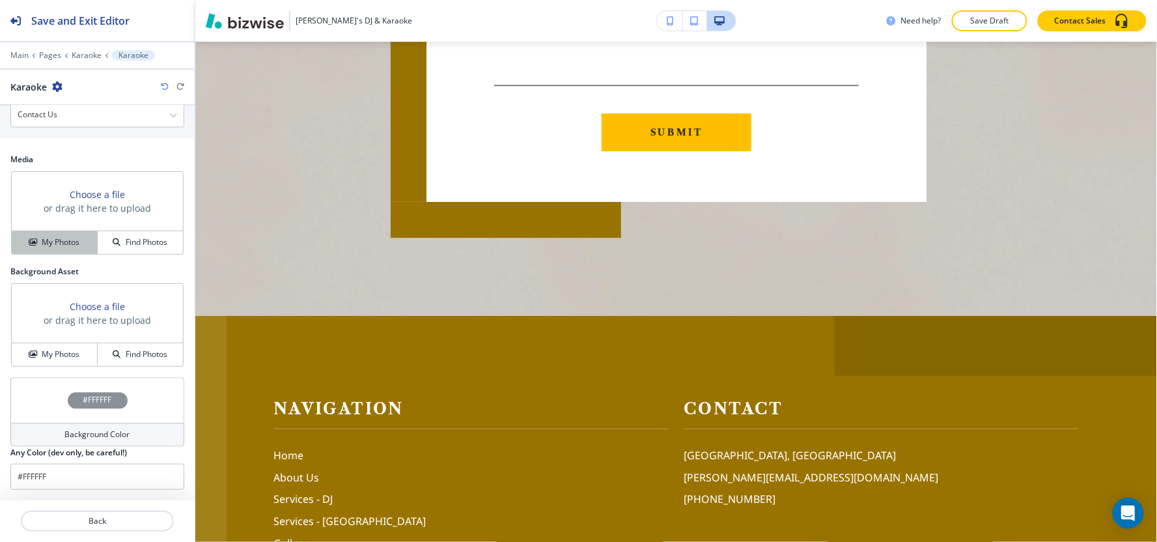
click at [72, 242] on h4 "My Photos" at bounding box center [61, 242] width 38 height 12
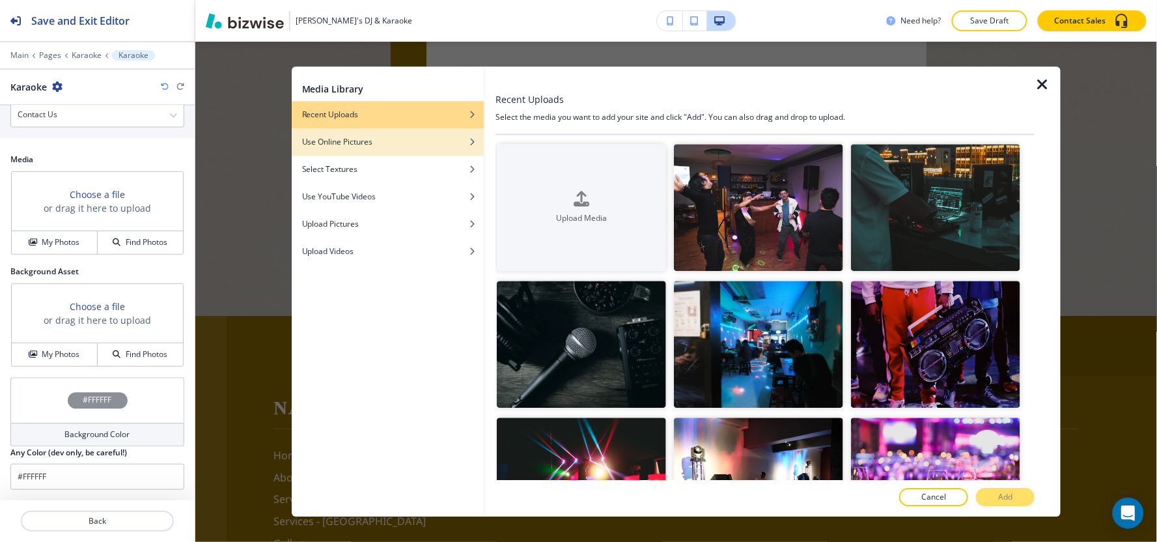
click at [400, 138] on div "Use Online Pictures" at bounding box center [388, 142] width 192 height 12
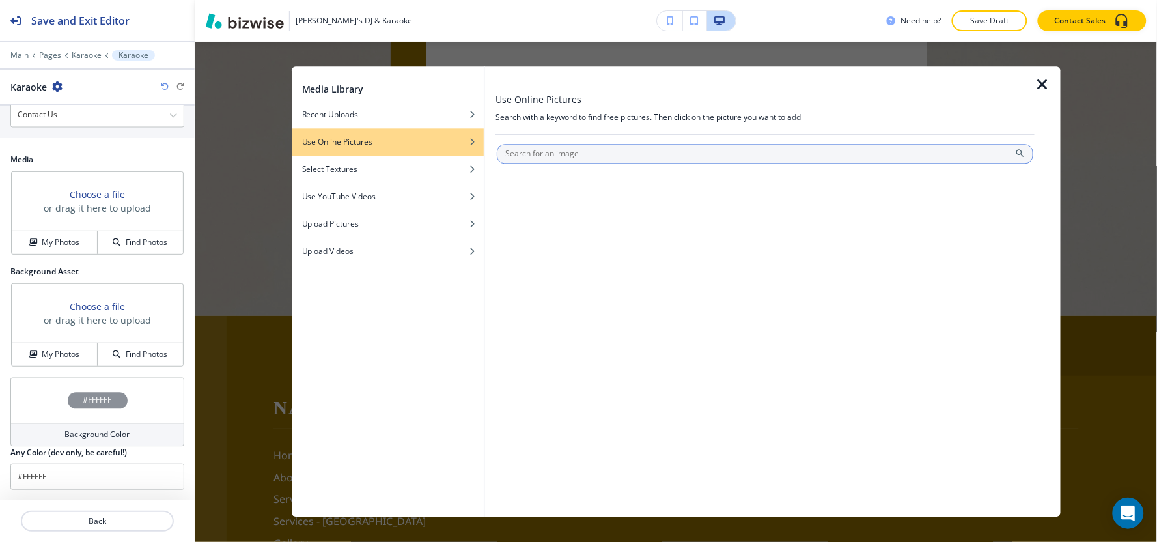
click at [568, 154] on input "text" at bounding box center [765, 154] width 536 height 20
type input "karaoke"
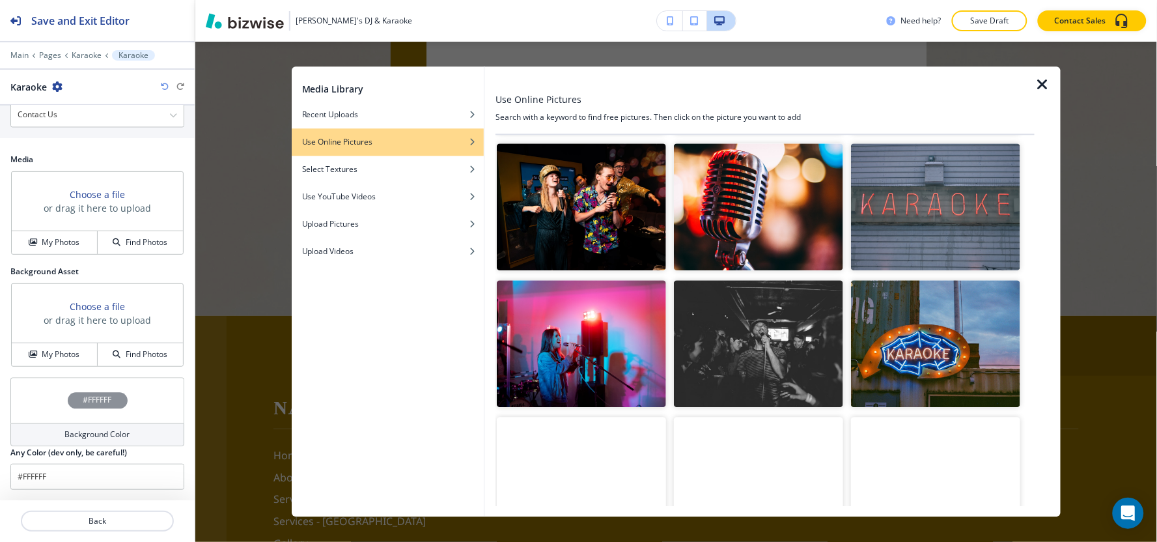
scroll to position [72, 0]
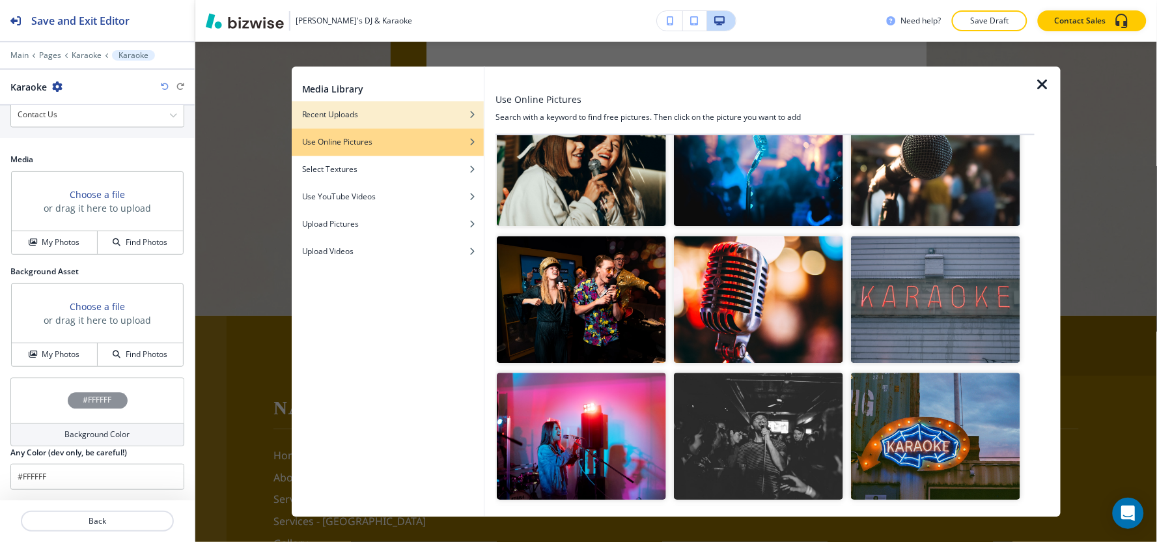
click at [418, 113] on div "Recent Uploads" at bounding box center [388, 115] width 192 height 12
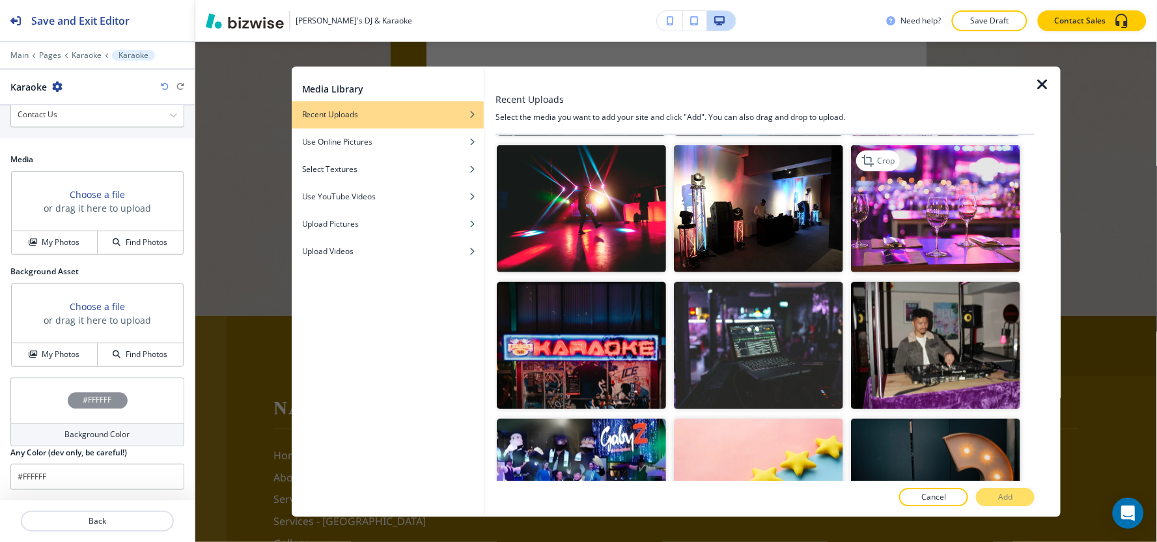
scroll to position [289, 0]
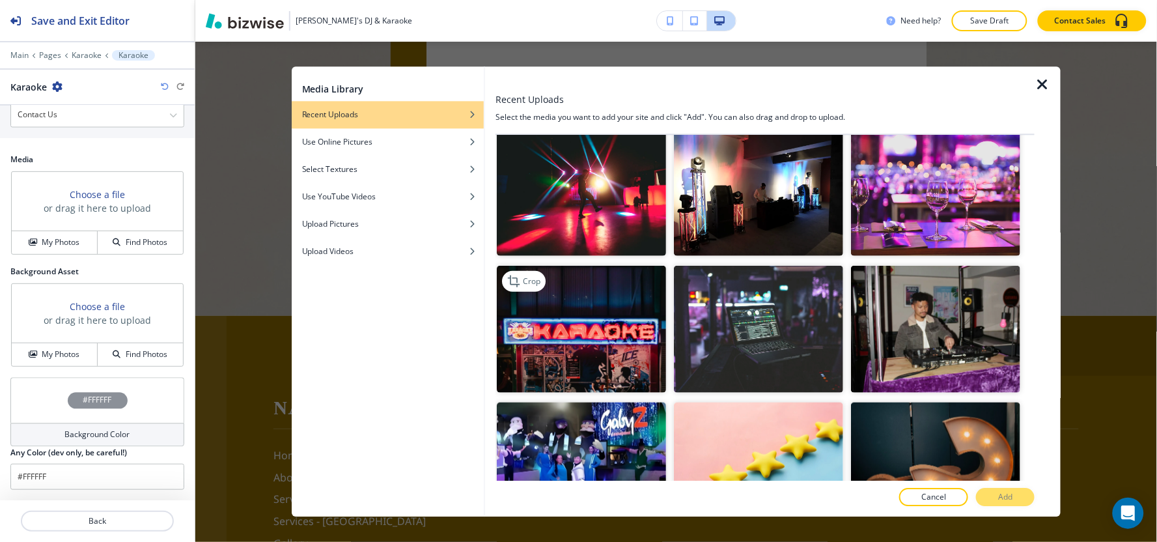
click at [580, 335] on img "button" at bounding box center [581, 328] width 169 height 127
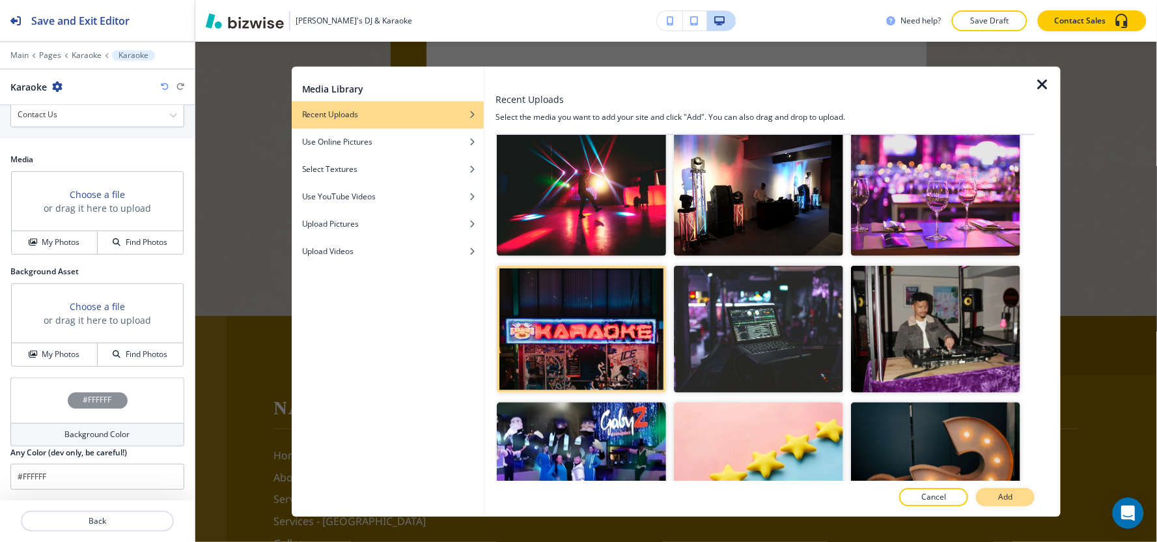
click at [986, 497] on button "Add" at bounding box center [1005, 497] width 59 height 18
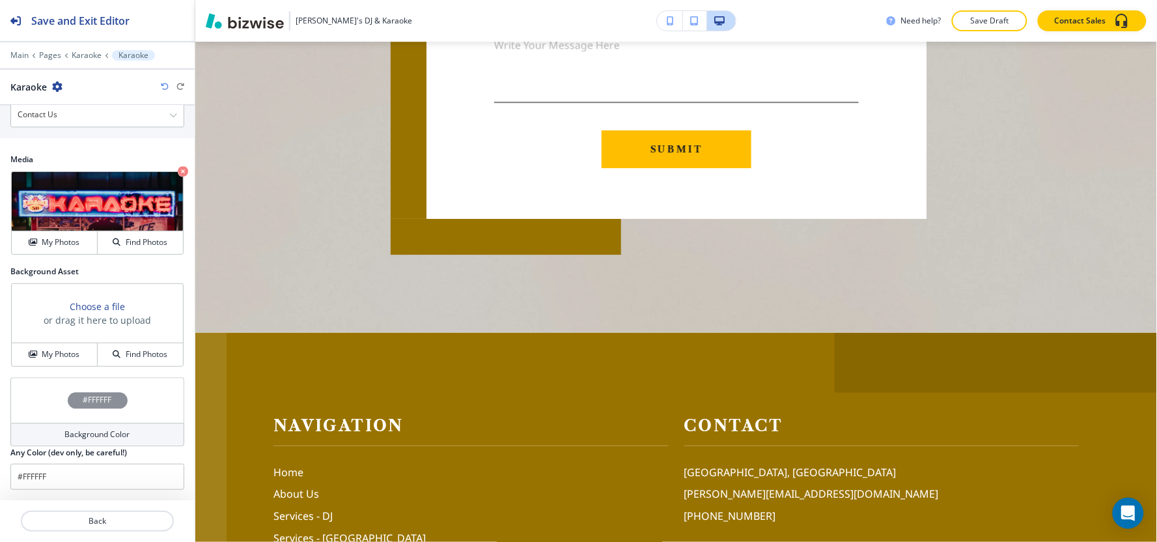
scroll to position [2656, 0]
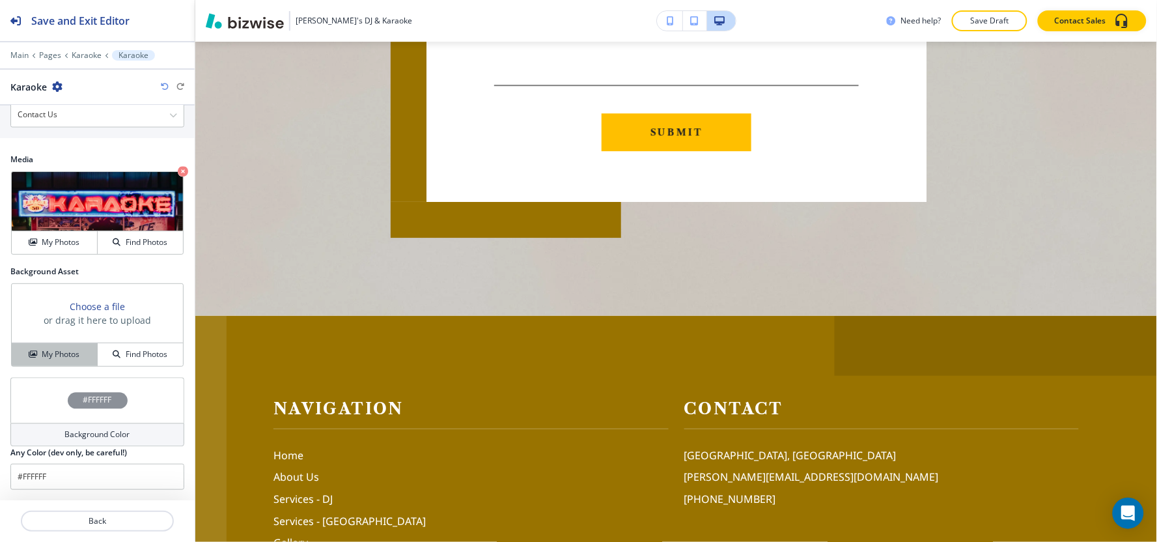
click at [31, 350] on icon "button" at bounding box center [33, 354] width 8 height 8
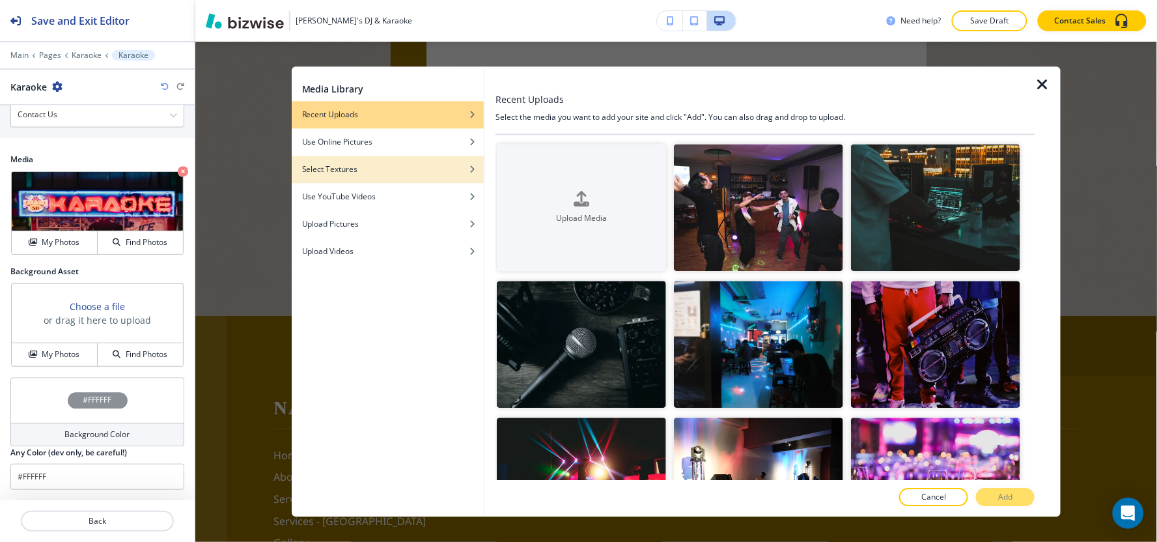
click at [394, 177] on div "button" at bounding box center [388, 179] width 192 height 8
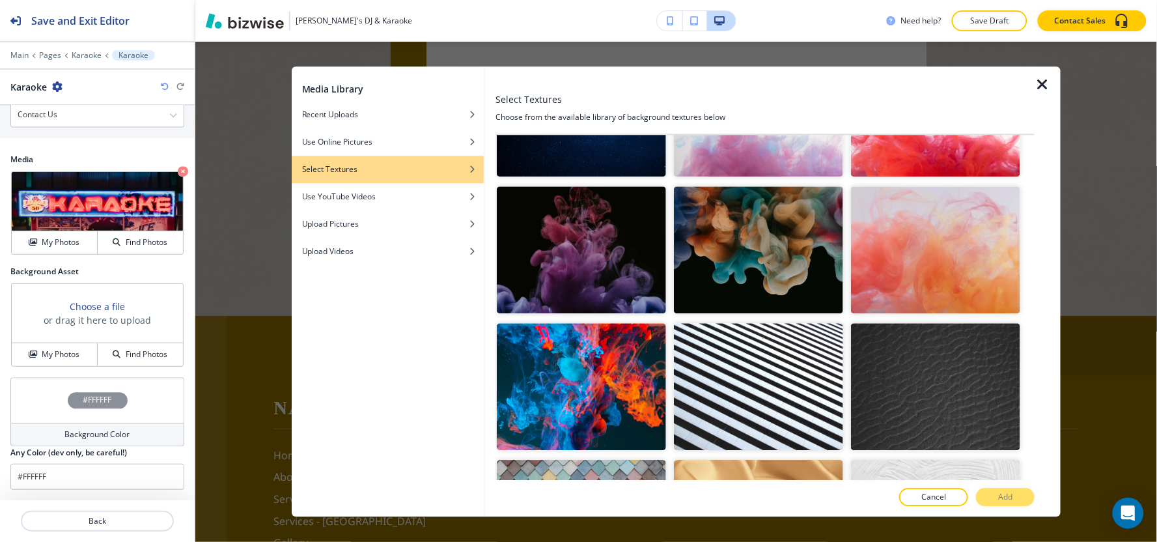
scroll to position [723, 0]
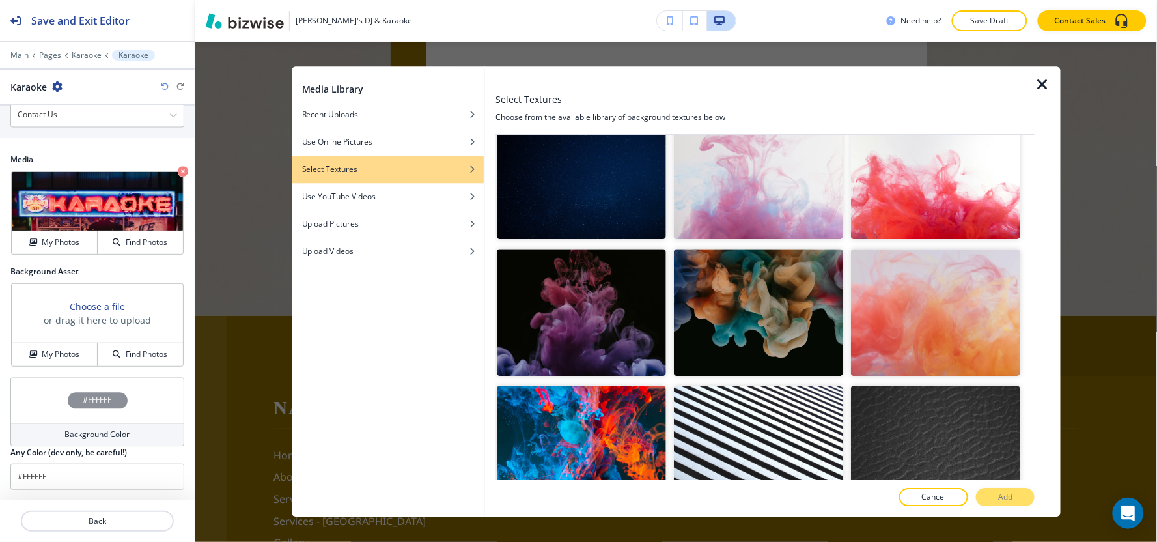
click at [919, 299] on img "button" at bounding box center [935, 312] width 169 height 127
click at [1012, 497] on p "Add" at bounding box center [1005, 497] width 14 height 12
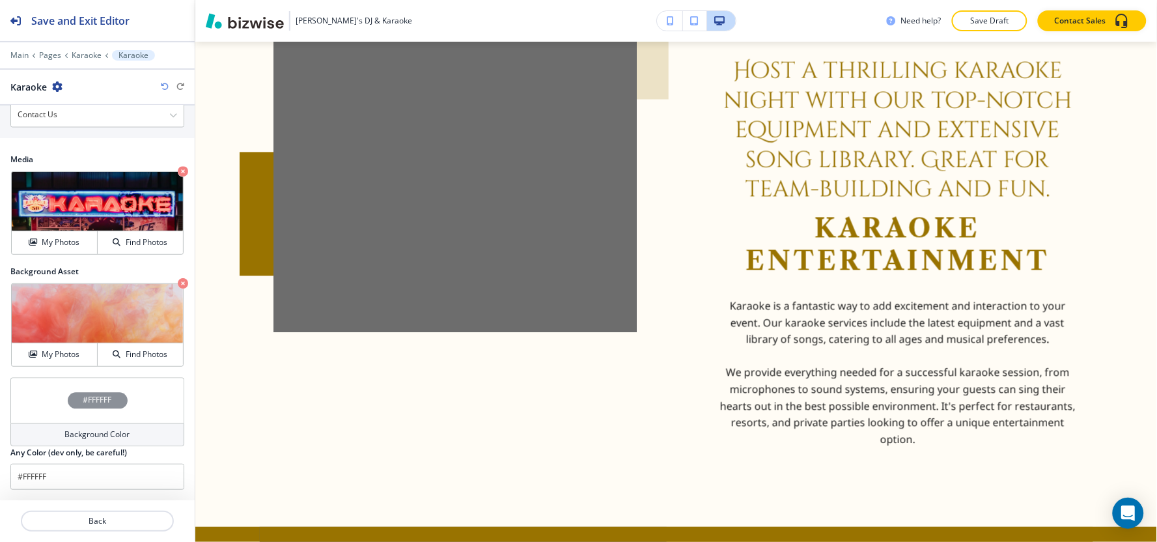
scroll to position [795, 0]
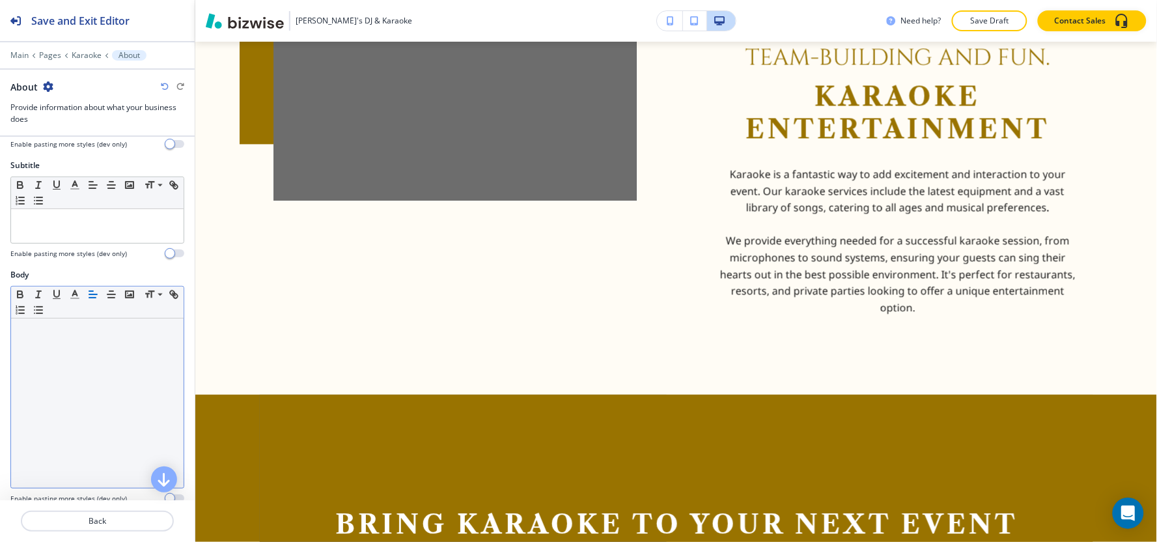
scroll to position [289, 0]
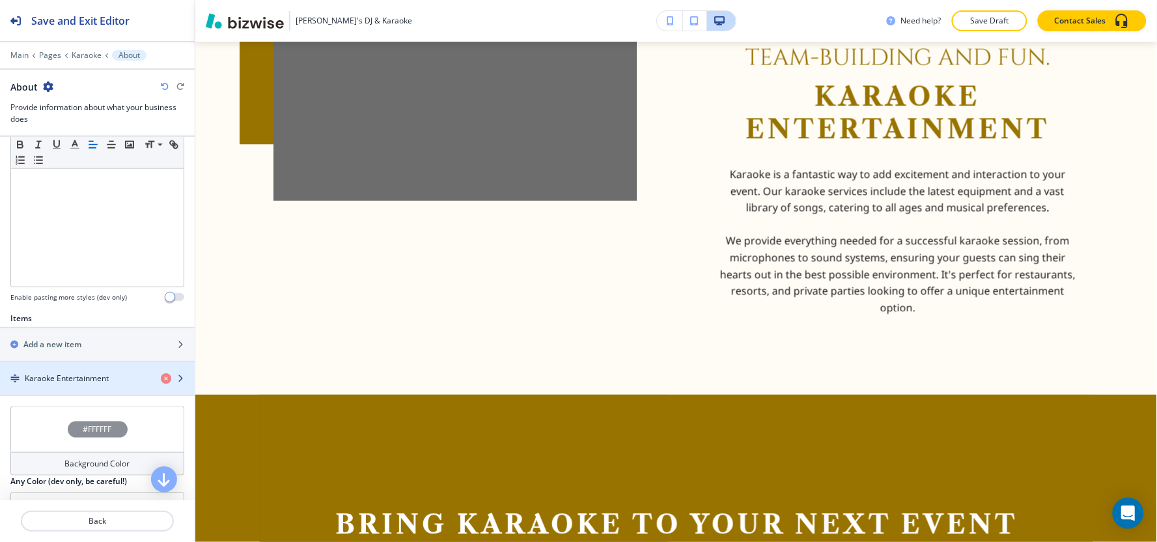
click at [62, 381] on h4 "Karaoke Entertainment" at bounding box center [67, 378] width 84 height 12
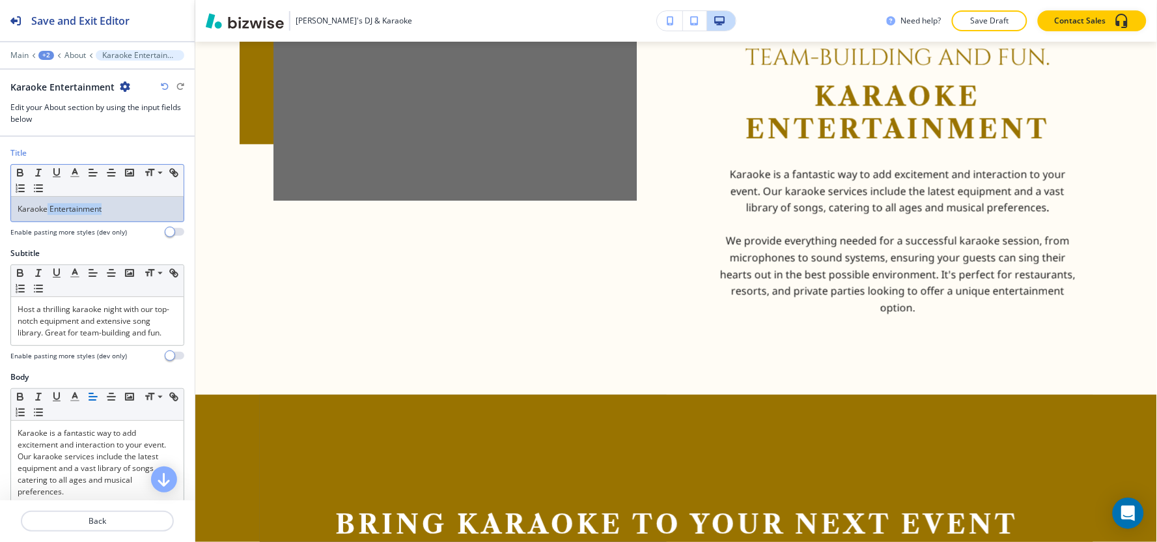
drag, startPoint x: 114, startPoint y: 215, endPoint x: 46, endPoint y: 217, distance: 68.4
click at [46, 217] on div "Karaoke Entertainment" at bounding box center [97, 209] width 173 height 25
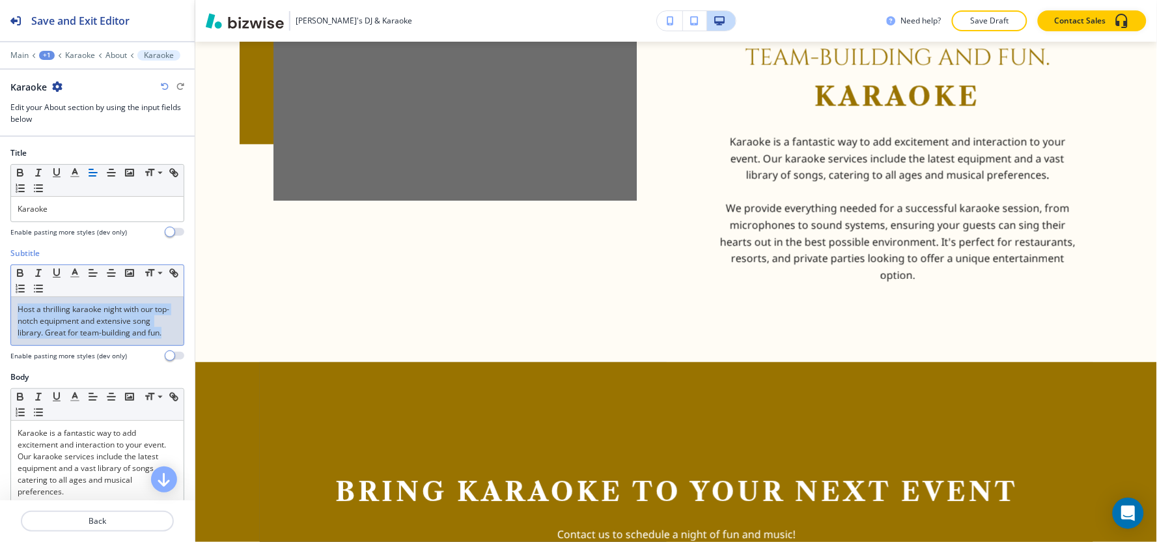
drag, startPoint x: 44, startPoint y: 348, endPoint x: 0, endPoint y: 312, distance: 56.0
click at [0, 312] on div "Subtitle Small Normal Large Huge Host a thrilling karaoke night with our top-no…" at bounding box center [97, 309] width 195 height 124
copy p "Host a thrilling karaoke night with our top-notch equipment and extensive song …"
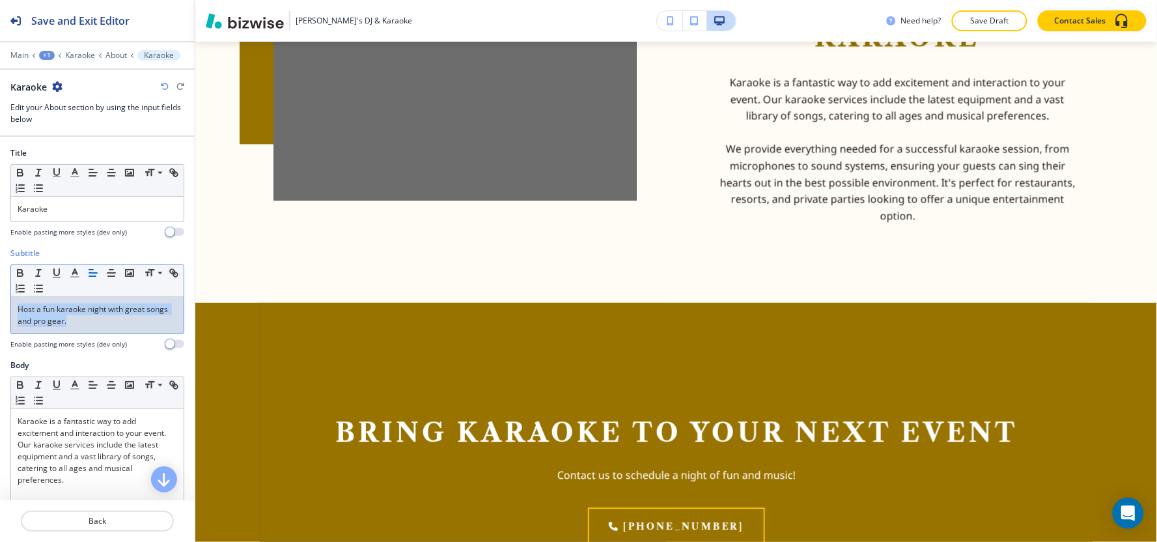
drag, startPoint x: 101, startPoint y: 328, endPoint x: 0, endPoint y: 307, distance: 103.0
click at [0, 307] on div "Subtitle Small Normal Large Huge Host a fun karaoke night with great songs and …" at bounding box center [97, 303] width 195 height 112
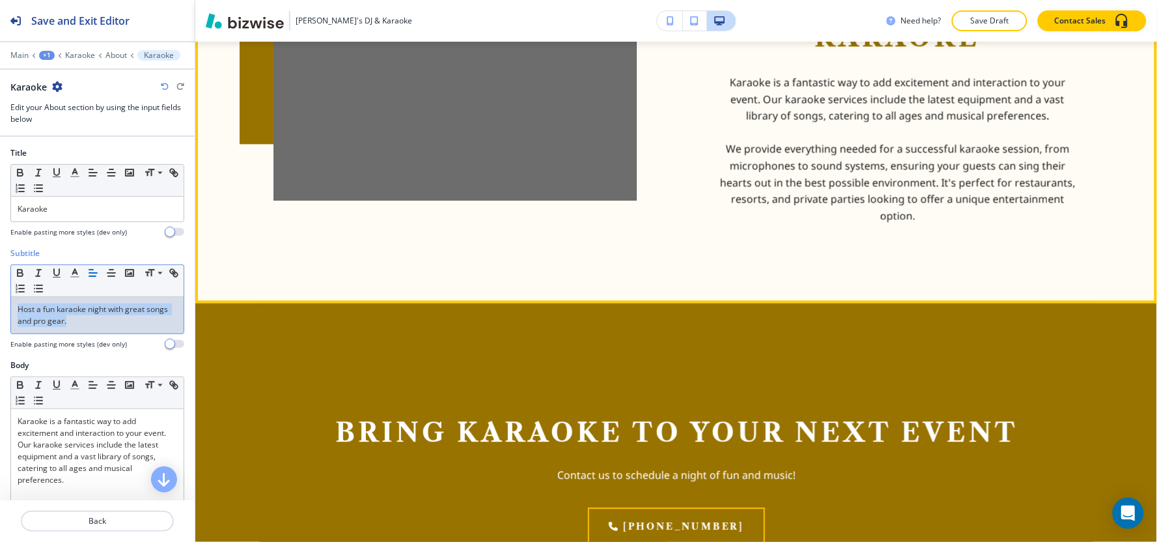
copy p "Host a fun karaoke night with great songs and pro gear."
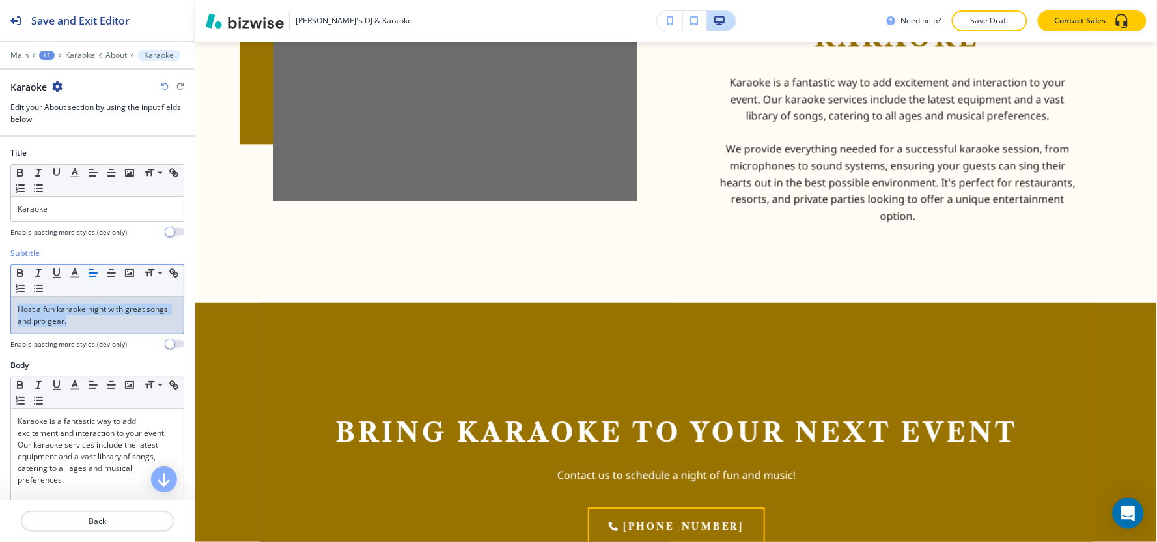
click at [147, 330] on div "Host a fun karaoke night with great songs and pro gear." at bounding box center [97, 315] width 173 height 36
drag, startPoint x: 87, startPoint y: 322, endPoint x: 42, endPoint y: 318, distance: 45.7
click at [42, 318] on p "Host a fun karaoke night with great songs and pro gear." at bounding box center [97, 314] width 159 height 23
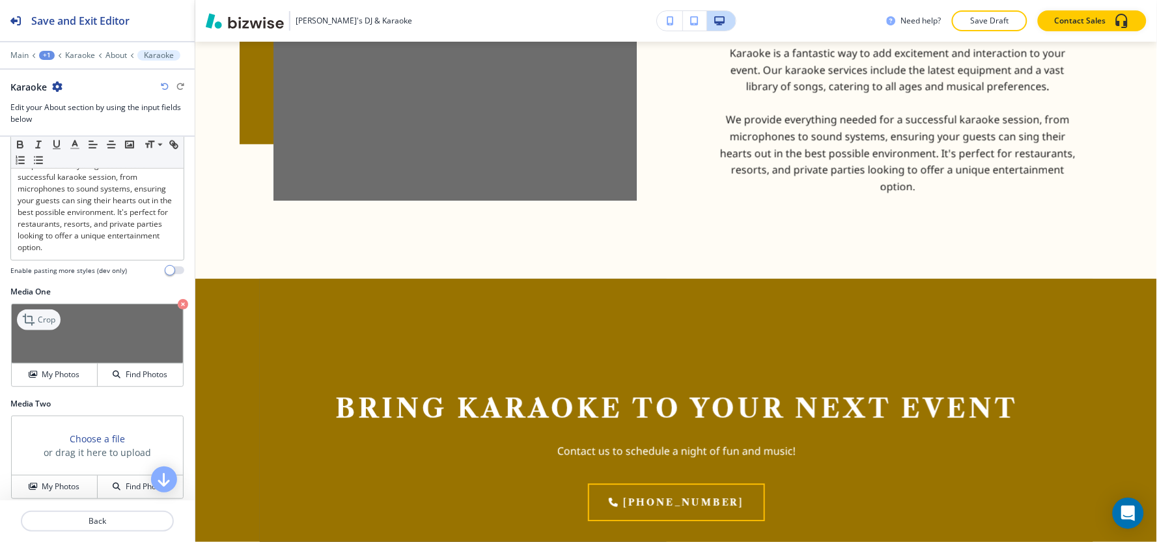
scroll to position [361, 0]
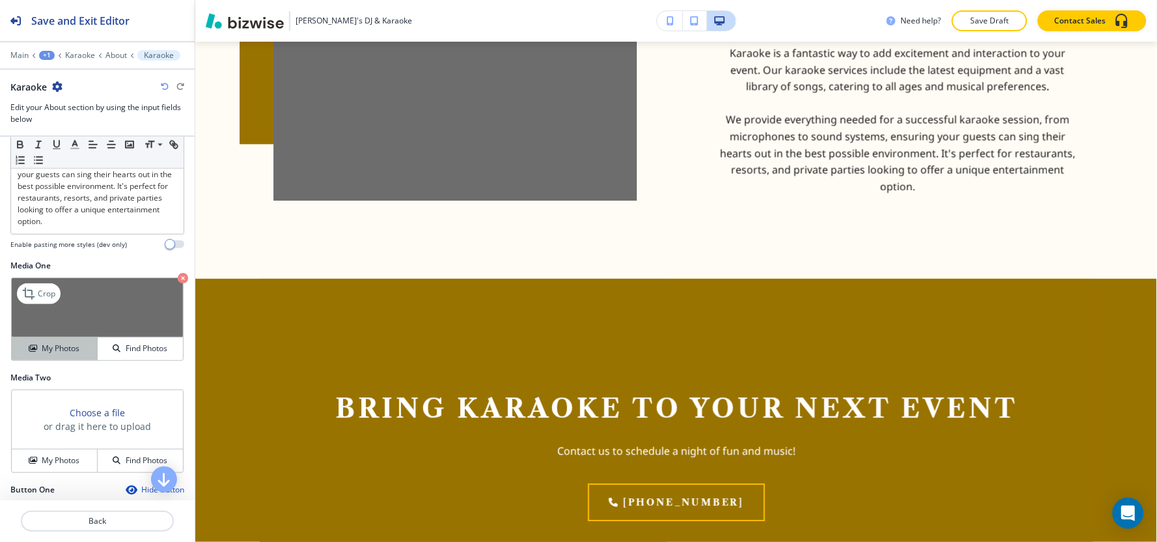
click at [36, 343] on button "My Photos" at bounding box center [55, 348] width 86 height 23
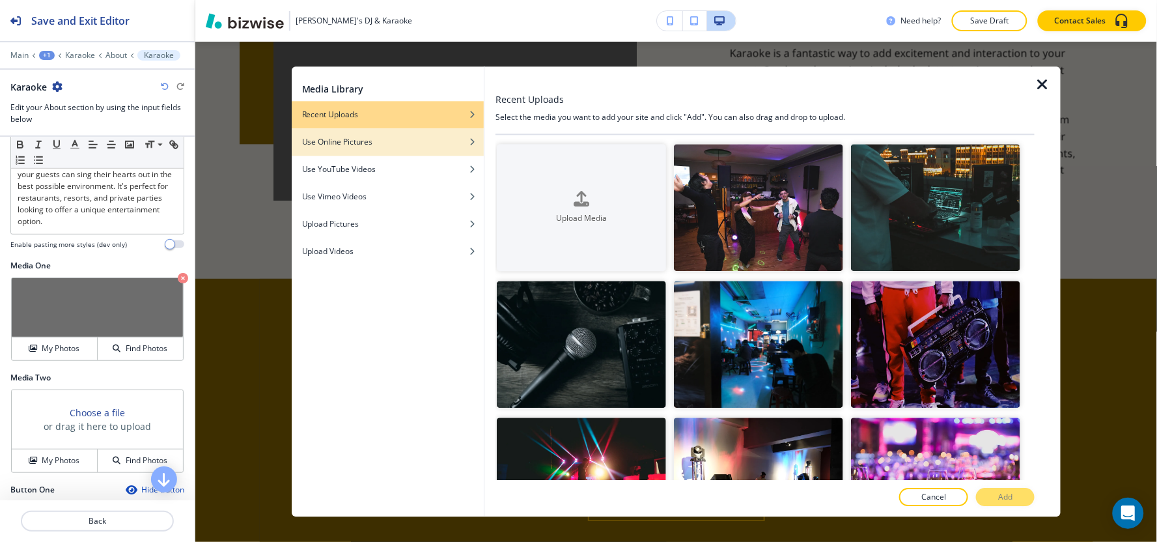
click at [391, 136] on div "Use Online Pictures" at bounding box center [388, 142] width 192 height 12
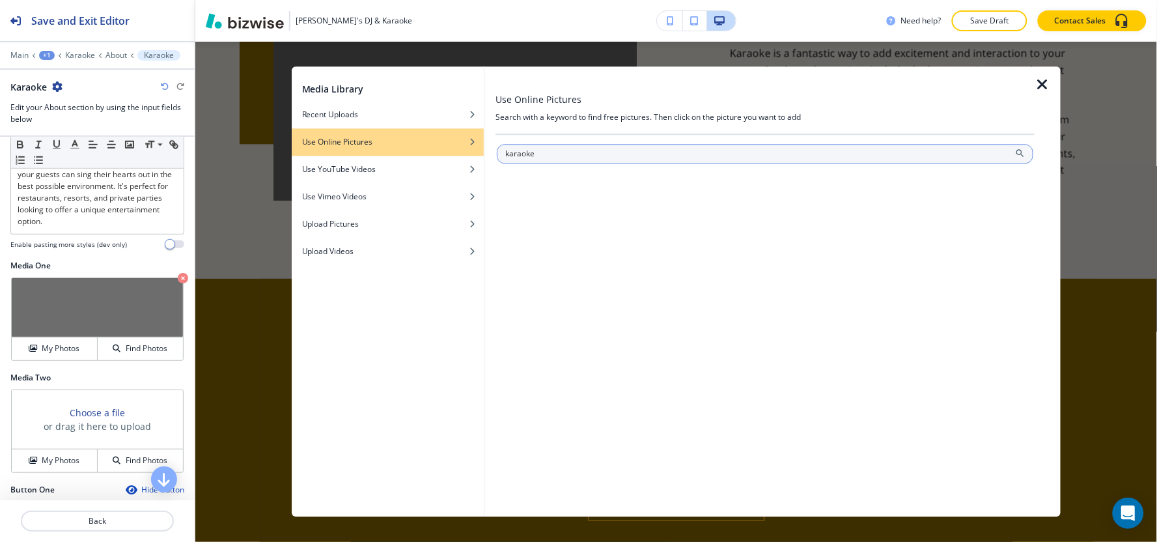
type input "karaoke"
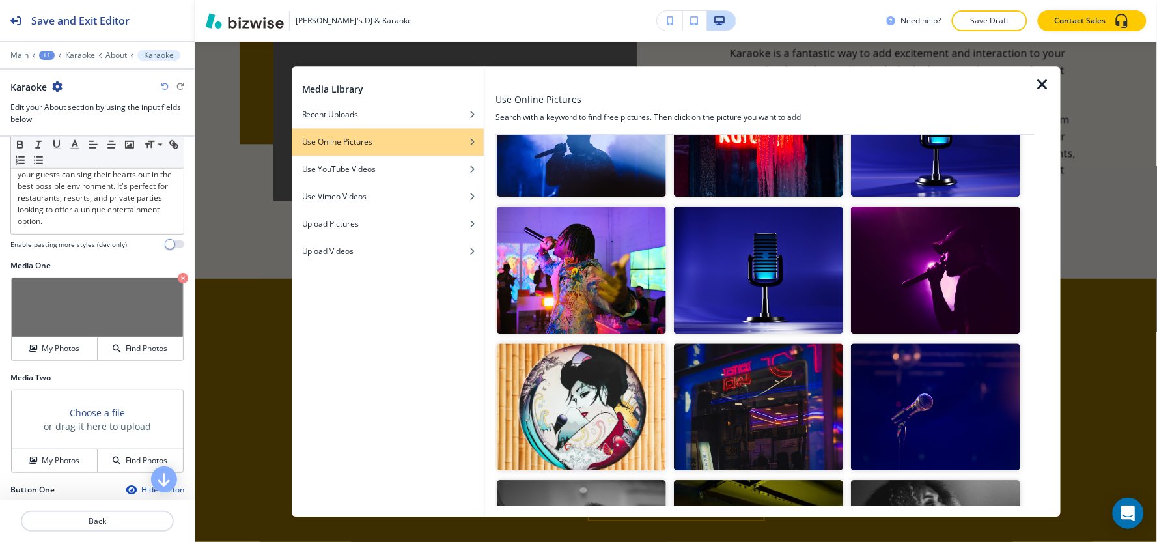
scroll to position [0, 0]
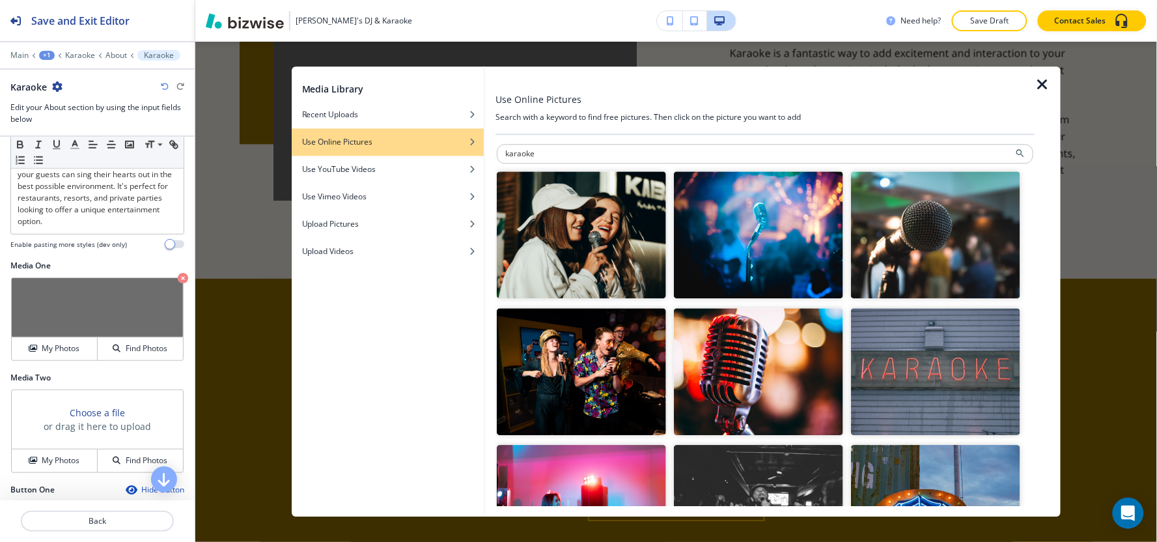
click at [578, 346] on img "button" at bounding box center [581, 371] width 169 height 127
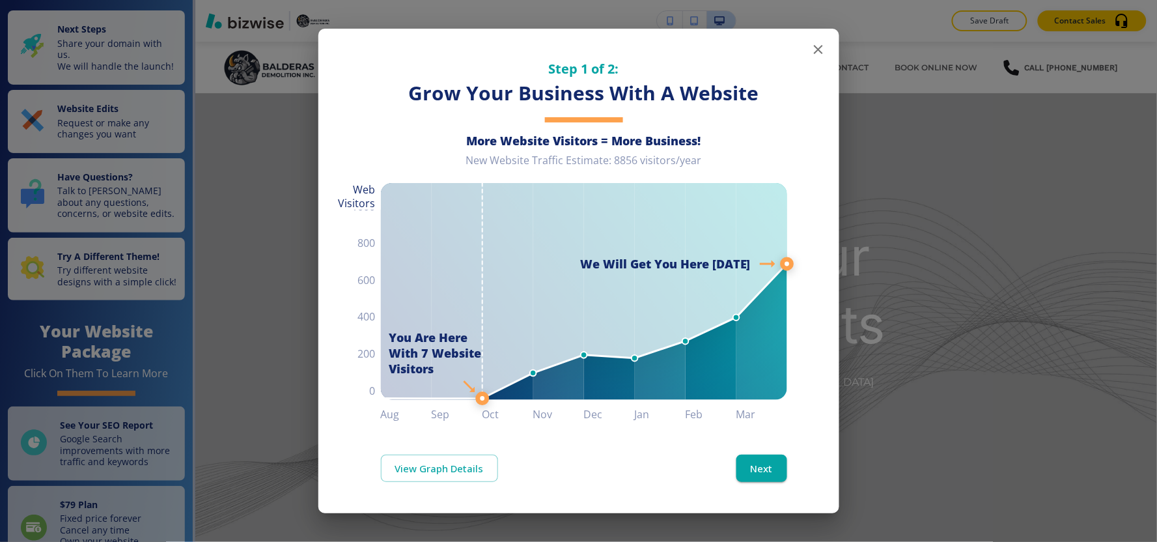
click at [820, 59] on button "button" at bounding box center [818, 49] width 26 height 26
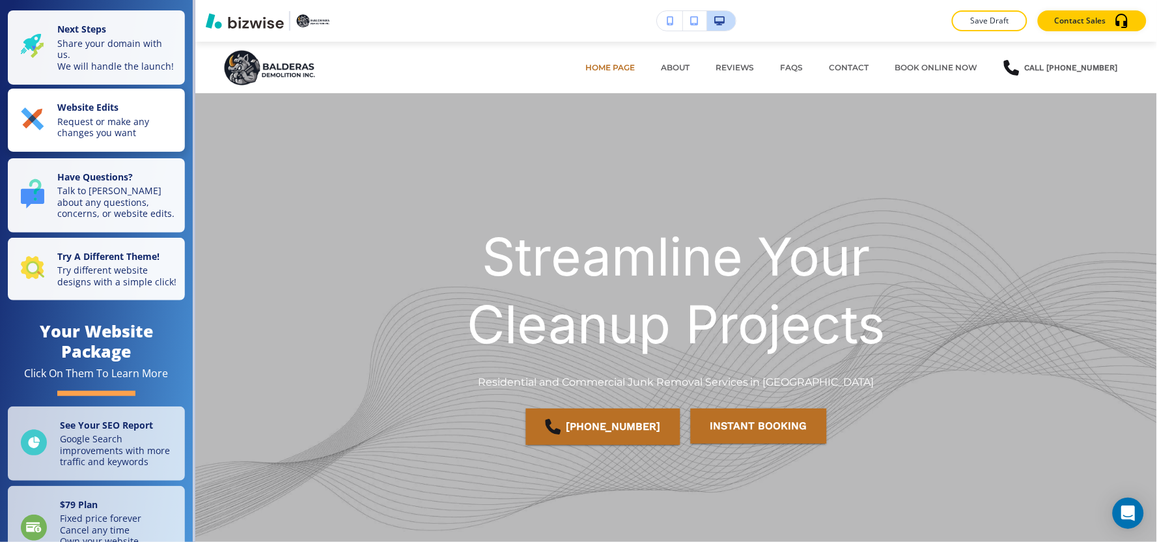
click at [100, 132] on p "Request or make any changes you want" at bounding box center [117, 127] width 120 height 23
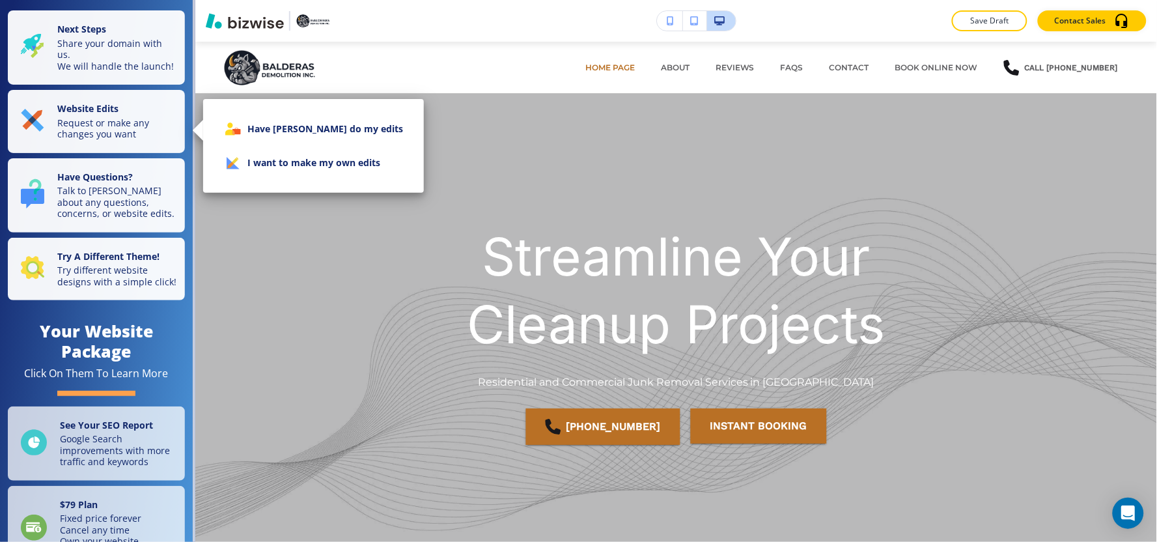
click at [350, 167] on li "I want to make my own edits" at bounding box center [314, 163] width 200 height 34
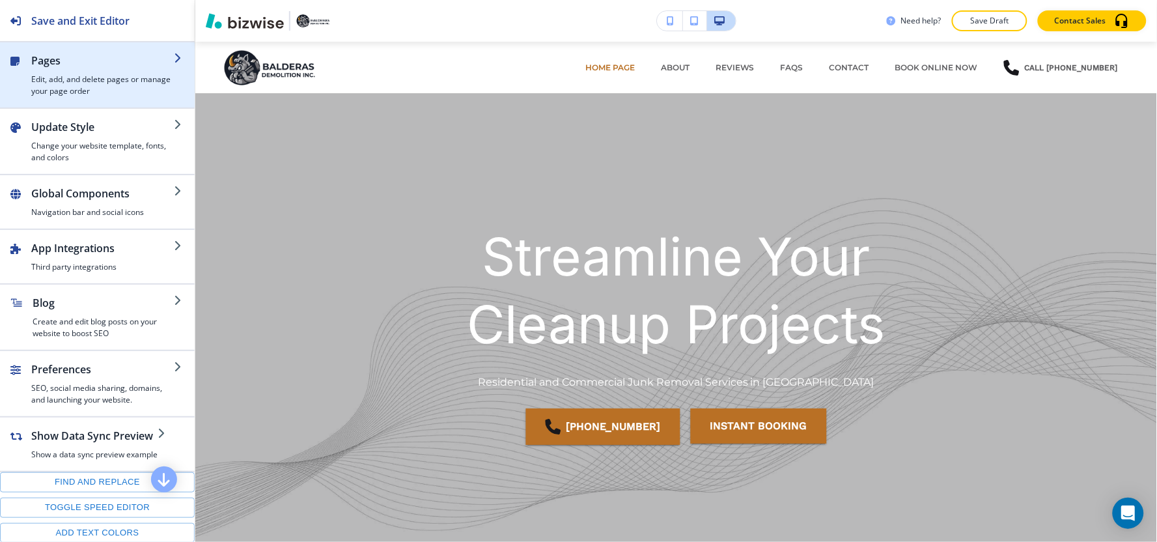
click at [68, 65] on h2 "Pages" at bounding box center [102, 61] width 143 height 16
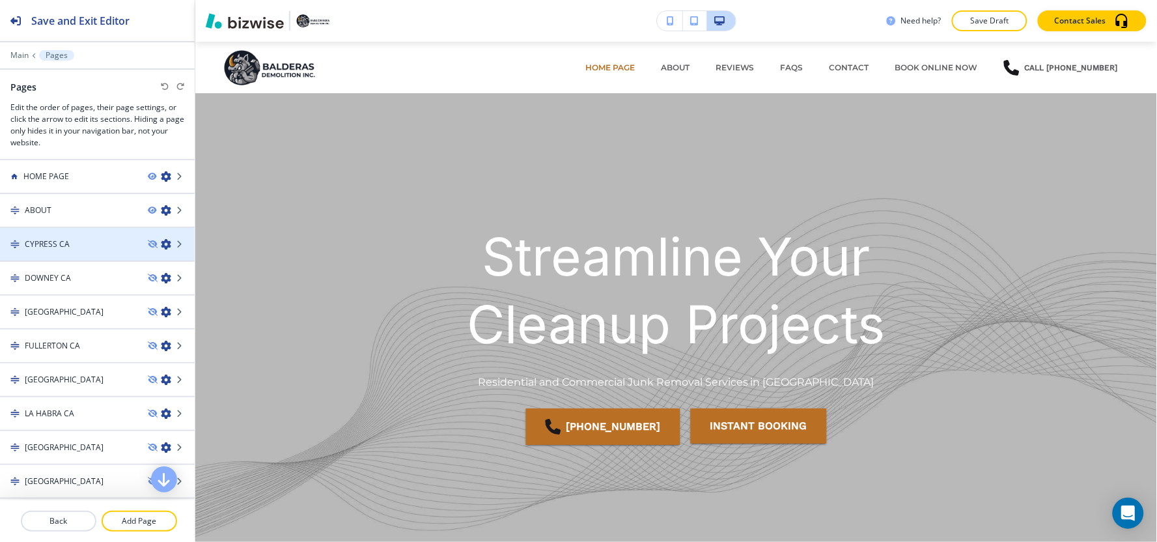
click at [161, 246] on icon "button" at bounding box center [166, 244] width 10 height 10
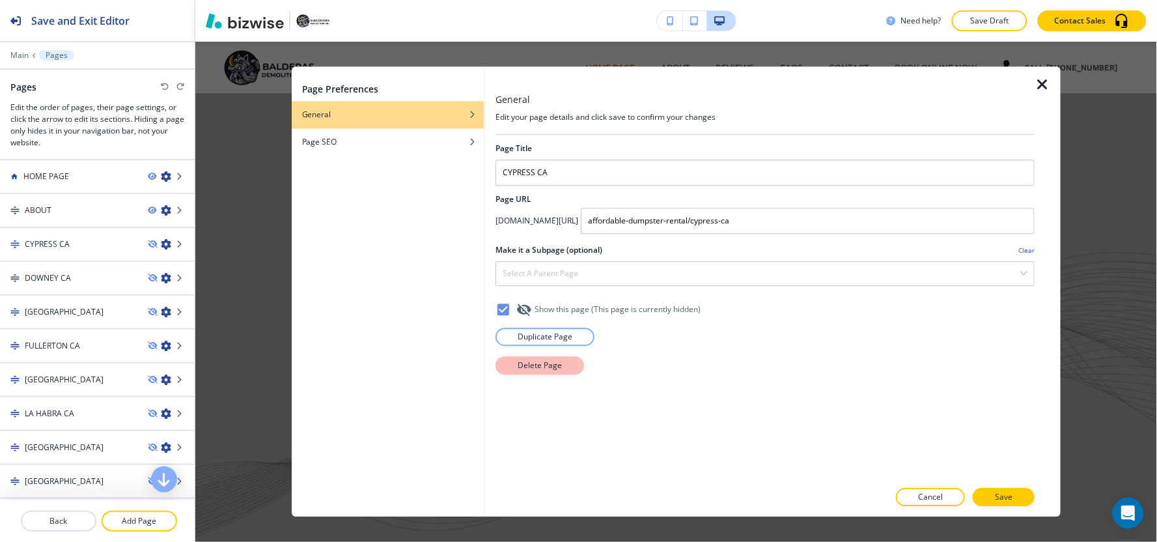
click at [548, 368] on p "Delete Page" at bounding box center [540, 365] width 44 height 12
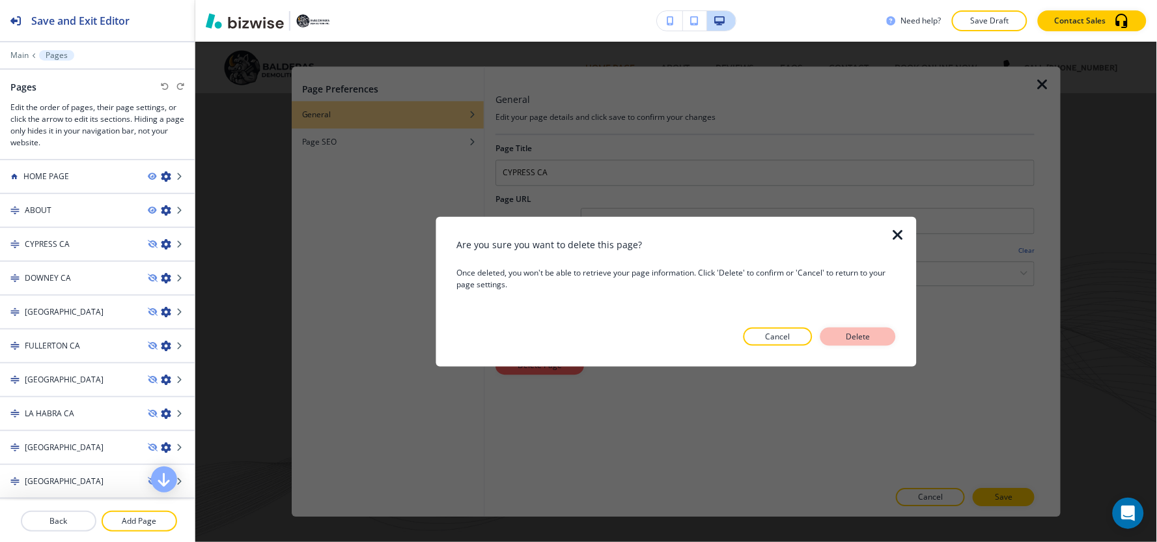
click at [877, 340] on button "Delete" at bounding box center [858, 336] width 76 height 18
click at [859, 333] on p "Streamline Your Cleanup Projects" at bounding box center [676, 290] width 579 height 135
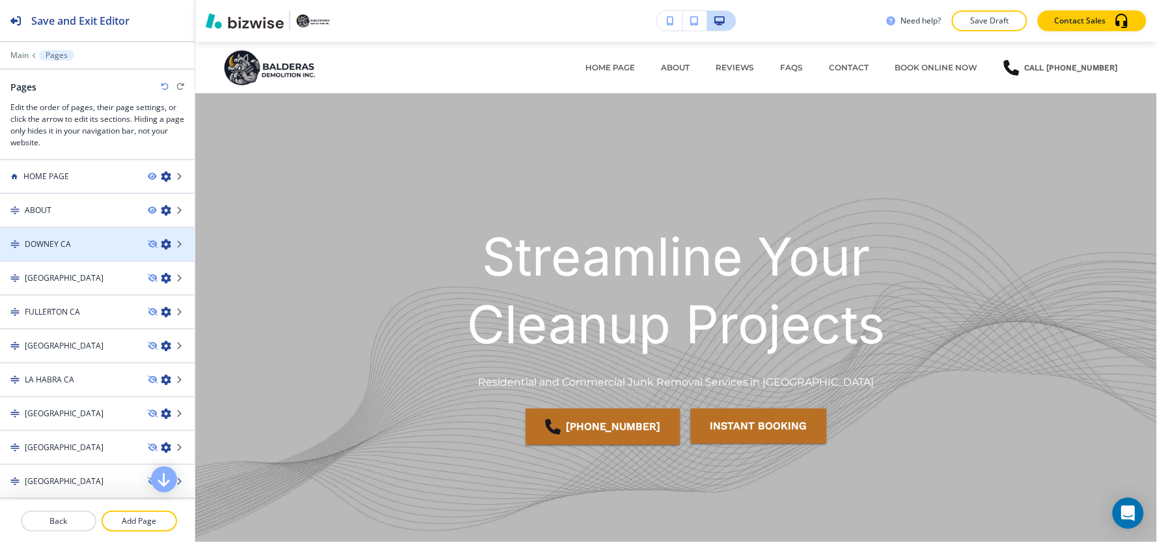
click at [161, 243] on icon "button" at bounding box center [166, 244] width 10 height 10
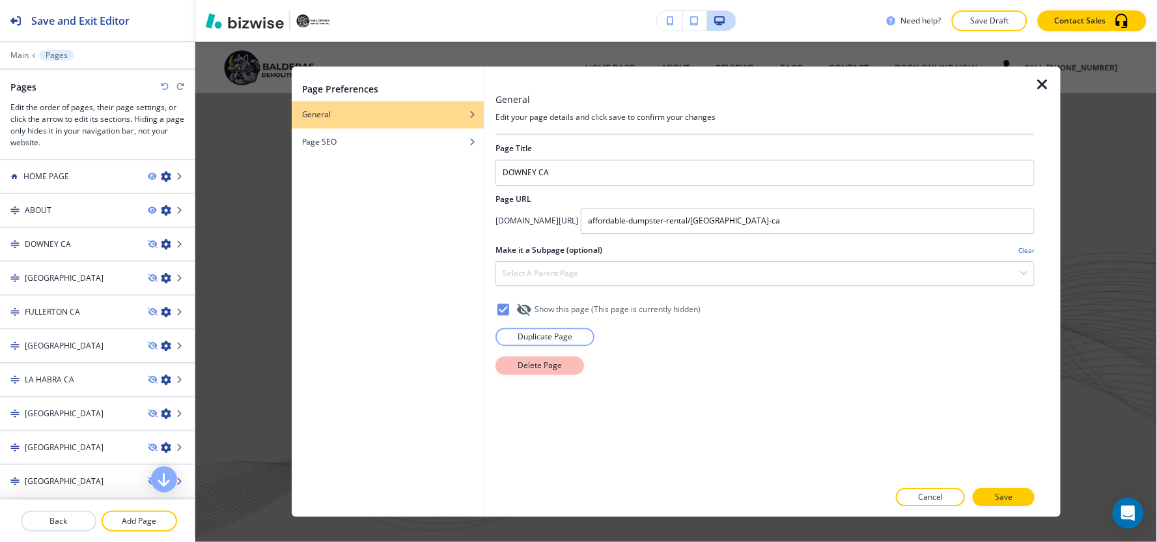
click at [571, 365] on button "Delete Page" at bounding box center [539, 365] width 89 height 18
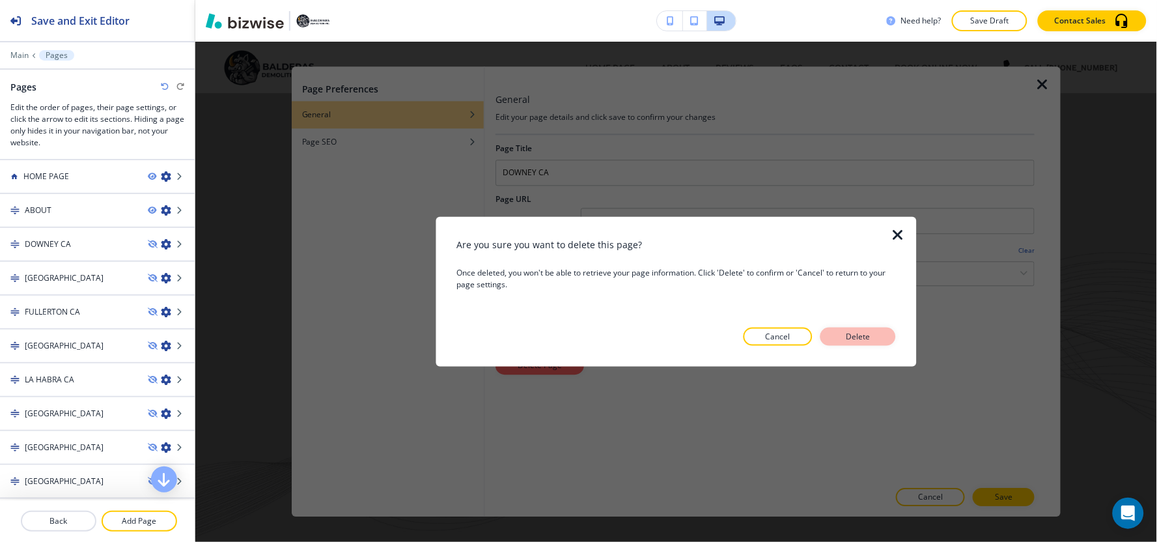
click at [860, 339] on p "Delete" at bounding box center [857, 337] width 31 height 12
click at [887, 340] on p "Streamline Your Cleanup Projects" at bounding box center [676, 290] width 579 height 135
click at [874, 343] on p "Streamline Your Cleanup Projects" at bounding box center [676, 290] width 579 height 135
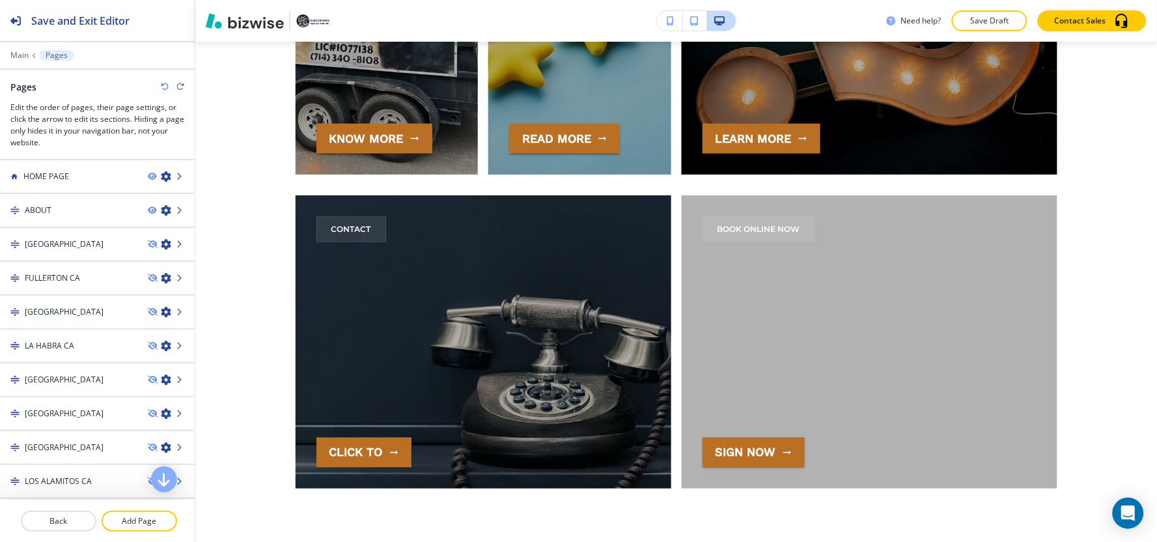
scroll to position [6541, 0]
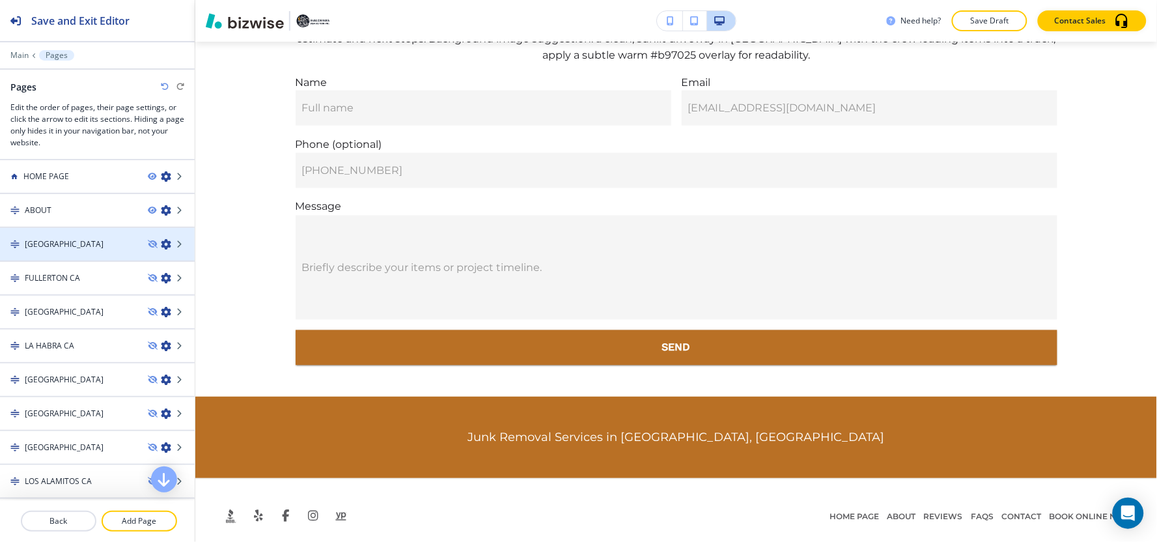
click at [161, 244] on icon "button" at bounding box center [166, 244] width 10 height 10
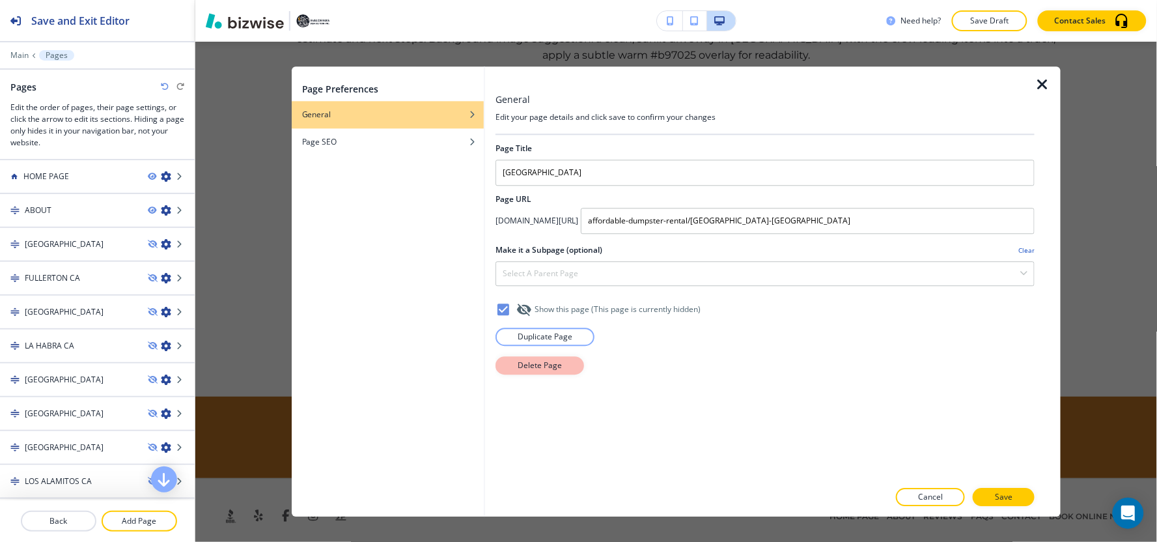
click at [525, 363] on p "Delete Page" at bounding box center [540, 365] width 44 height 12
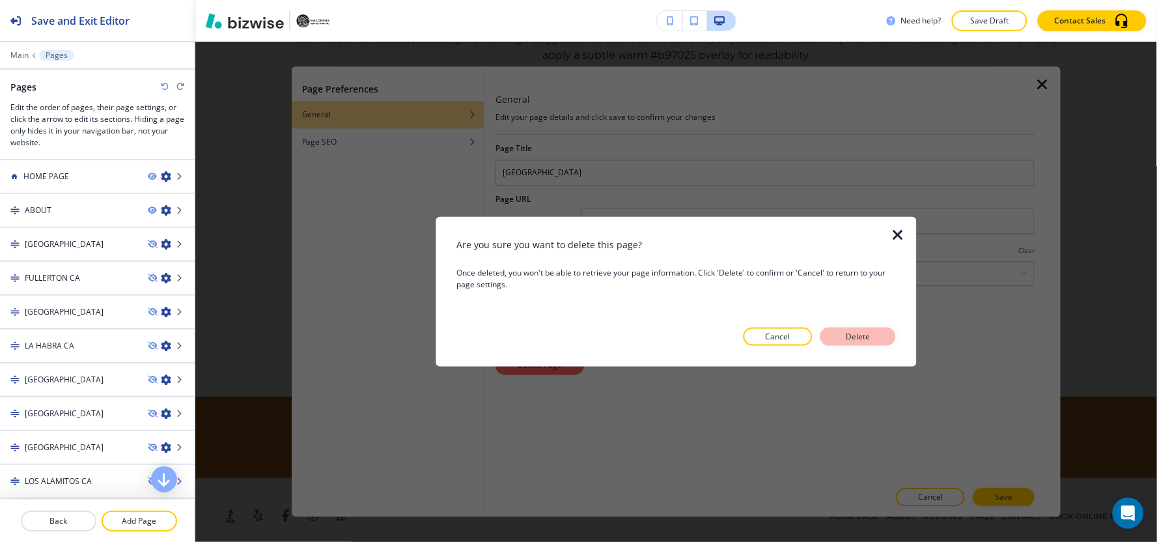
click at [855, 337] on p "Delete" at bounding box center [857, 337] width 31 height 12
click at [844, 337] on button "Send" at bounding box center [677, 347] width 762 height 35
click at [844, 330] on form "Name Full name Full name Email you@example.com you@example.com Phone (optional)…" at bounding box center [676, 202] width 772 height 256
click at [856, 330] on form "Name Full name Full name Email you@example.com you@example.com Phone (optional)…" at bounding box center [676, 202] width 772 height 256
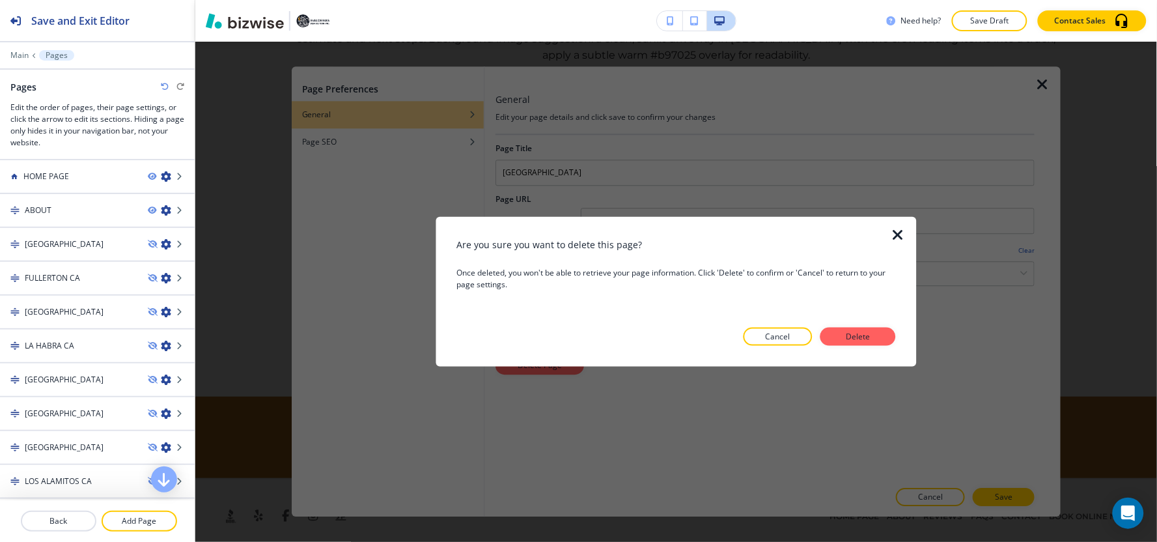
click at [855, 330] on form "Name Full name Full name Email you@example.com you@example.com Phone (optional)…" at bounding box center [676, 202] width 772 height 256
click at [861, 330] on form "Name Full name Full name Email you@example.com you@example.com Phone (optional)…" at bounding box center [676, 202] width 772 height 256
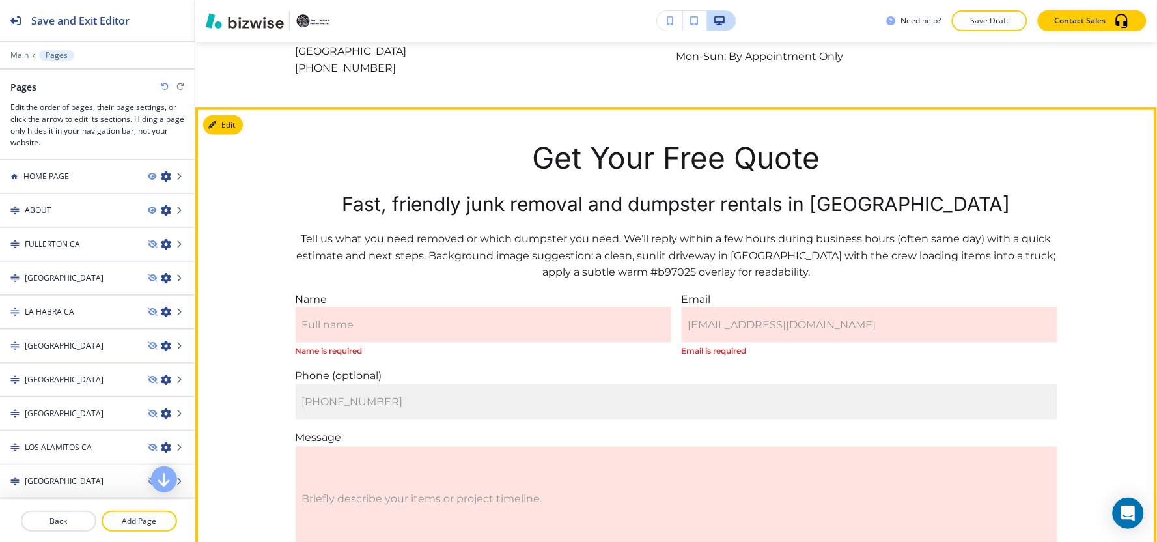
scroll to position [6570, 0]
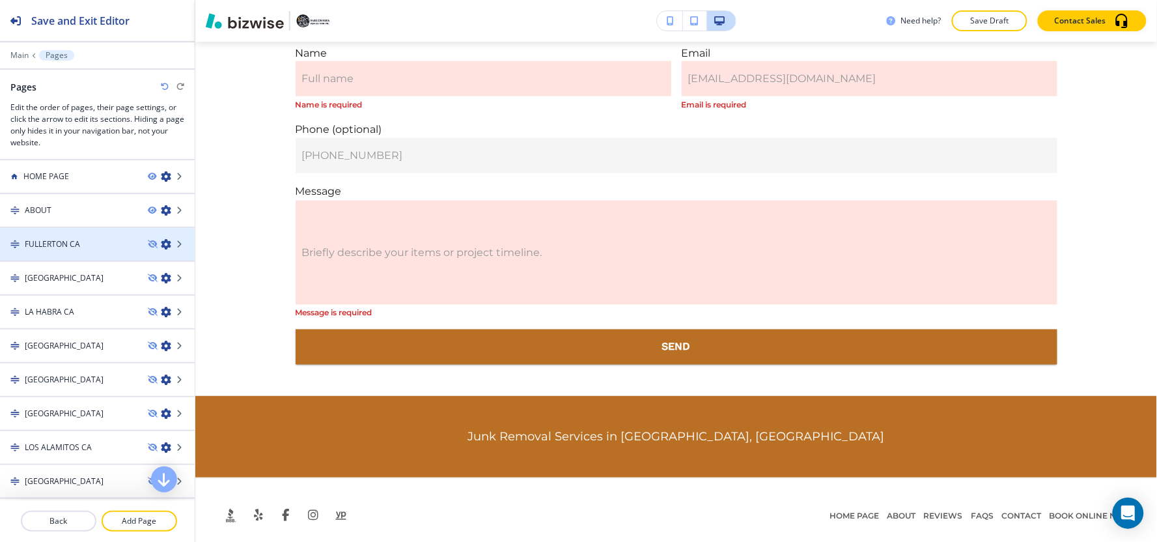
click at [161, 243] on icon "button" at bounding box center [166, 244] width 10 height 10
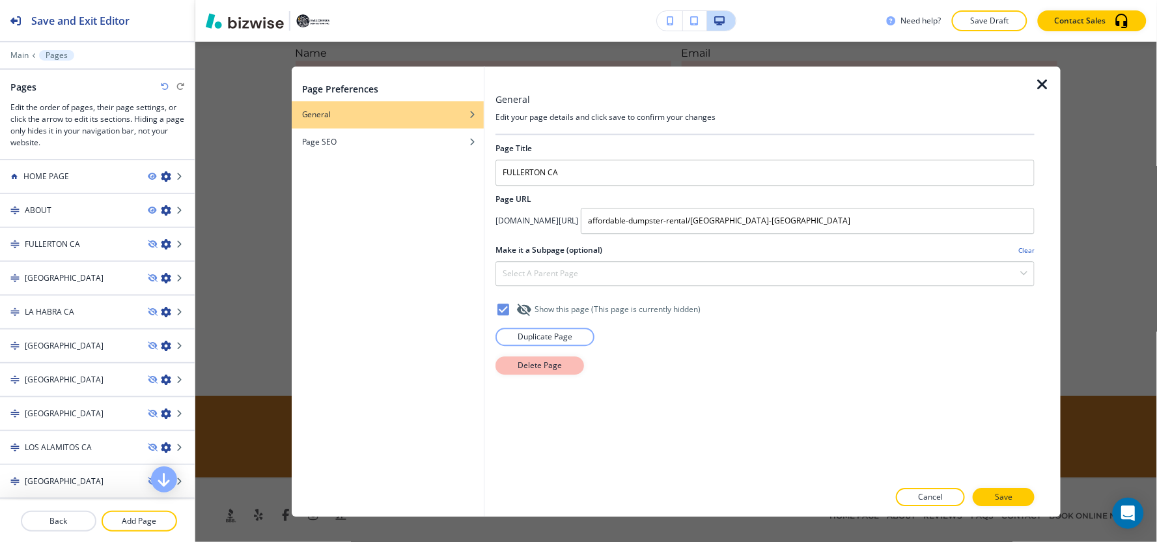
click at [549, 365] on p "Delete Page" at bounding box center [540, 365] width 44 height 12
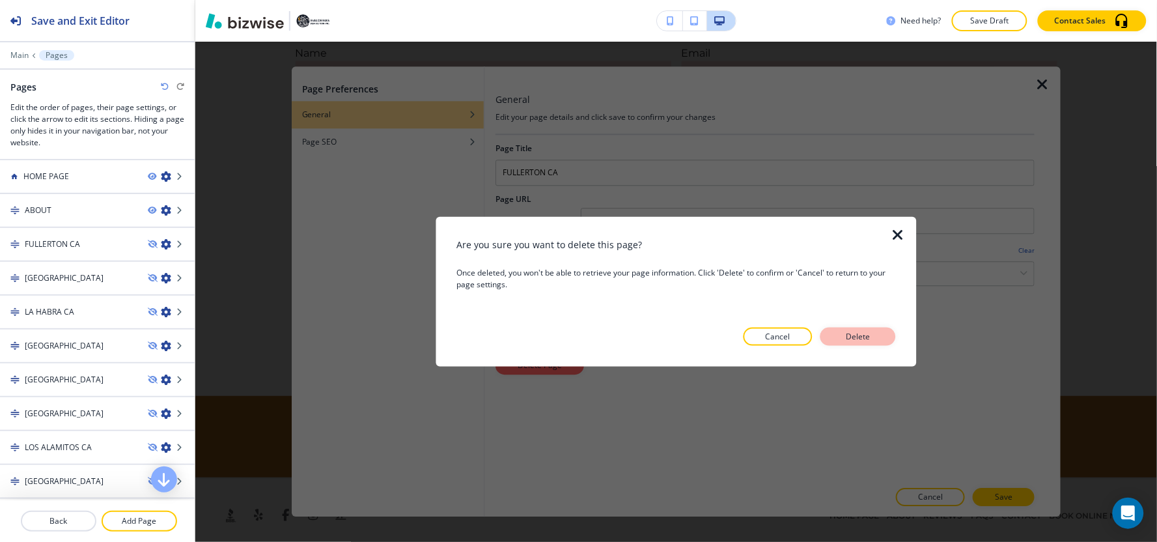
click at [866, 336] on p "Delete" at bounding box center [857, 337] width 31 height 12
click at [853, 335] on button "Send" at bounding box center [677, 346] width 762 height 35
click at [874, 342] on button "Send" at bounding box center [677, 346] width 762 height 35
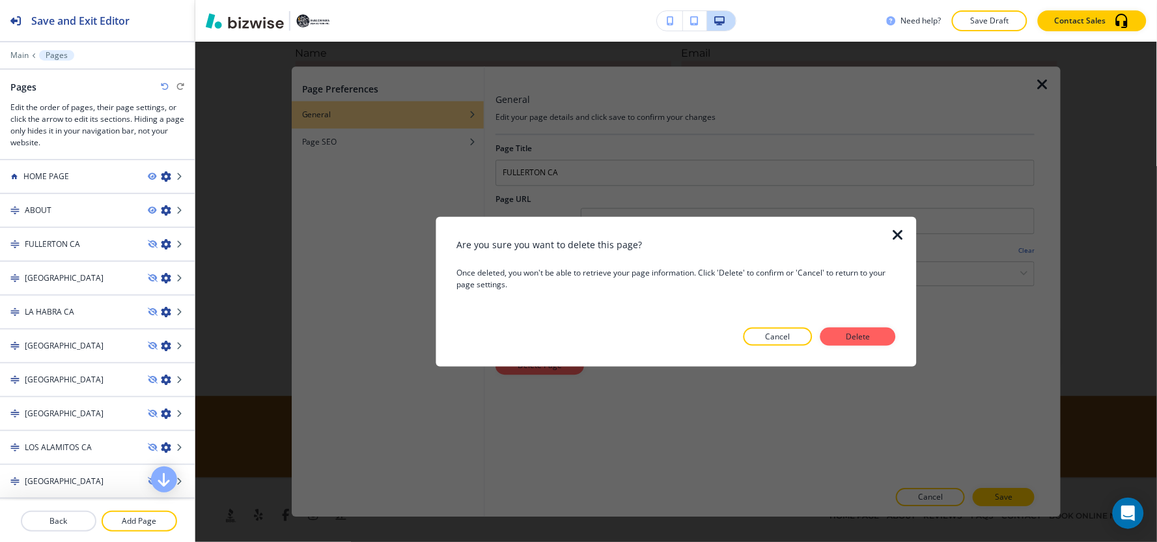
click at [861, 340] on button "Send" at bounding box center [677, 346] width 762 height 35
click at [862, 340] on button "Send" at bounding box center [677, 346] width 762 height 35
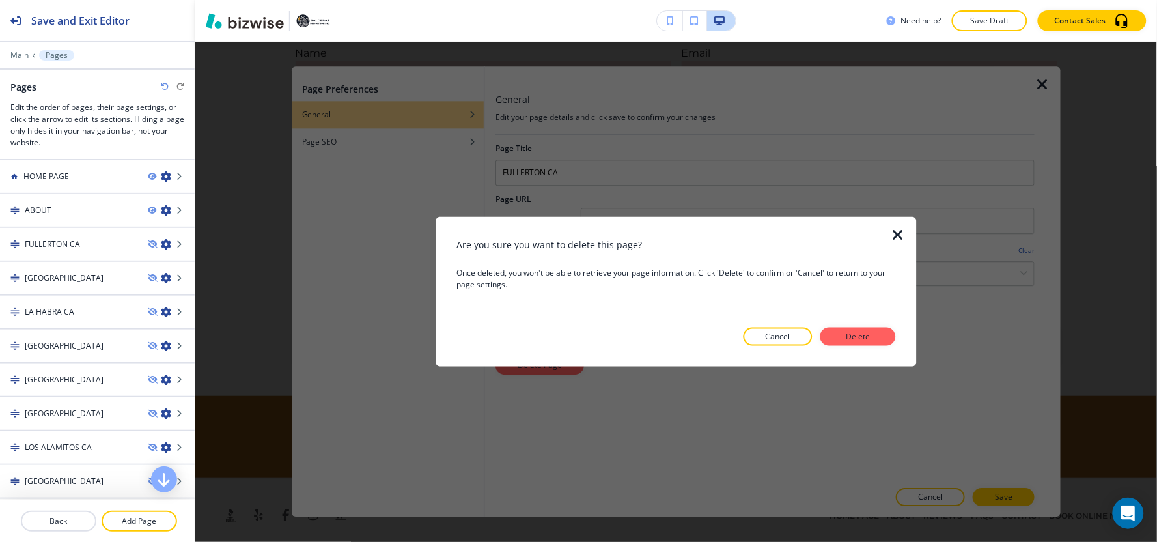
click at [866, 346] on button "Send" at bounding box center [677, 346] width 762 height 35
click at [857, 335] on button "Send" at bounding box center [677, 346] width 762 height 35
click at [855, 337] on button "Send" at bounding box center [677, 346] width 762 height 35
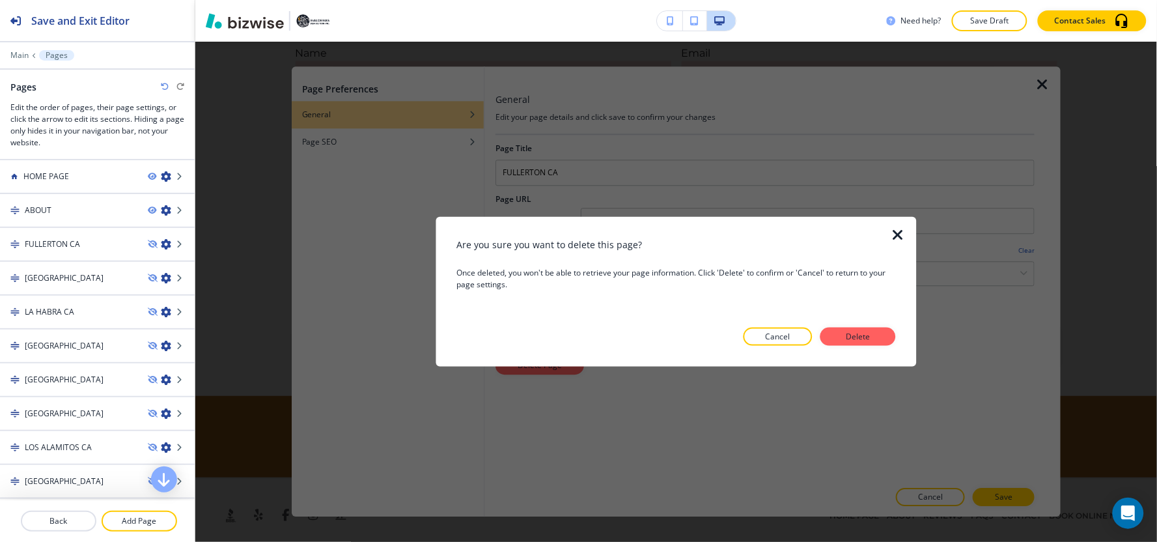
click at [853, 340] on button "Send" at bounding box center [677, 346] width 762 height 35
click at [895, 228] on textarea "Briefly describe your items or project timeline." at bounding box center [676, 253] width 749 height 79
click at [863, 338] on button "Send" at bounding box center [677, 346] width 762 height 35
click at [858, 341] on button "Send" at bounding box center [677, 346] width 762 height 35
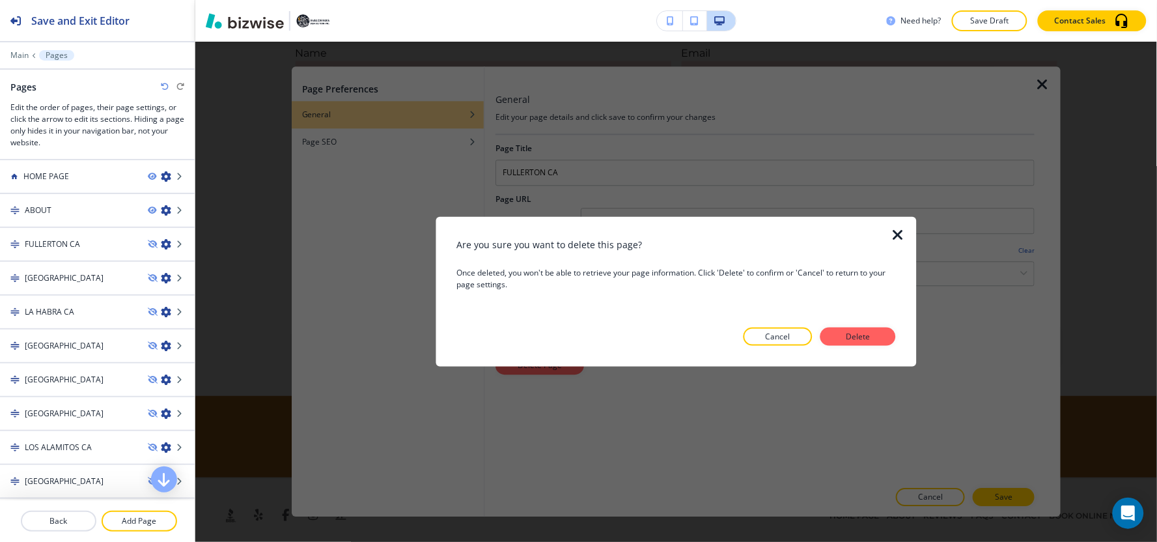
click at [855, 341] on button "Send" at bounding box center [677, 346] width 762 height 35
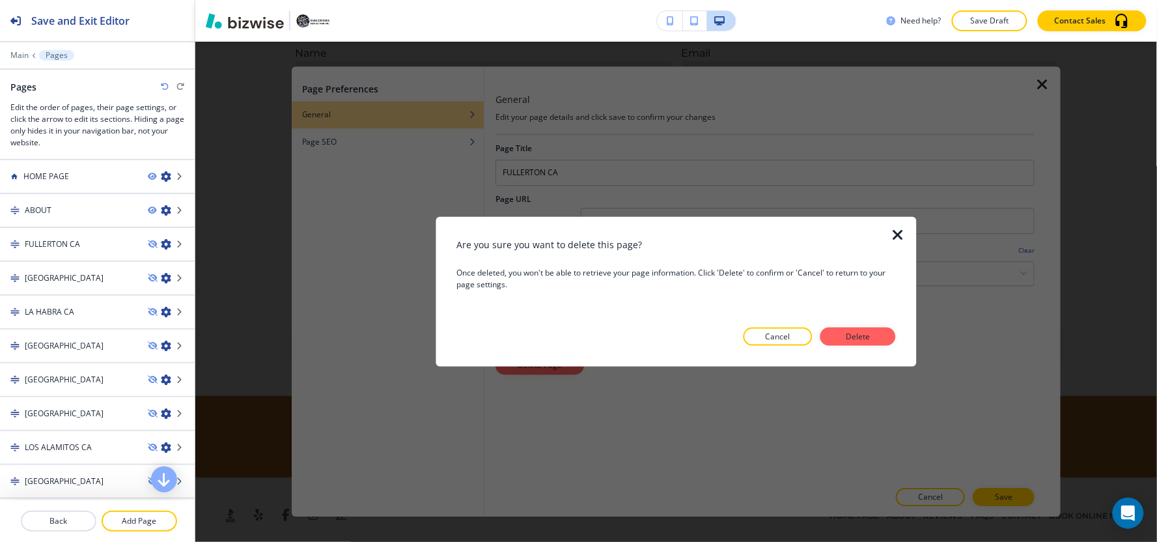
click at [855, 341] on button "Send" at bounding box center [677, 346] width 762 height 35
click at [855, 340] on button "Send" at bounding box center [677, 346] width 762 height 35
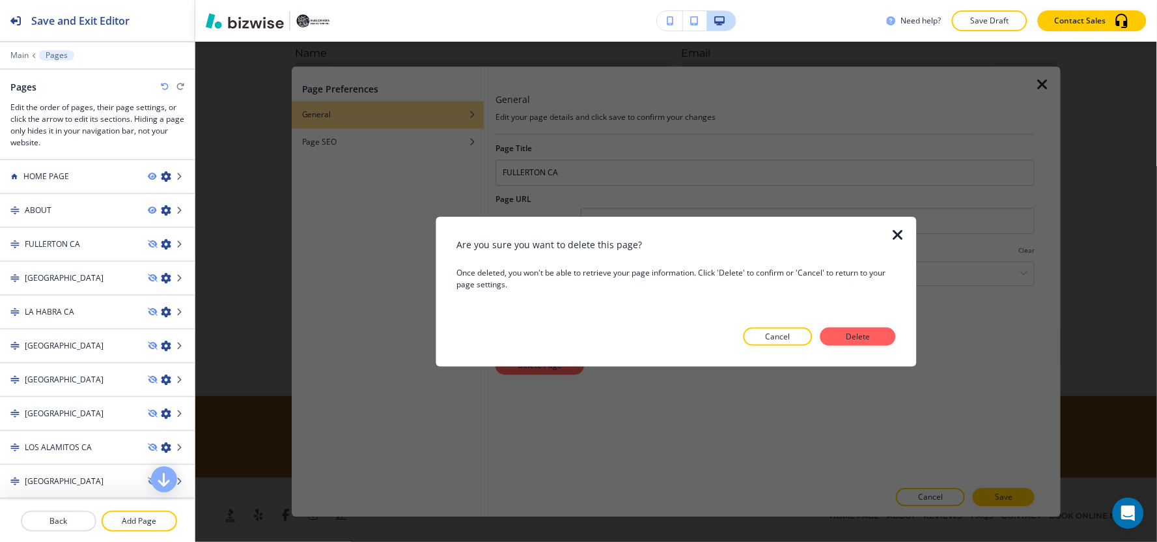
click at [855, 340] on button "Send" at bounding box center [677, 346] width 762 height 35
click at [855, 335] on button "Send" at bounding box center [677, 346] width 762 height 35
click at [851, 341] on button "Send" at bounding box center [677, 346] width 762 height 35
click at [850, 336] on button "Send" at bounding box center [677, 346] width 762 height 35
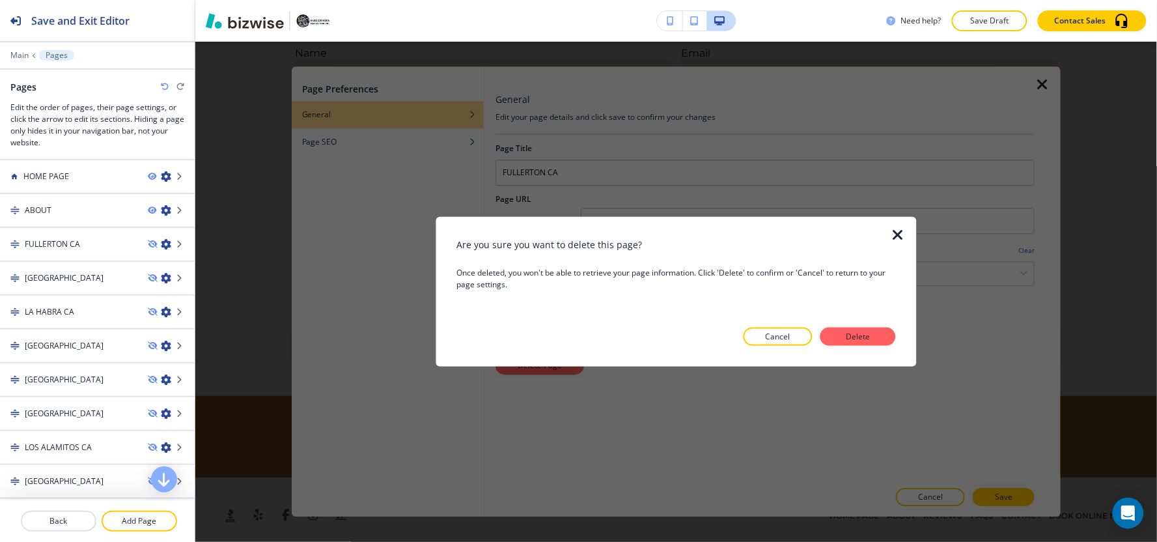
click at [850, 336] on button "Send" at bounding box center [677, 346] width 762 height 35
click at [870, 341] on button "Send" at bounding box center [677, 346] width 762 height 35
click at [864, 341] on button "Send" at bounding box center [677, 346] width 762 height 35
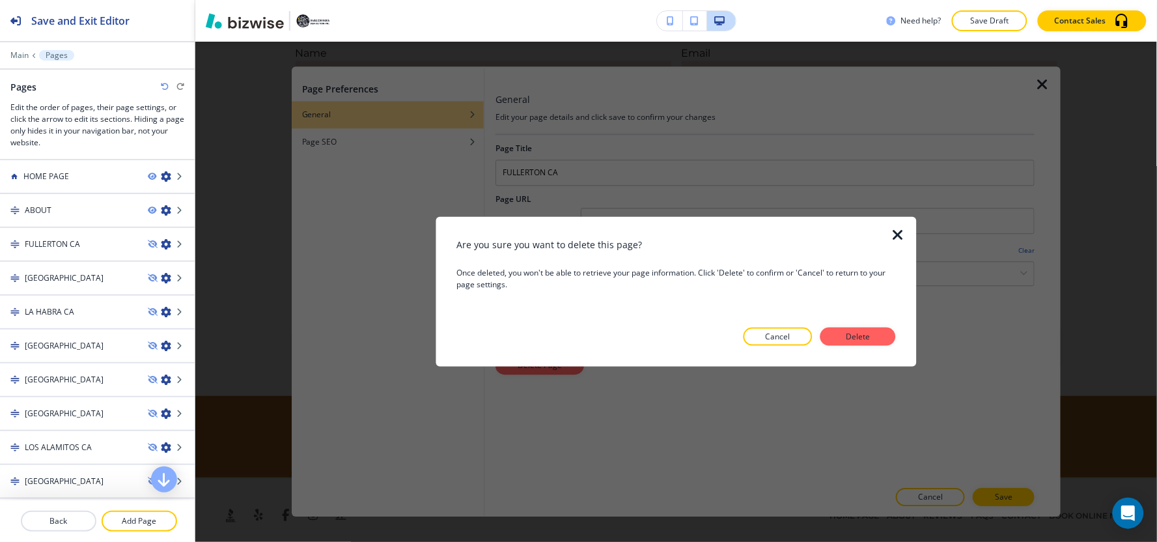
click at [864, 341] on button "Send" at bounding box center [677, 346] width 762 height 35
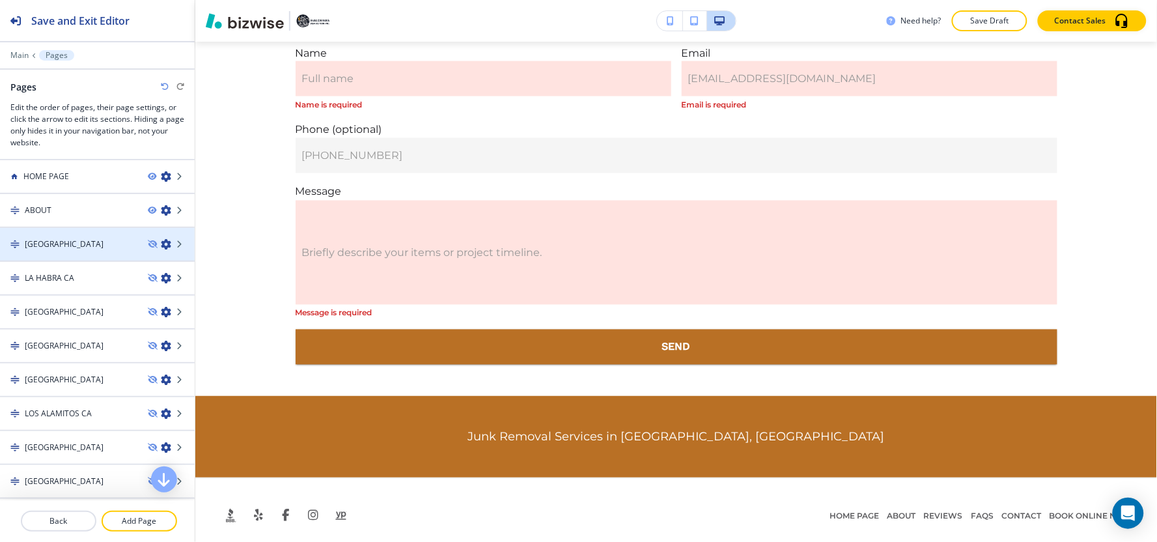
click at [161, 242] on icon "button" at bounding box center [166, 244] width 10 height 10
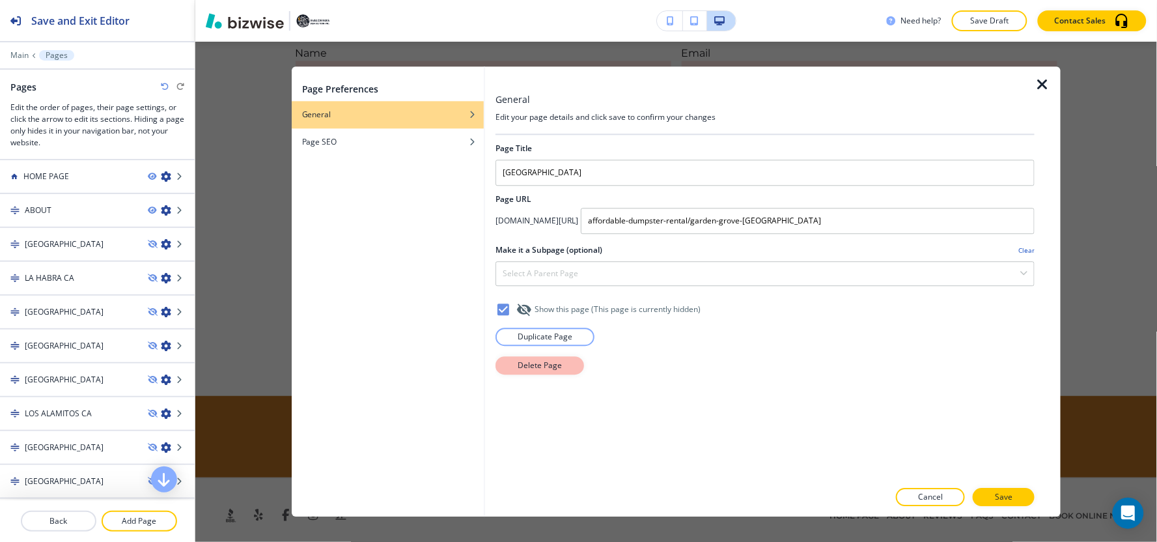
click at [529, 365] on p "Delete Page" at bounding box center [540, 365] width 44 height 12
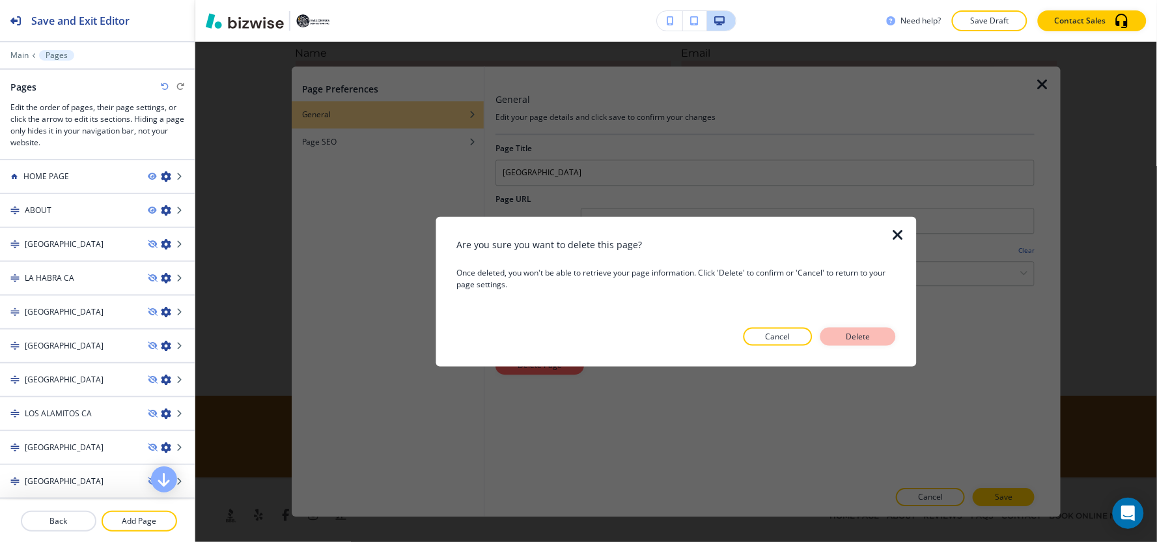
click at [855, 337] on p "Delete" at bounding box center [857, 337] width 31 height 12
click at [883, 336] on button "Send" at bounding box center [677, 346] width 762 height 35
click at [874, 339] on button "Send" at bounding box center [677, 346] width 762 height 35
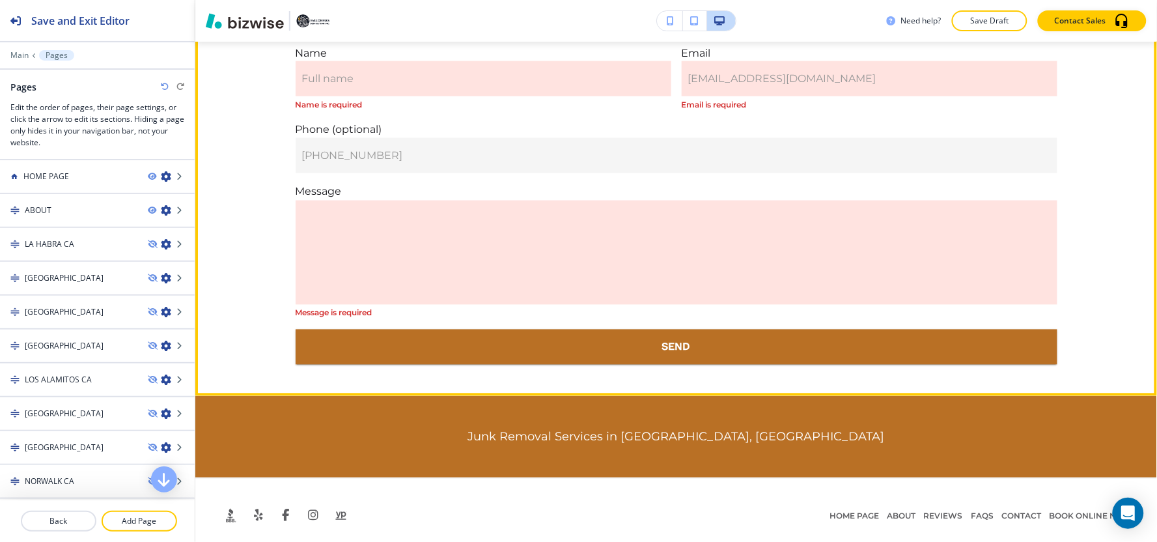
drag, startPoint x: 242, startPoint y: 238, endPoint x: 583, endPoint y: 219, distance: 342.3
click at [583, 219] on textarea "Briefly describe your items or project timeline." at bounding box center [676, 253] width 749 height 79
drag, startPoint x: 583, startPoint y: 219, endPoint x: 195, endPoint y: 204, distance: 388.2
click at [1022, 260] on textarea "Briefly describe your items or project timeline." at bounding box center [676, 253] width 749 height 79
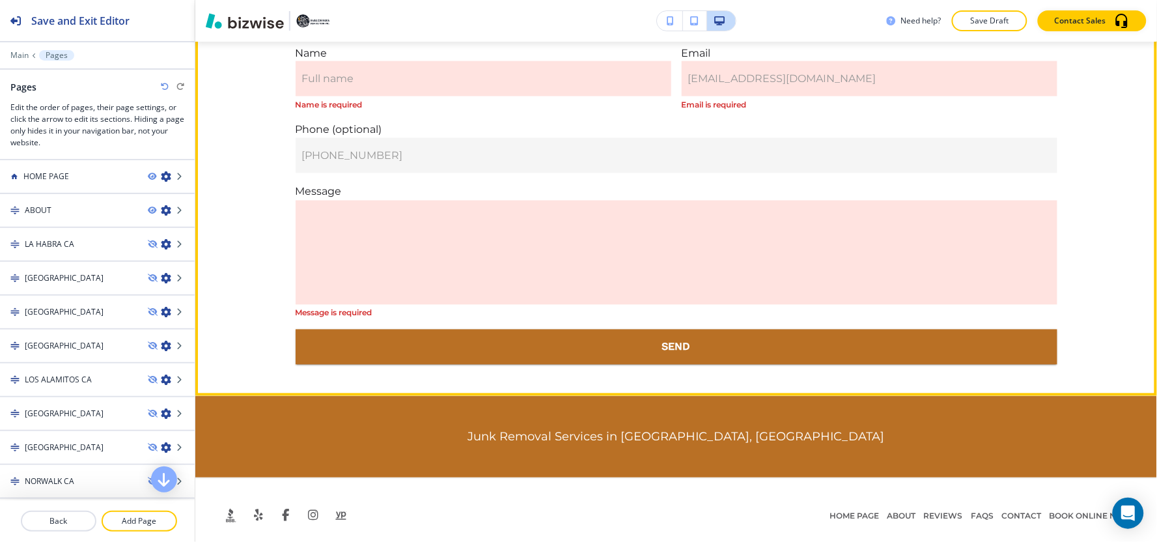
click at [195, 204] on div "Get Your Free Quote Fast, friendly junk removal and dumpster rentals in Orange …" at bounding box center [675, 129] width 961 height 472
click at [142, 184] on div at bounding box center [97, 187] width 195 height 10
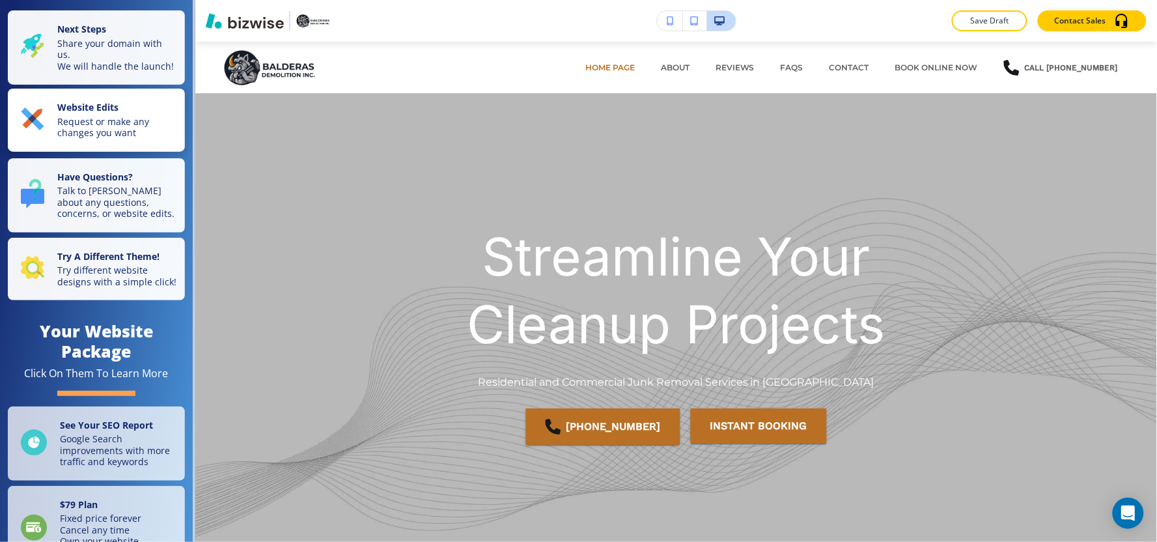
click at [117, 135] on p "Request or make any changes you want" at bounding box center [117, 127] width 120 height 23
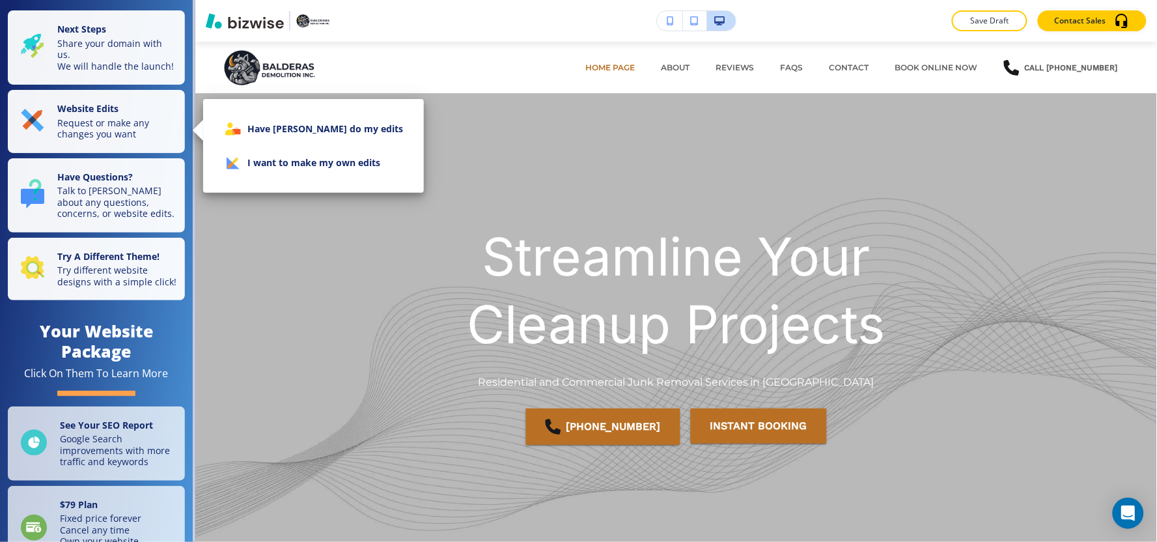
click at [279, 160] on li "I want to make my own edits" at bounding box center [314, 163] width 200 height 34
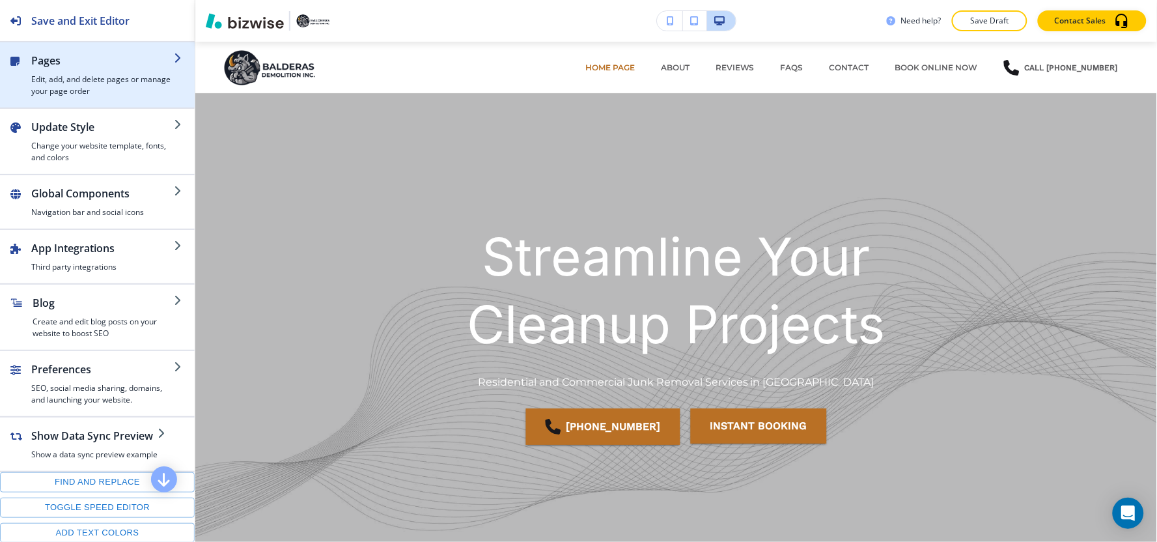
click at [120, 74] on h4 "Edit, add, and delete pages or manage your page order" at bounding box center [102, 85] width 143 height 23
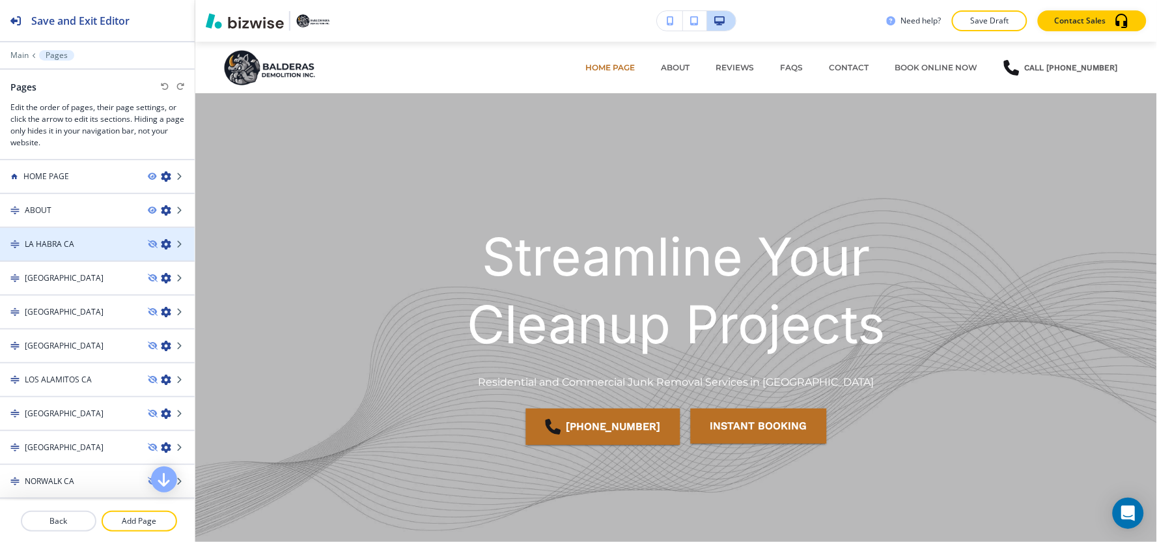
click at [161, 243] on icon "button" at bounding box center [166, 244] width 10 height 10
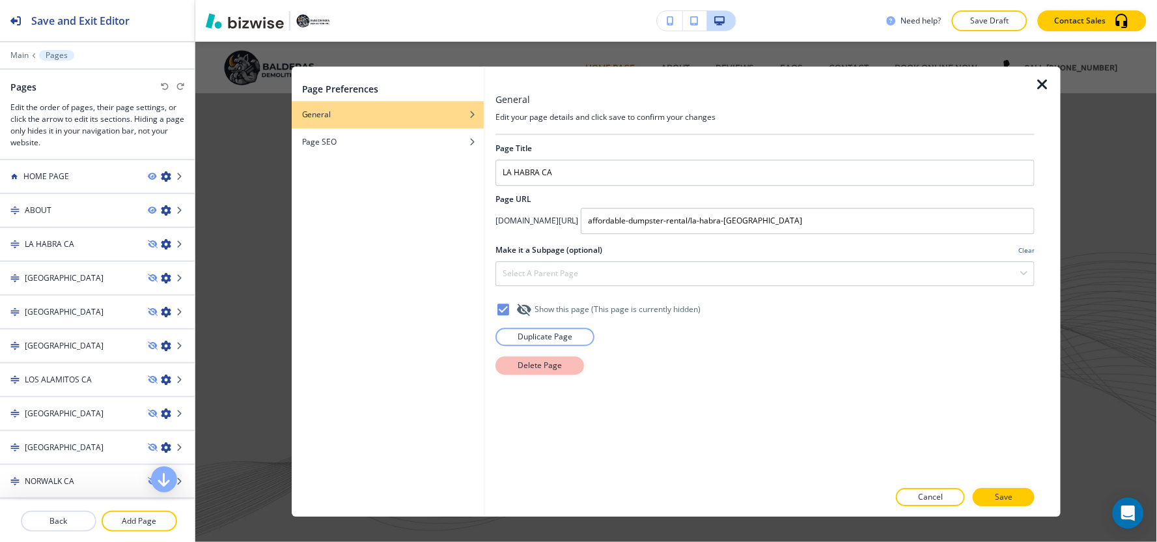
click at [542, 368] on p "Delete Page" at bounding box center [540, 365] width 44 height 12
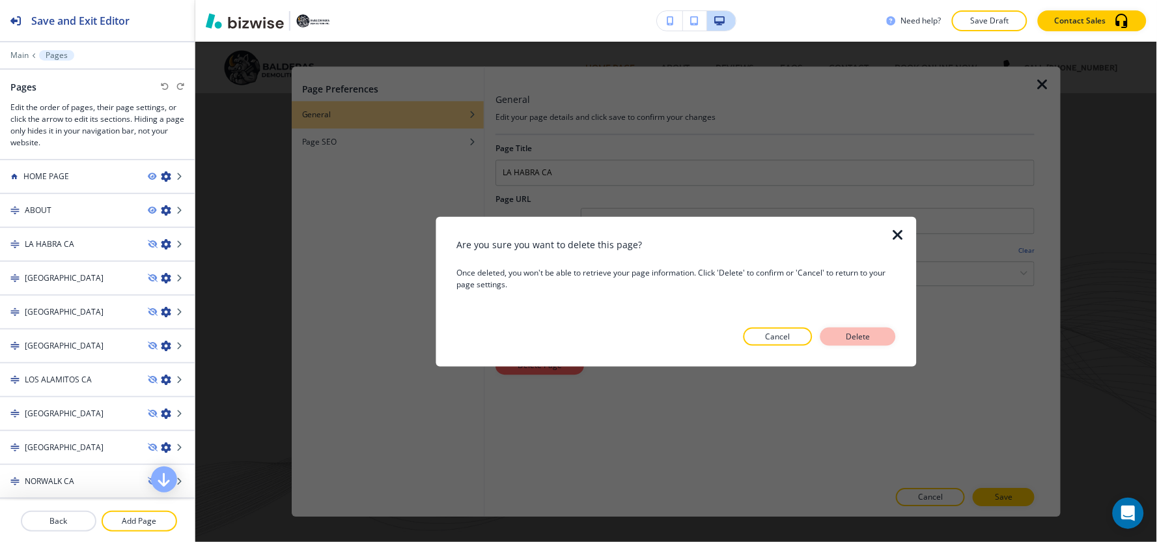
click at [887, 337] on button "Delete" at bounding box center [858, 336] width 76 height 18
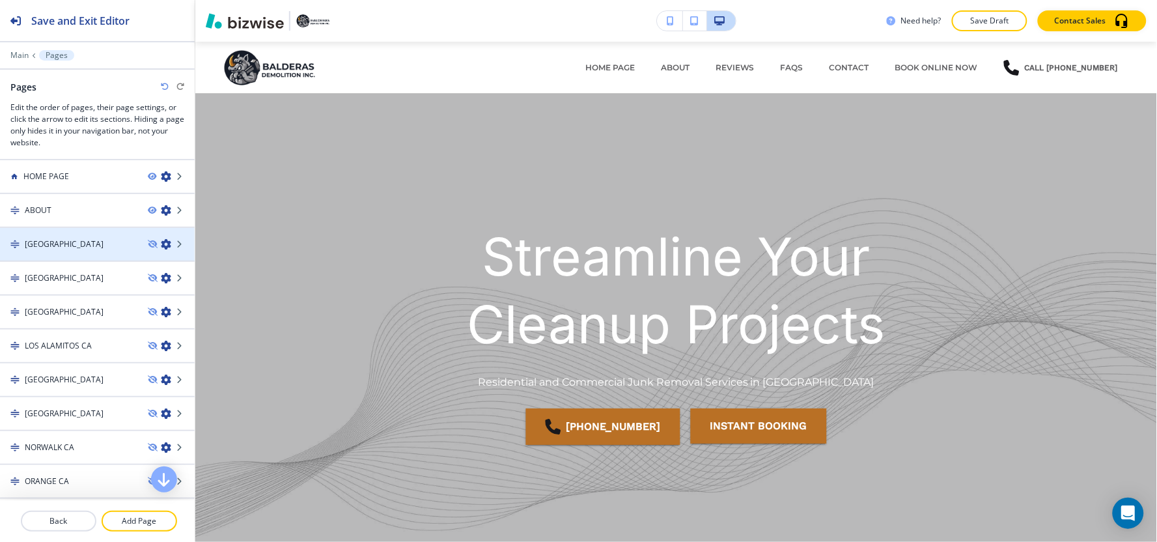
click at [161, 244] on icon "button" at bounding box center [166, 244] width 10 height 10
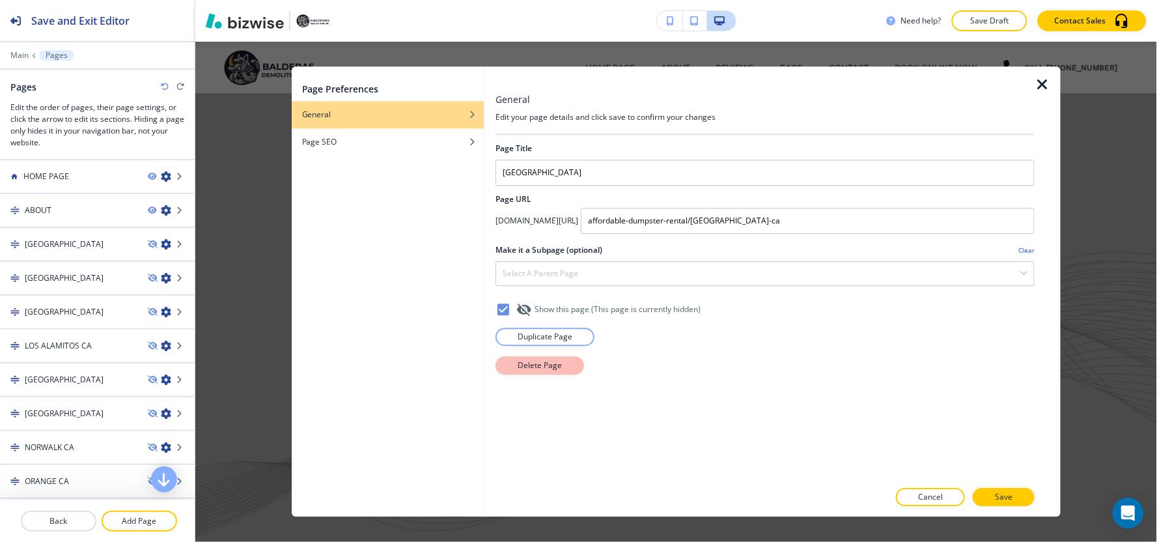
click at [562, 366] on button "Delete Page" at bounding box center [539, 365] width 89 height 18
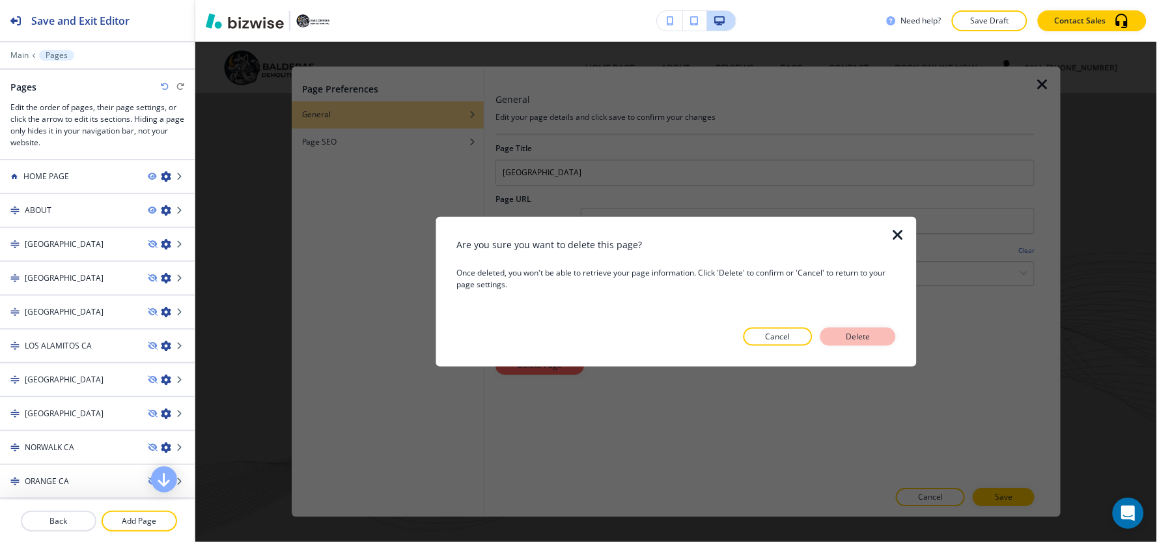
click at [877, 337] on button "Delete" at bounding box center [858, 336] width 76 height 18
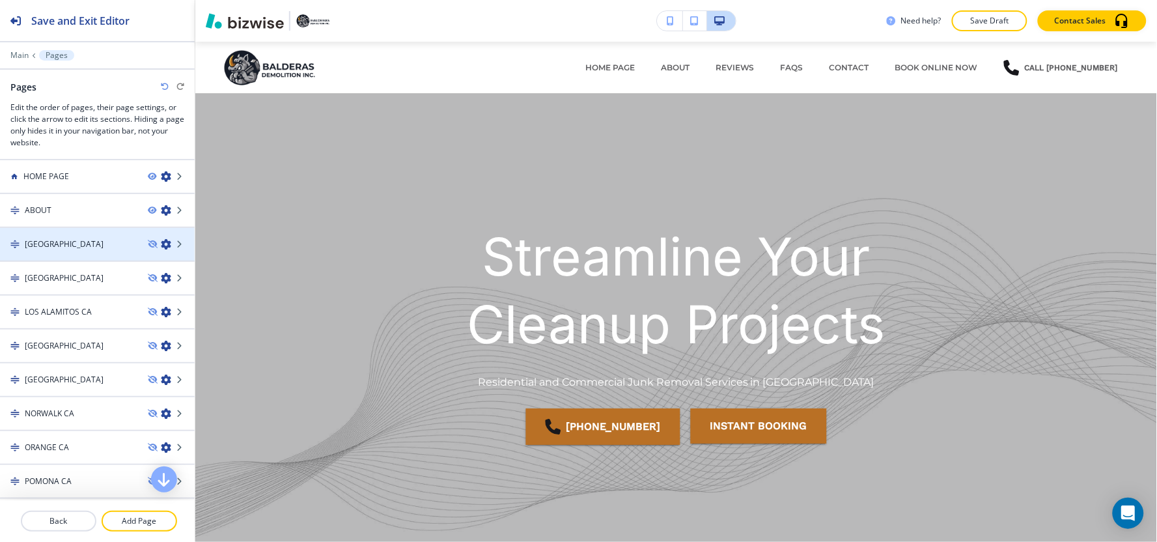
click at [161, 242] on icon "button" at bounding box center [166, 244] width 10 height 10
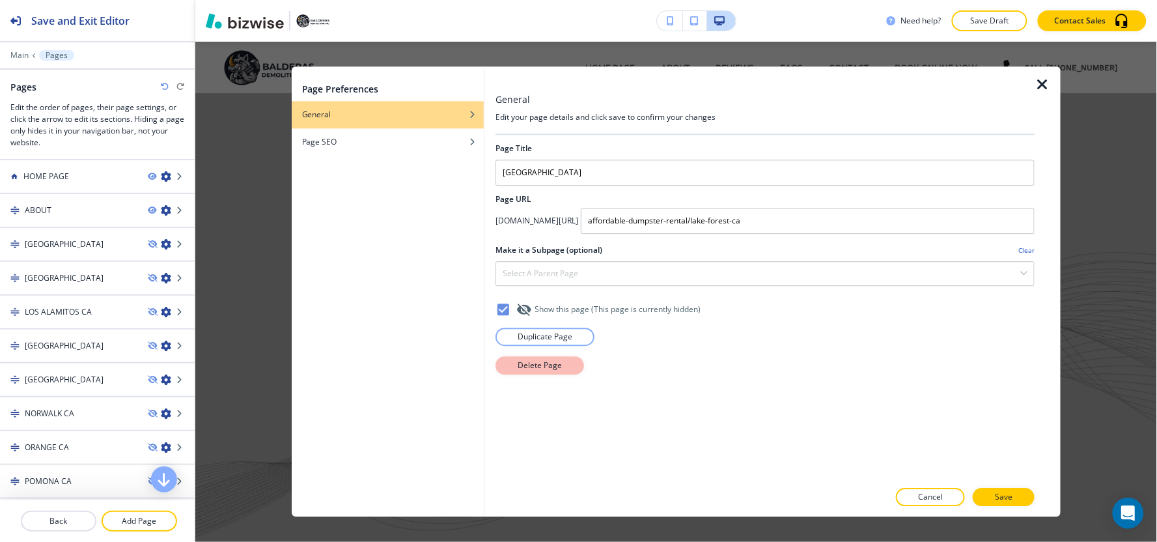
click at [561, 363] on button "Delete Page" at bounding box center [539, 365] width 89 height 18
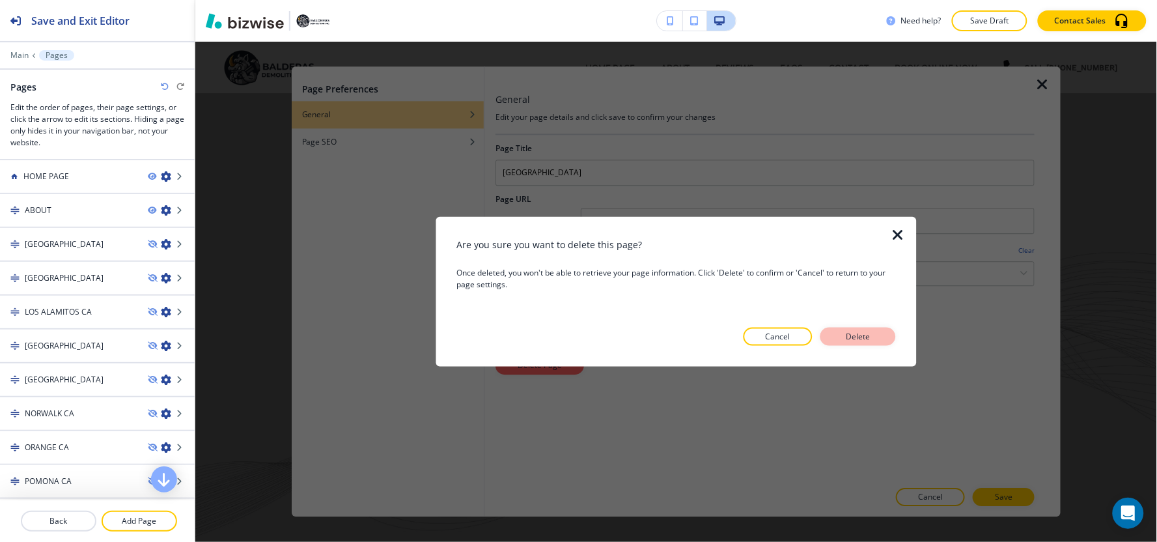
click at [864, 339] on p "Delete" at bounding box center [857, 337] width 31 height 12
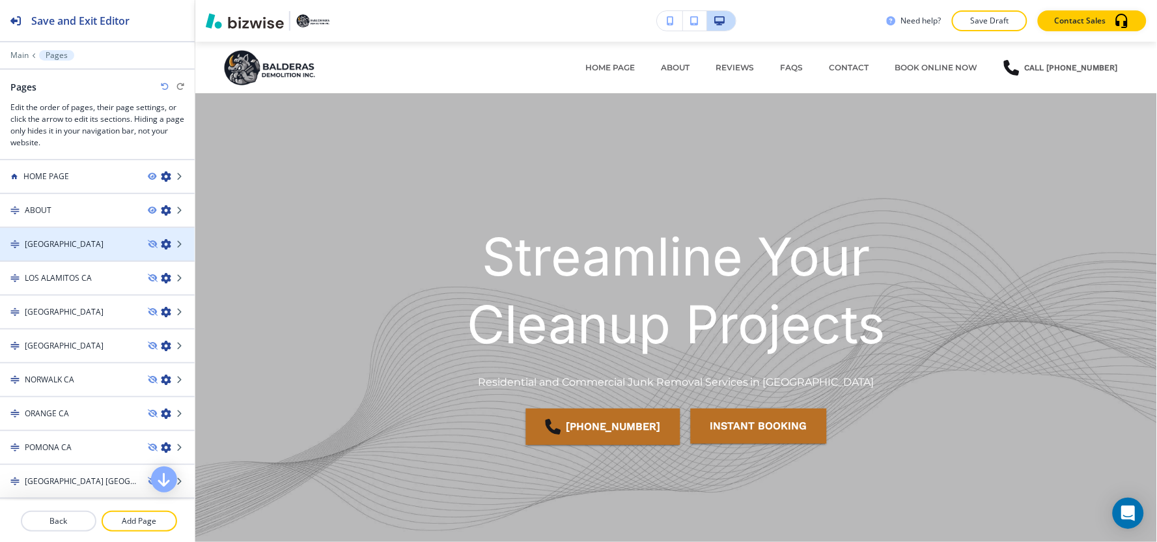
click at [161, 245] on icon "button" at bounding box center [166, 244] width 10 height 10
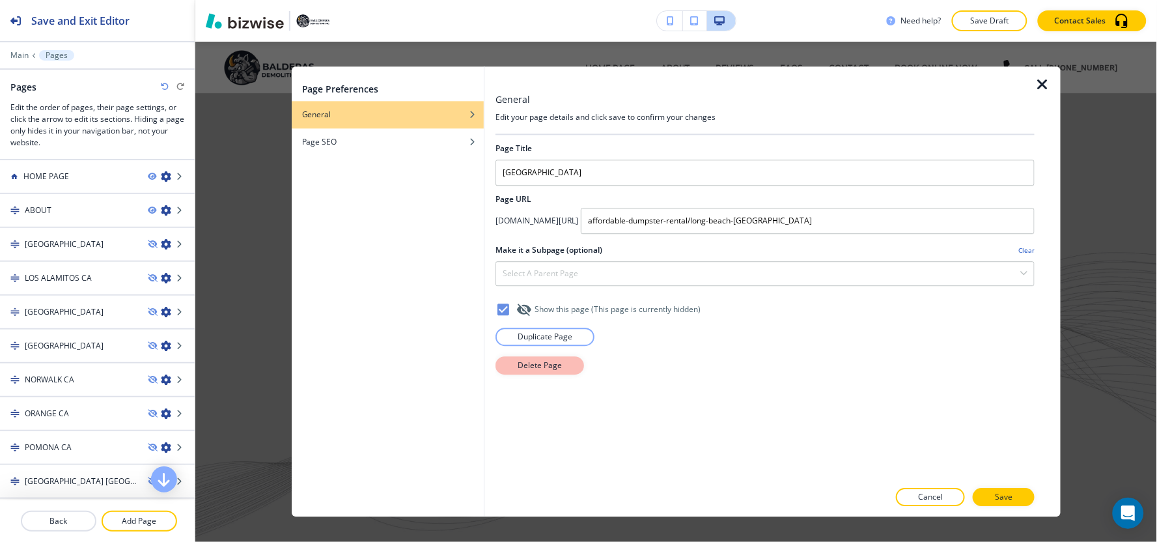
click at [543, 368] on p "Delete Page" at bounding box center [540, 365] width 44 height 12
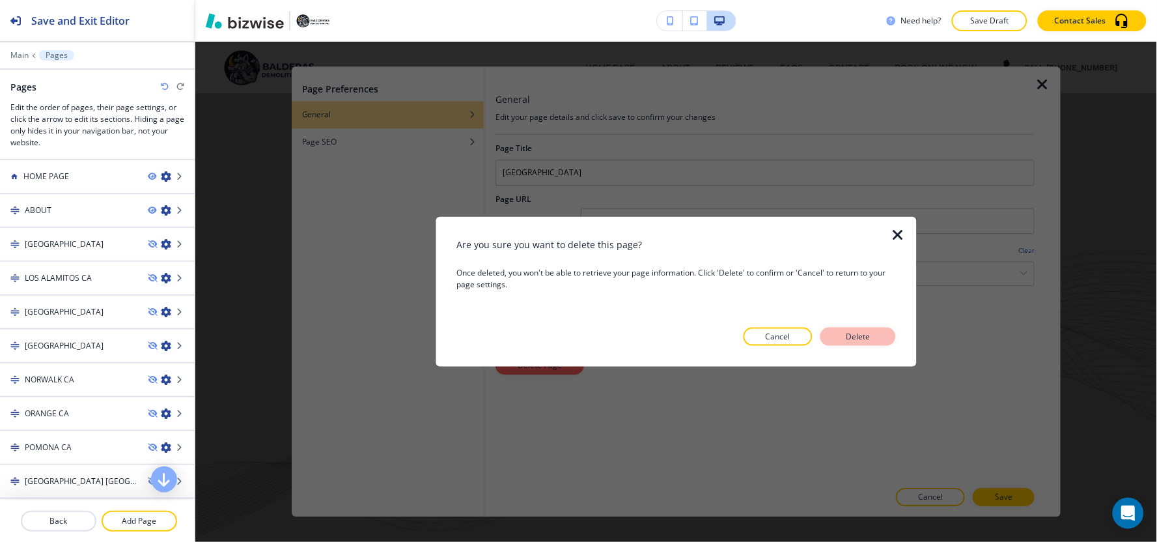
click at [879, 341] on button "Delete" at bounding box center [858, 336] width 76 height 18
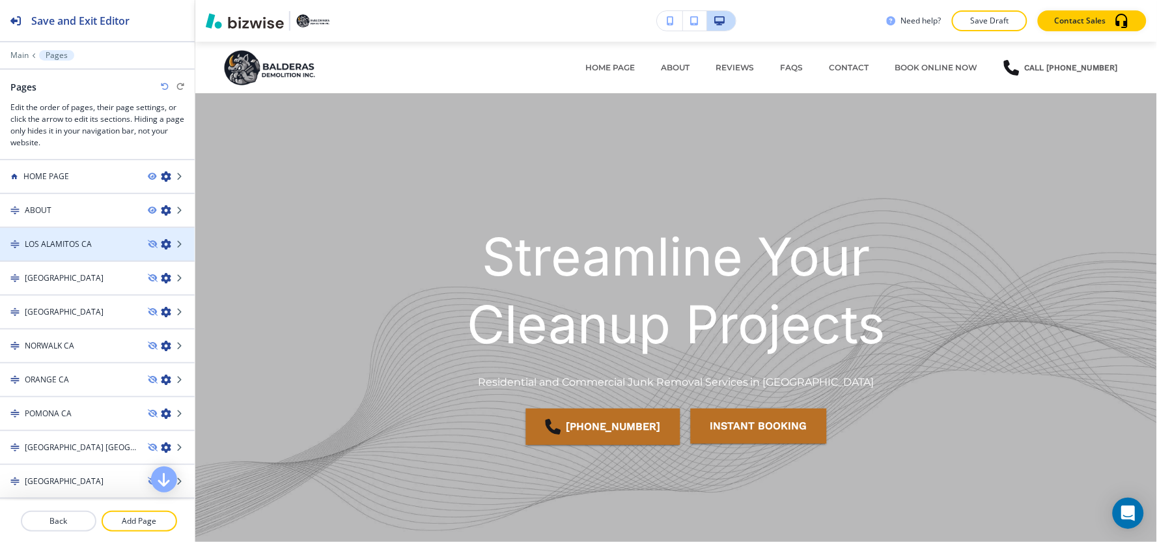
click at [161, 244] on icon "button" at bounding box center [166, 244] width 10 height 10
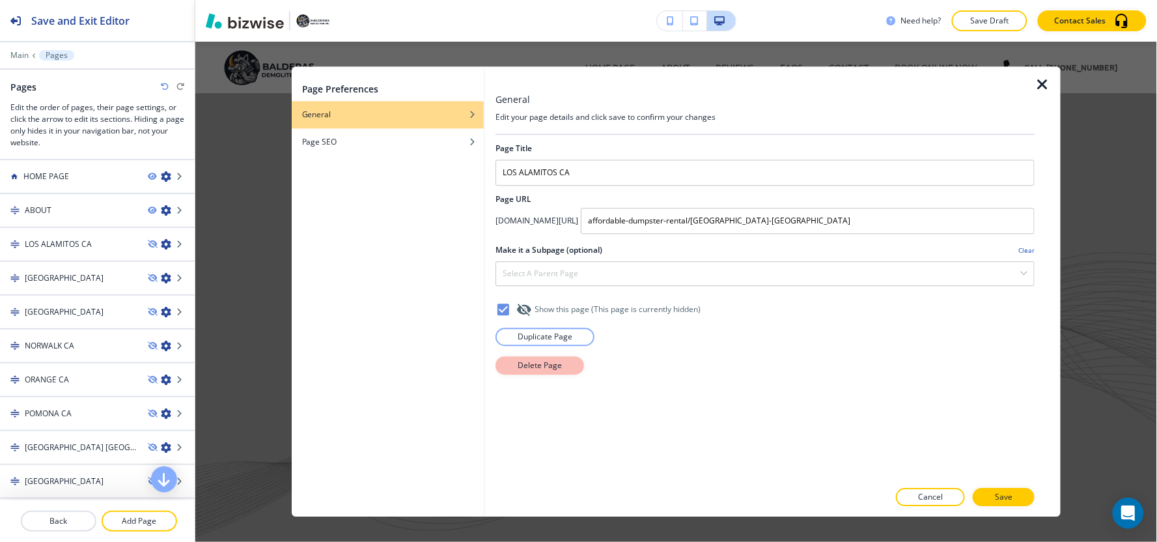
click at [549, 366] on p "Delete Page" at bounding box center [540, 365] width 44 height 12
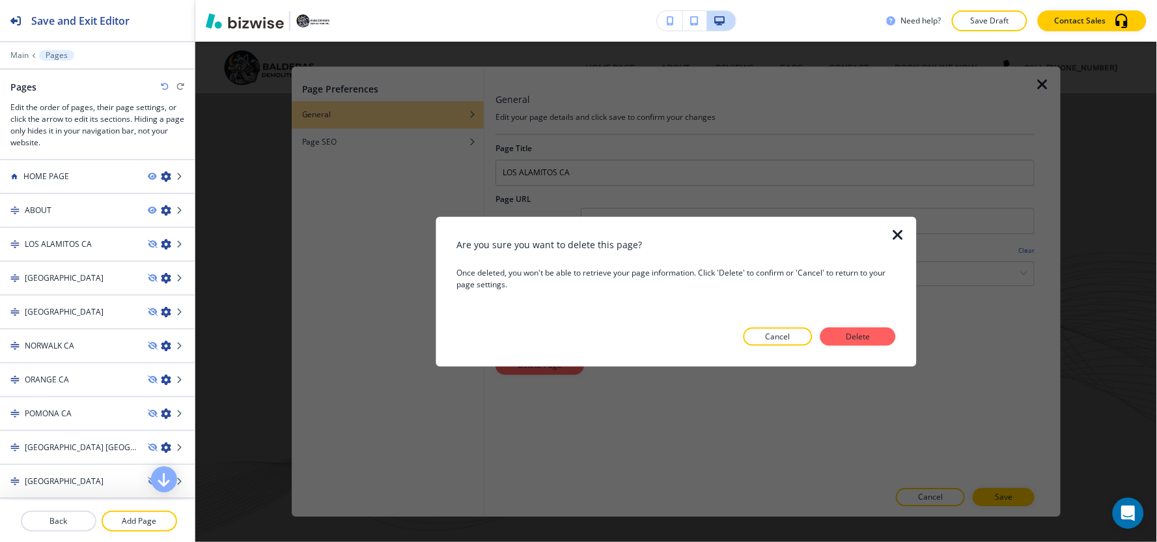
click at [871, 325] on div "Are you sure you want to delete this page? Once deleted, you won't be able to r…" at bounding box center [675, 292] width 439 height 108
click at [868, 333] on p "Delete" at bounding box center [857, 337] width 31 height 12
click at [551, 180] on div "Streamline Your Cleanup Projects Residential and Commercial Junk Removal Servic…" at bounding box center [677, 342] width 762 height 434
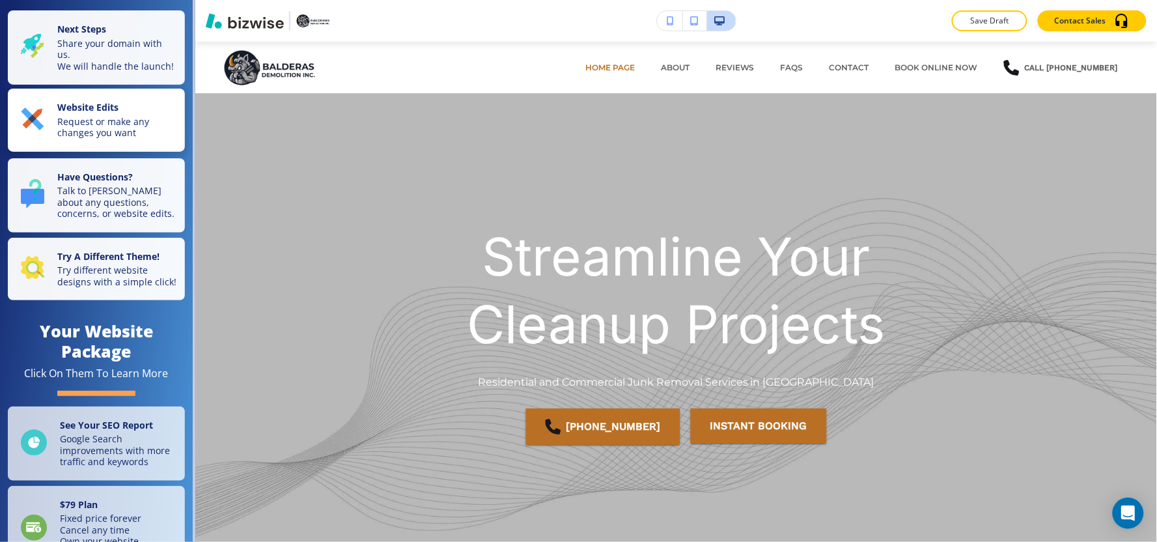
click at [79, 133] on p "Request or make any changes you want" at bounding box center [117, 127] width 120 height 23
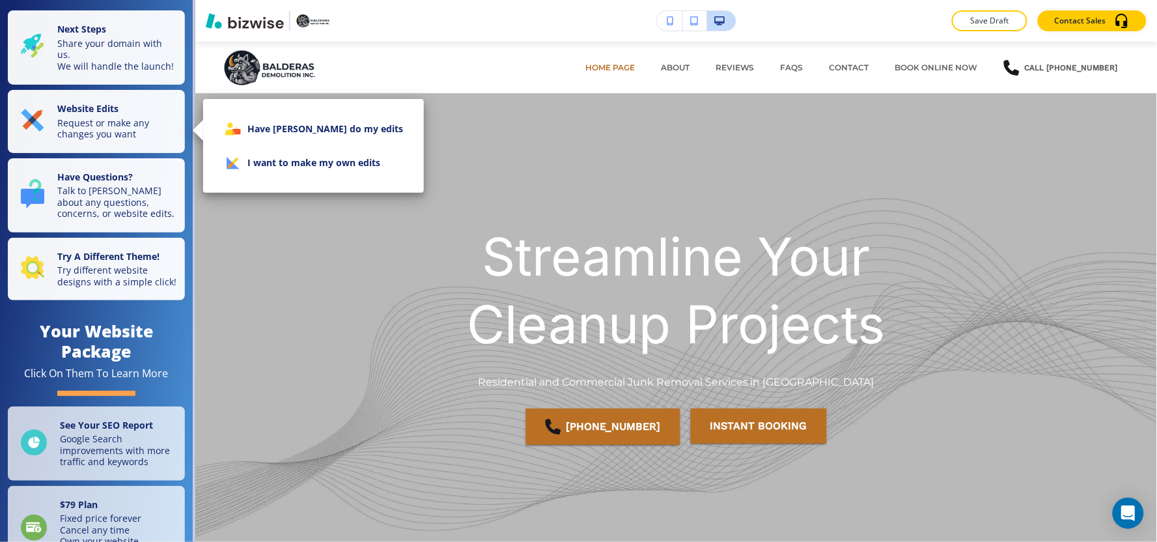
click at [268, 168] on li "I want to make my own edits" at bounding box center [314, 163] width 200 height 34
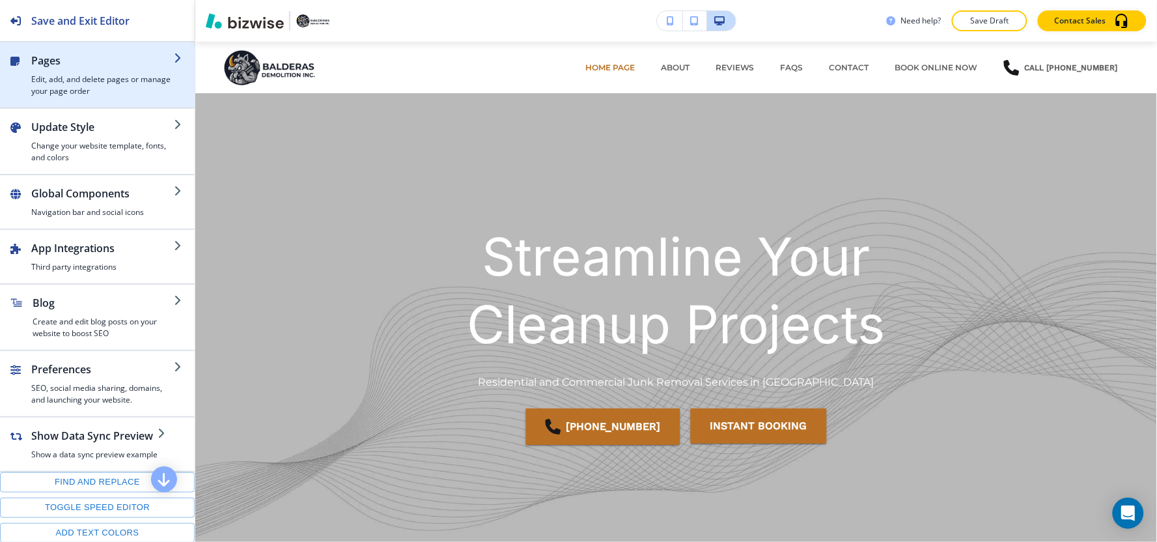
click at [111, 83] on h4 "Edit, add, and delete pages or manage your page order" at bounding box center [102, 85] width 143 height 23
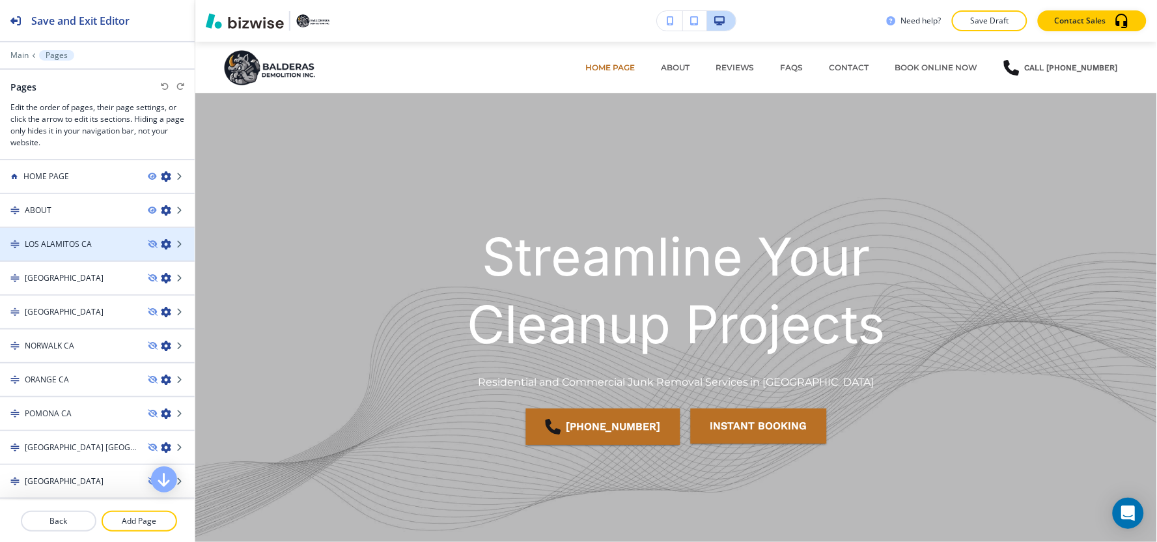
click at [161, 242] on icon "button" at bounding box center [166, 244] width 10 height 10
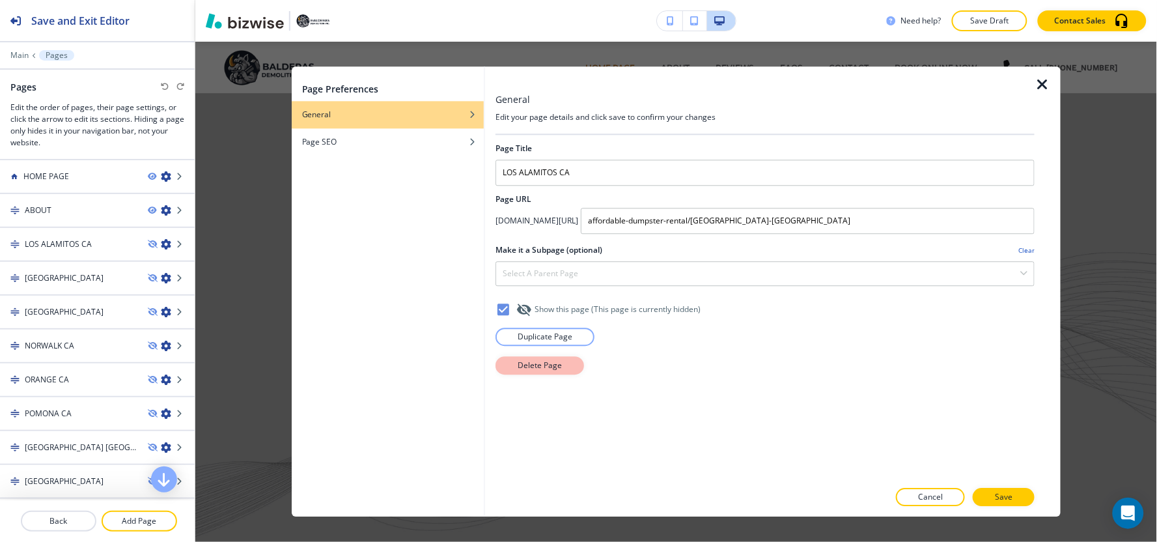
click at [561, 366] on button "Delete Page" at bounding box center [539, 365] width 89 height 18
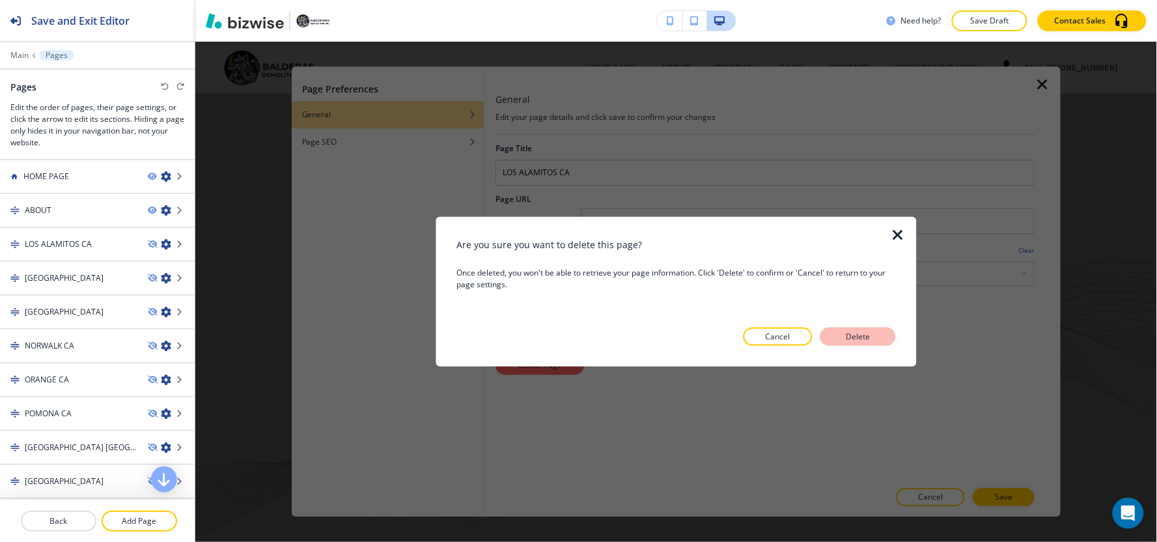
click at [861, 340] on p "Delete" at bounding box center [857, 337] width 31 height 12
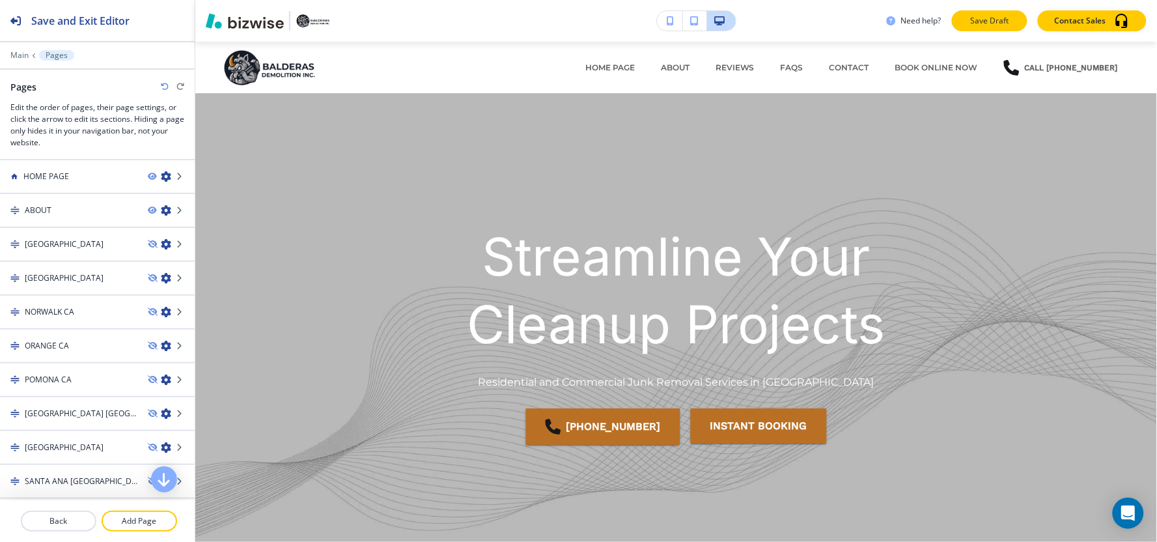
click at [981, 17] on p "Save Draft" at bounding box center [990, 21] width 42 height 12
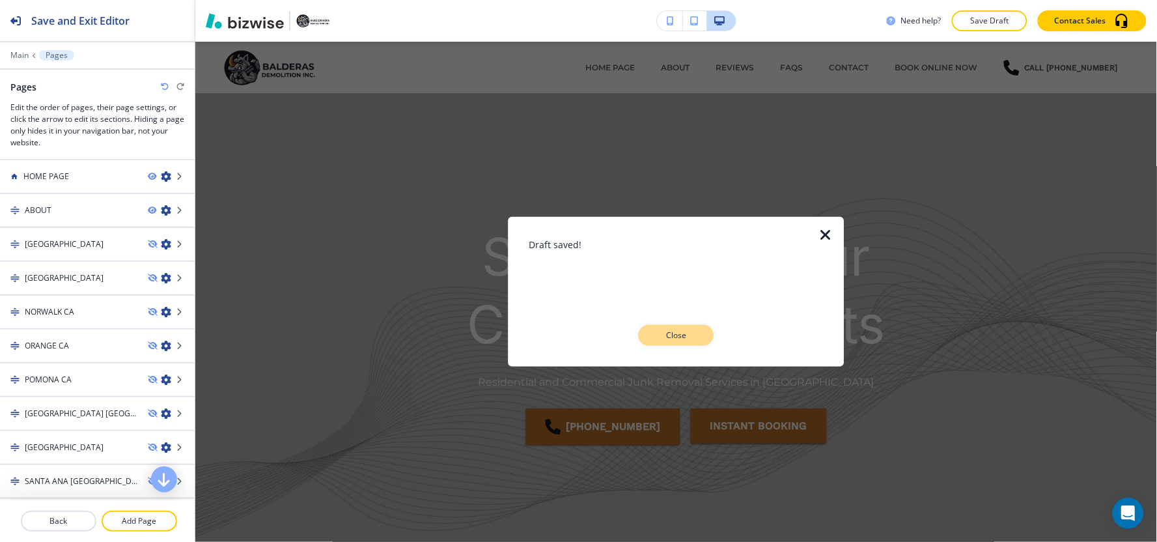
click at [672, 336] on p "Close" at bounding box center [677, 335] width 42 height 12
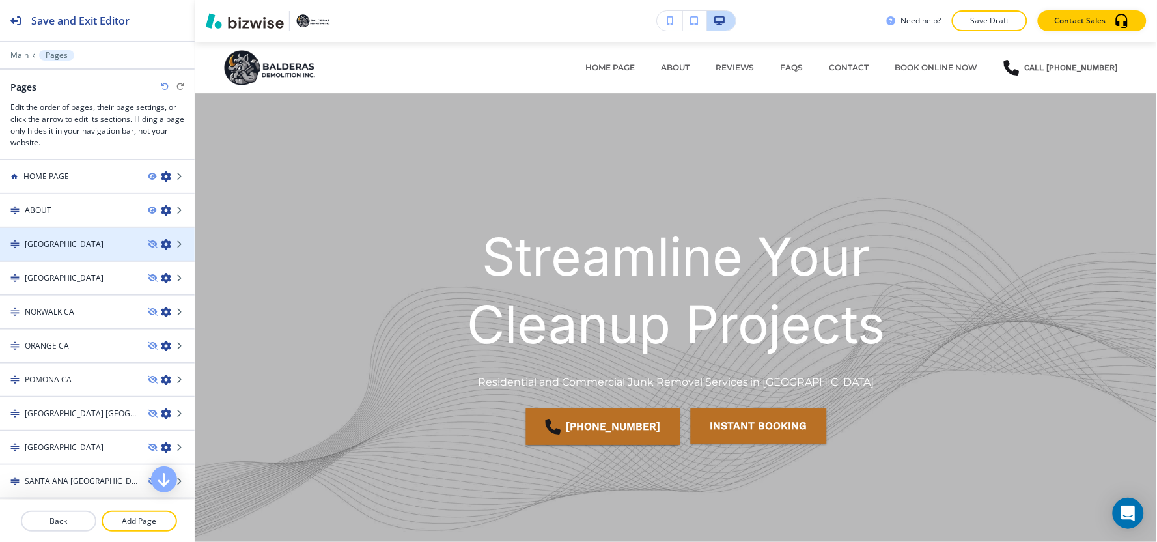
click at [161, 242] on icon "button" at bounding box center [166, 244] width 10 height 10
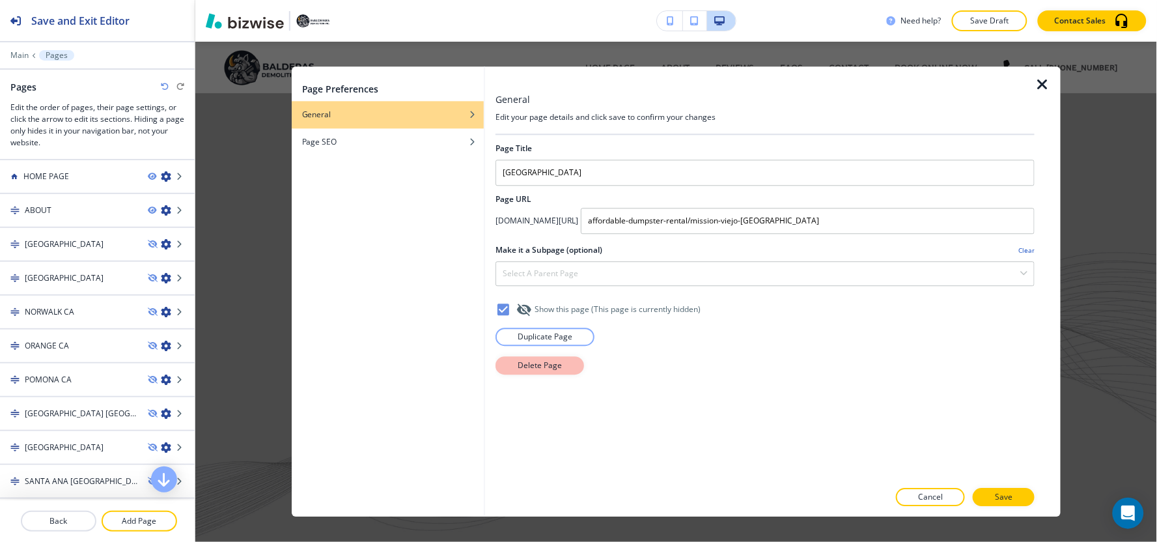
click at [510, 368] on button "Delete Page" at bounding box center [539, 365] width 89 height 18
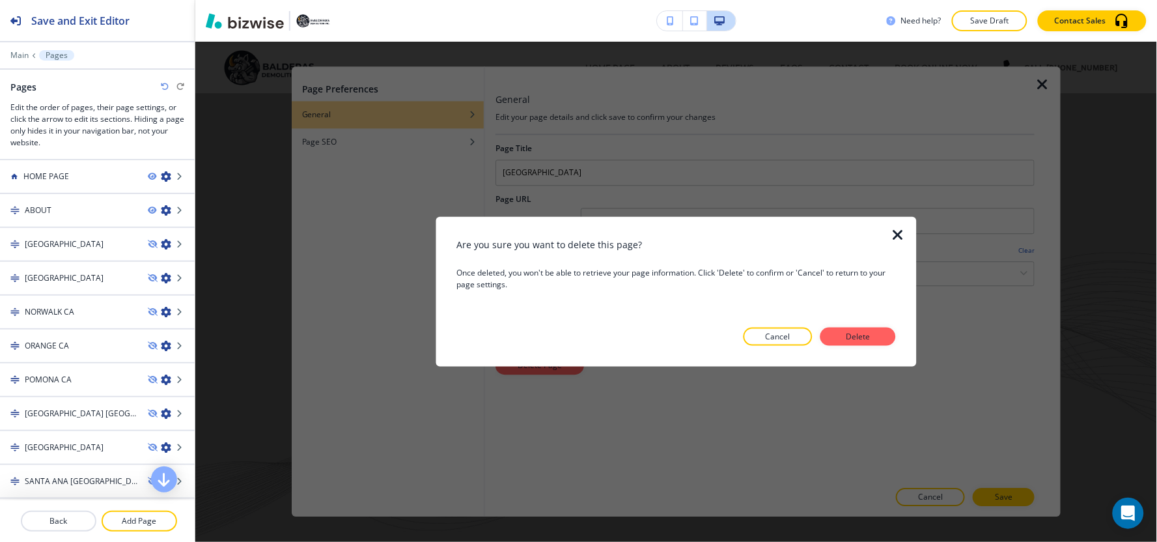
click at [876, 342] on button "Delete" at bounding box center [858, 336] width 76 height 18
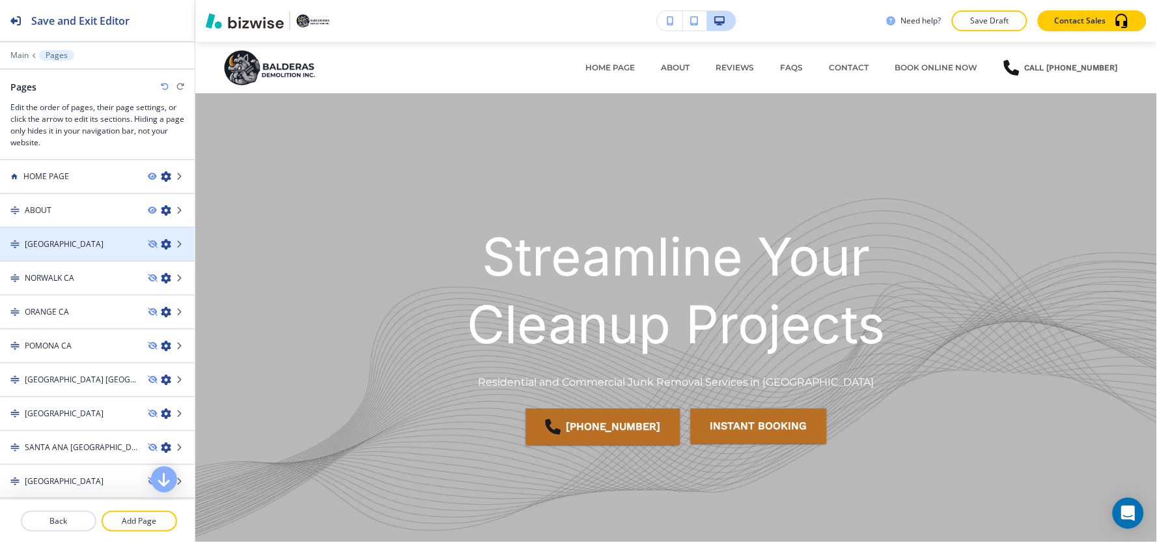
click at [161, 243] on icon "button" at bounding box center [166, 244] width 10 height 10
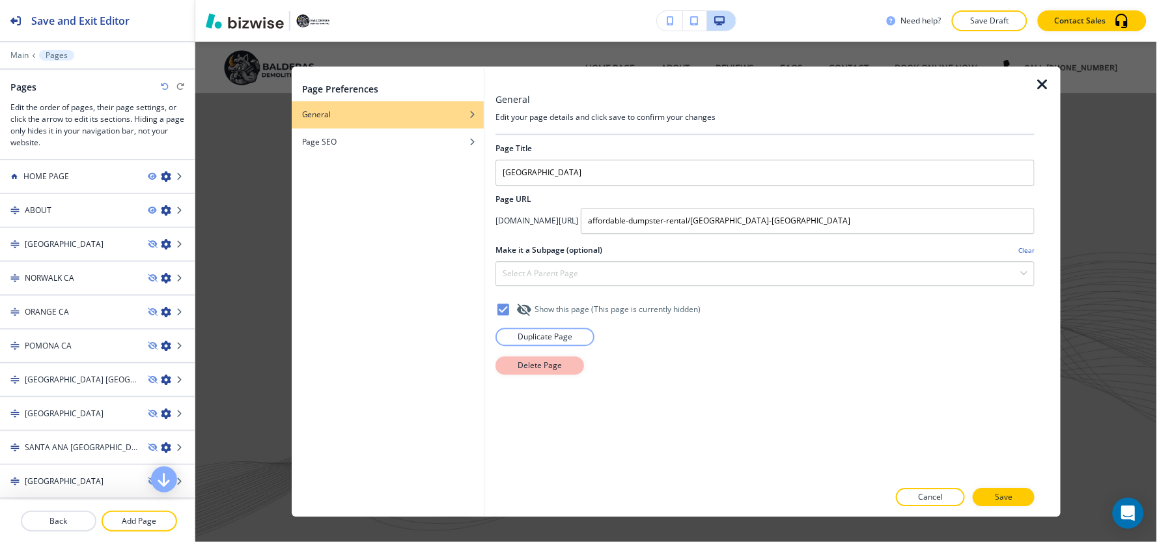
click at [539, 366] on p "Delete Page" at bounding box center [540, 365] width 44 height 12
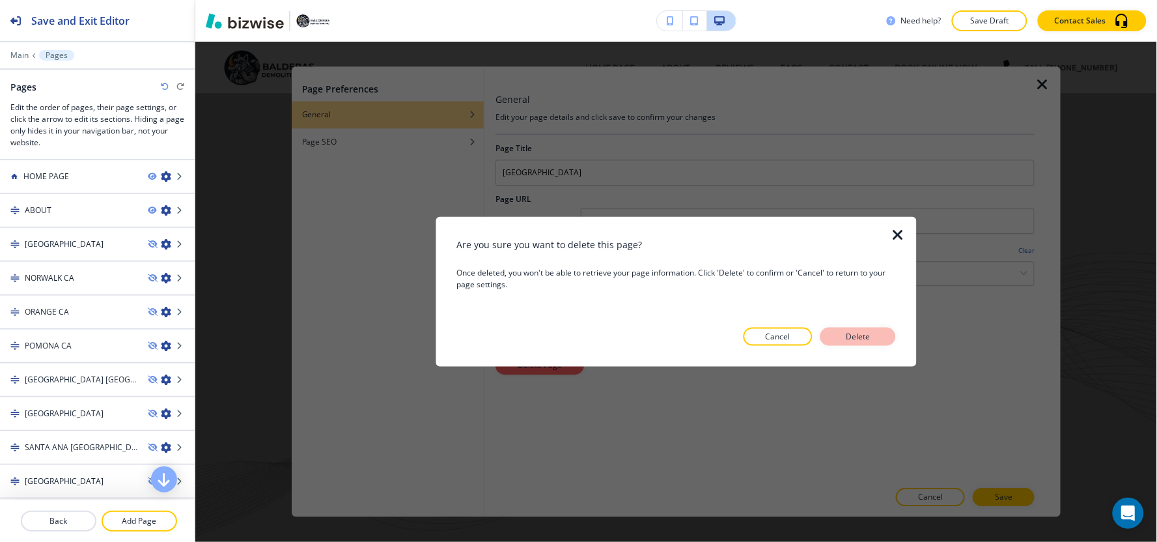
click at [859, 331] on p "Delete" at bounding box center [857, 337] width 31 height 12
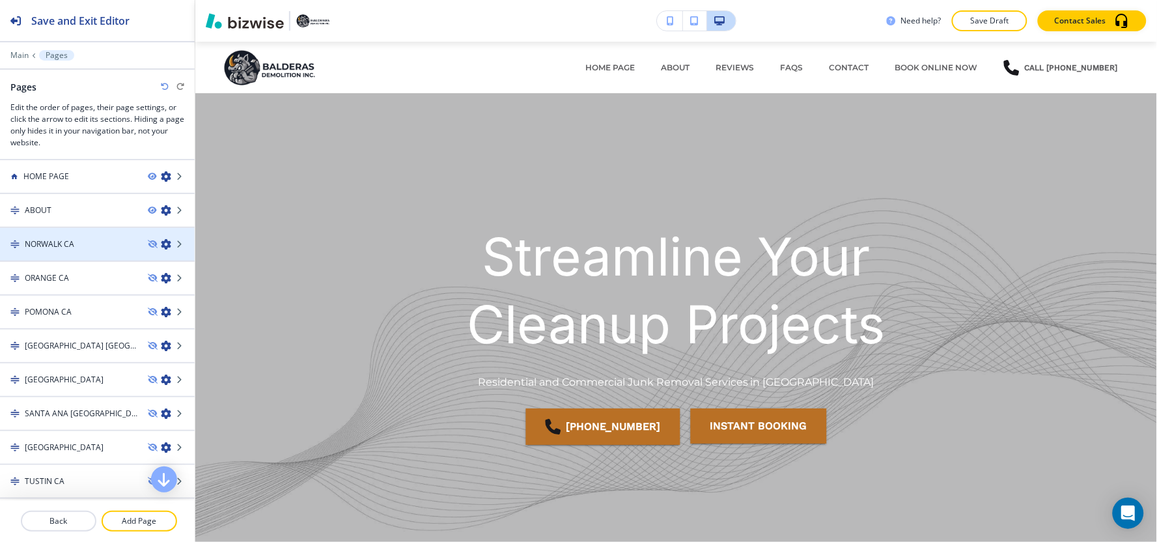
click at [161, 242] on icon "button" at bounding box center [166, 244] width 10 height 10
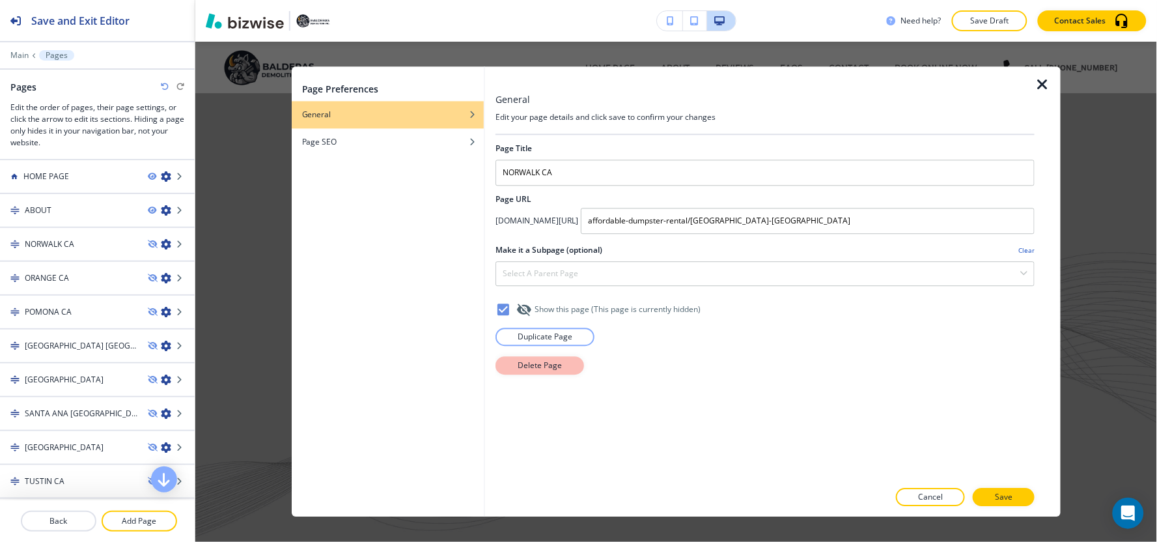
click at [542, 368] on p "Delete Page" at bounding box center [540, 365] width 44 height 12
